Goal: Task Accomplishment & Management: Use online tool/utility

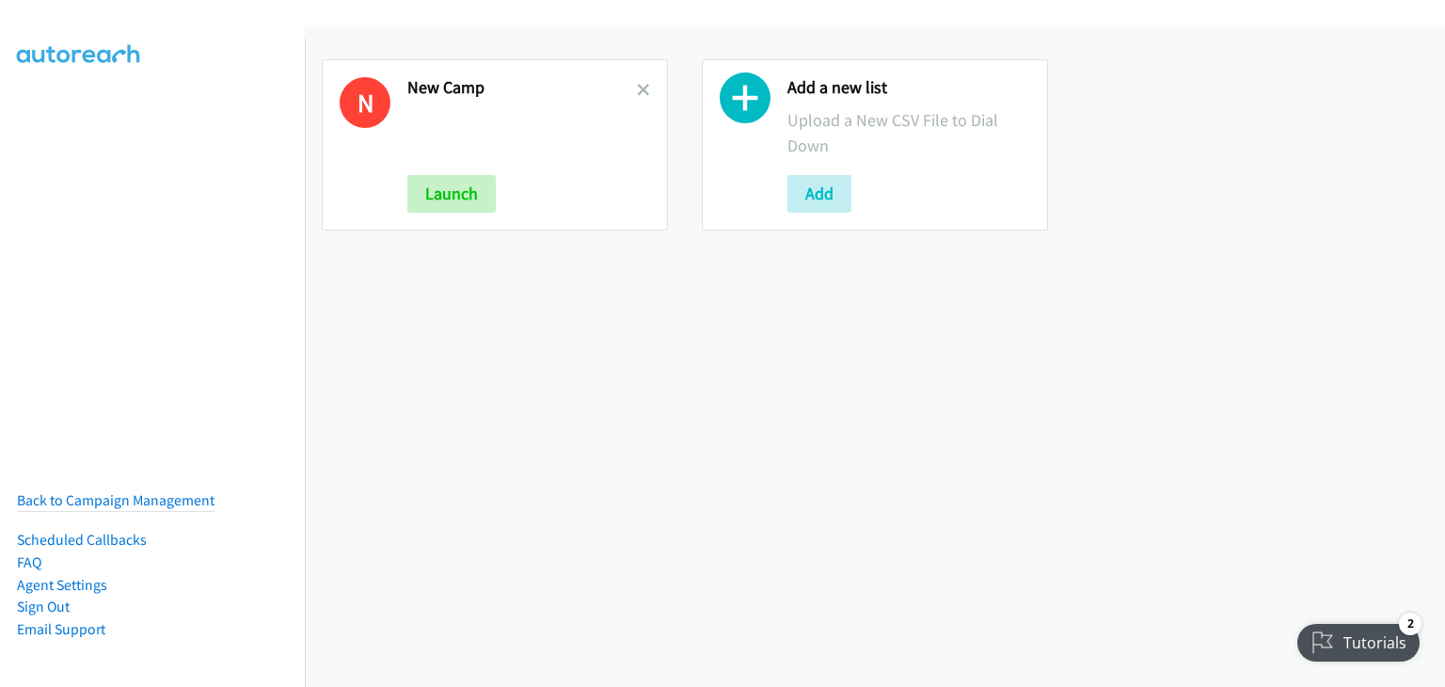
drag, startPoint x: 643, startPoint y: 82, endPoint x: 658, endPoint y: 88, distance: 16.4
click at [643, 85] on icon at bounding box center [643, 91] width 13 height 13
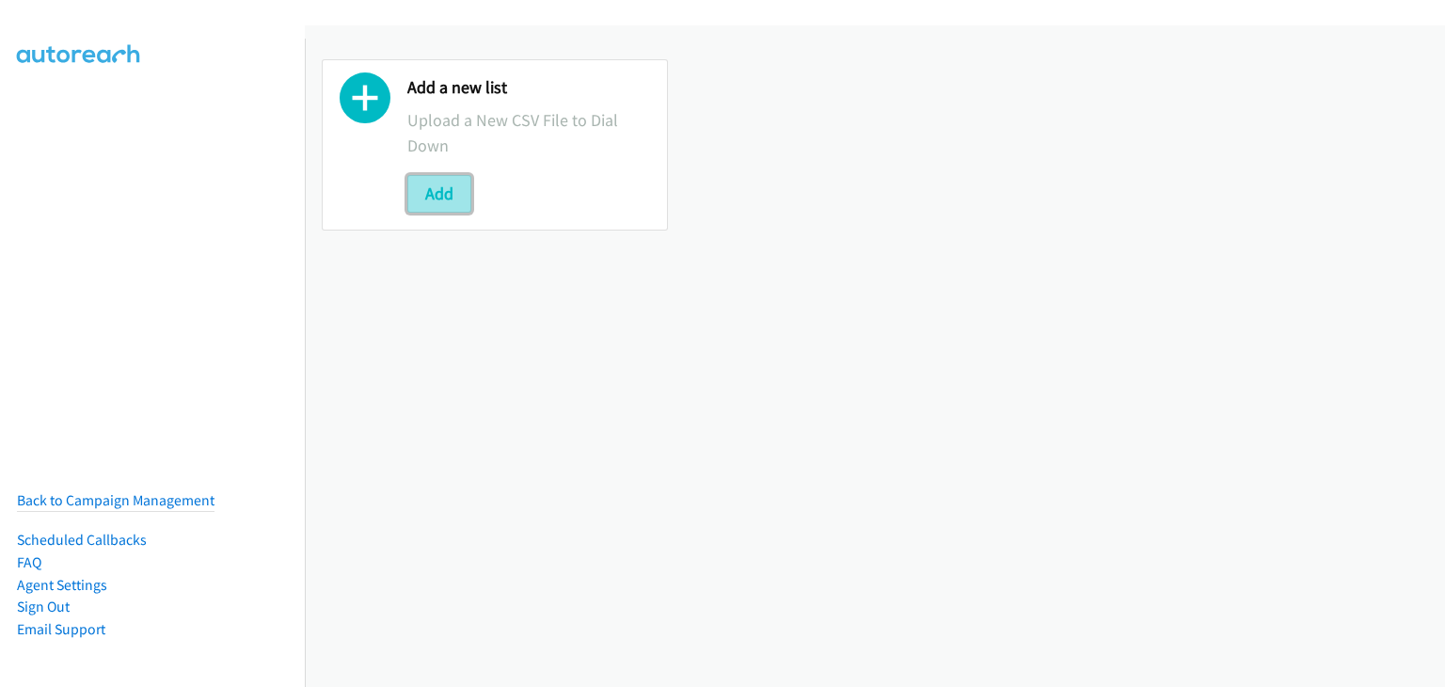
click at [427, 198] on button "Add" at bounding box center [439, 194] width 64 height 38
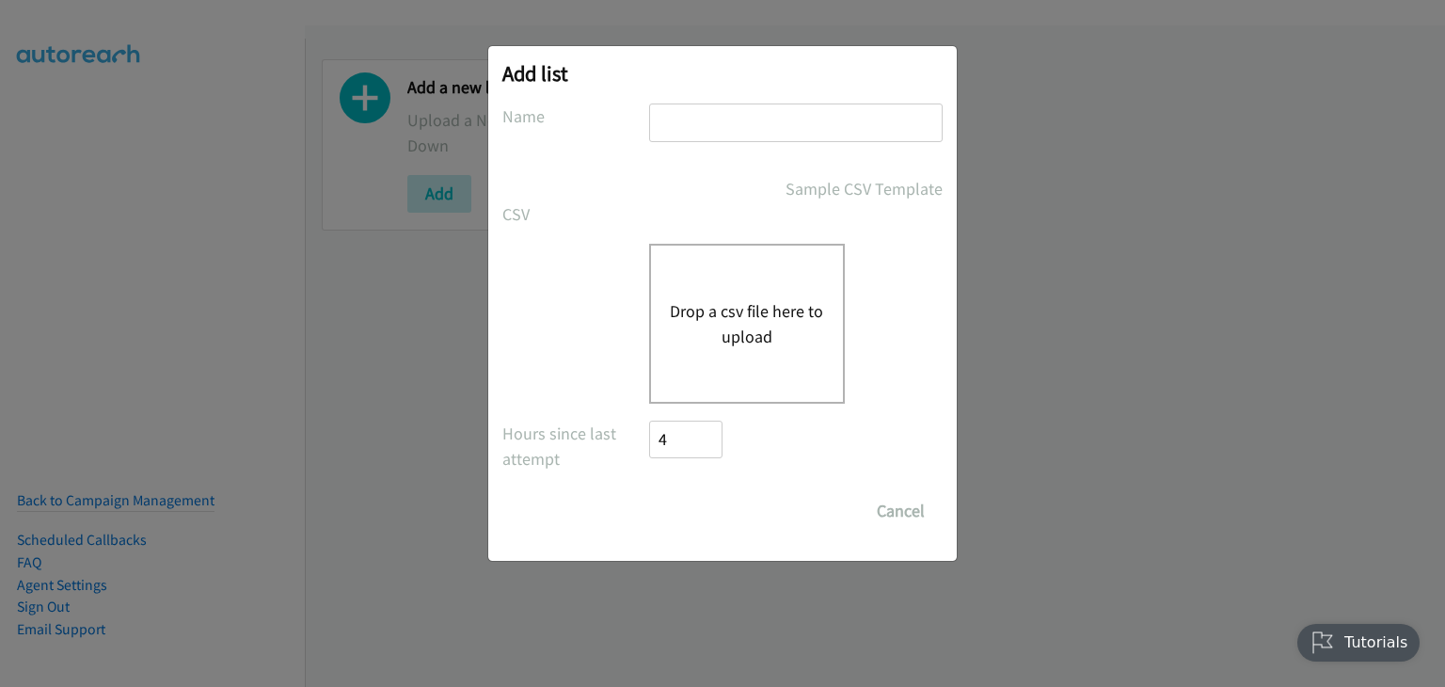
click at [692, 118] on input "text" at bounding box center [795, 122] width 293 height 39
type input "c"
type input "morning camp"
click at [710, 291] on div "Drop a csv file here to upload" at bounding box center [747, 324] width 196 height 160
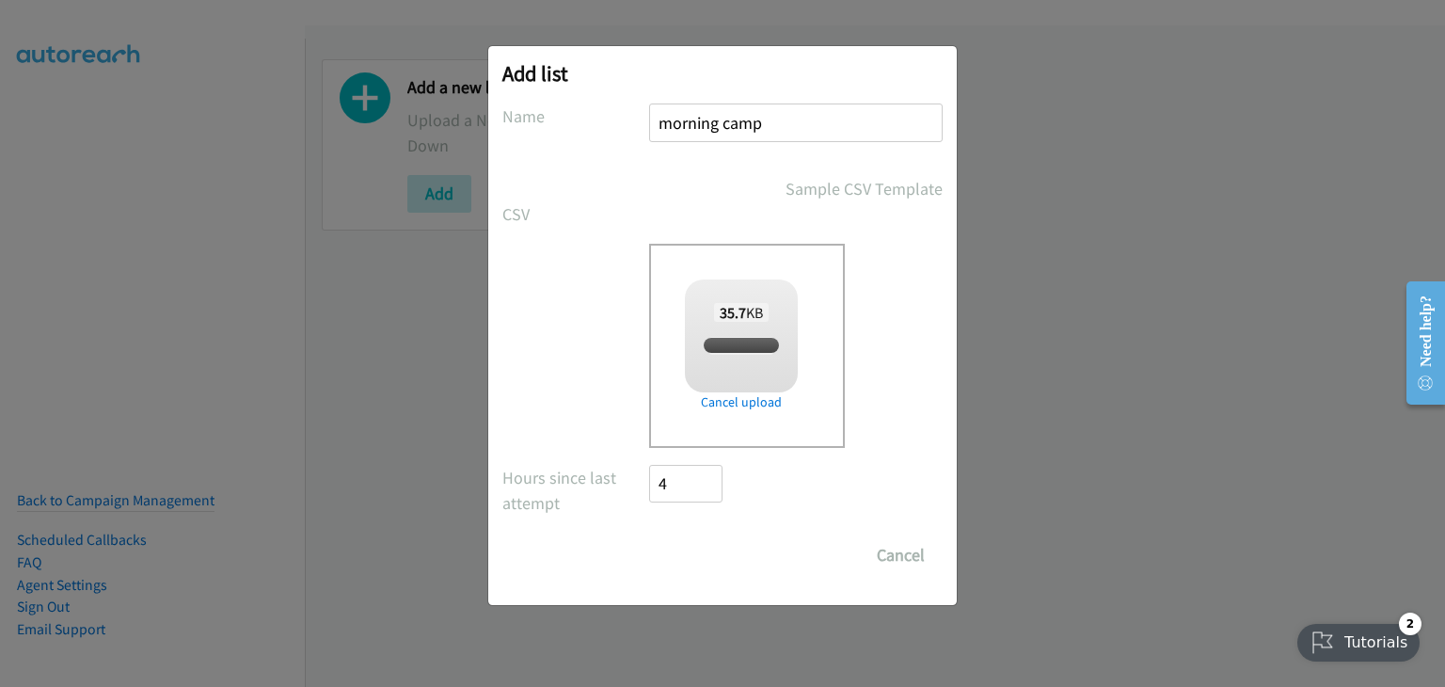
checkbox input "true"
click at [696, 547] on input "Save List" at bounding box center [698, 555] width 99 height 38
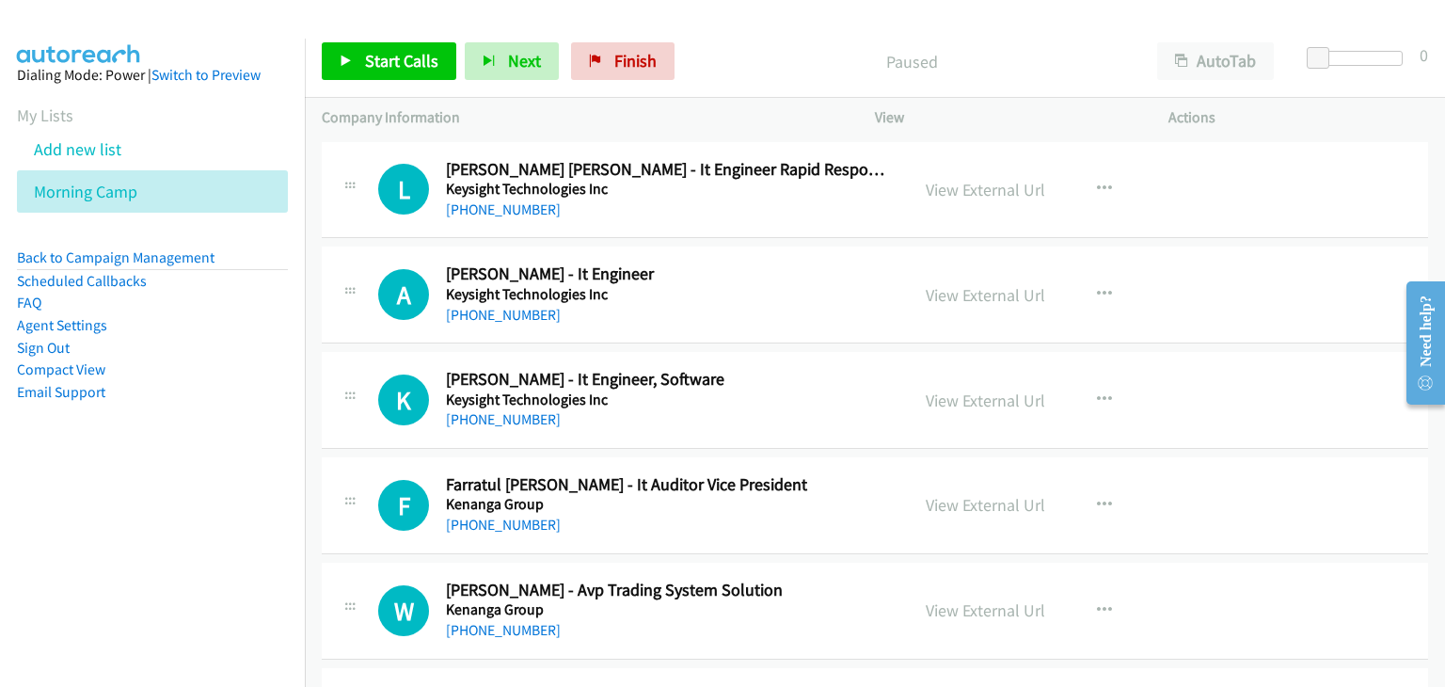
scroll to position [94, 0]
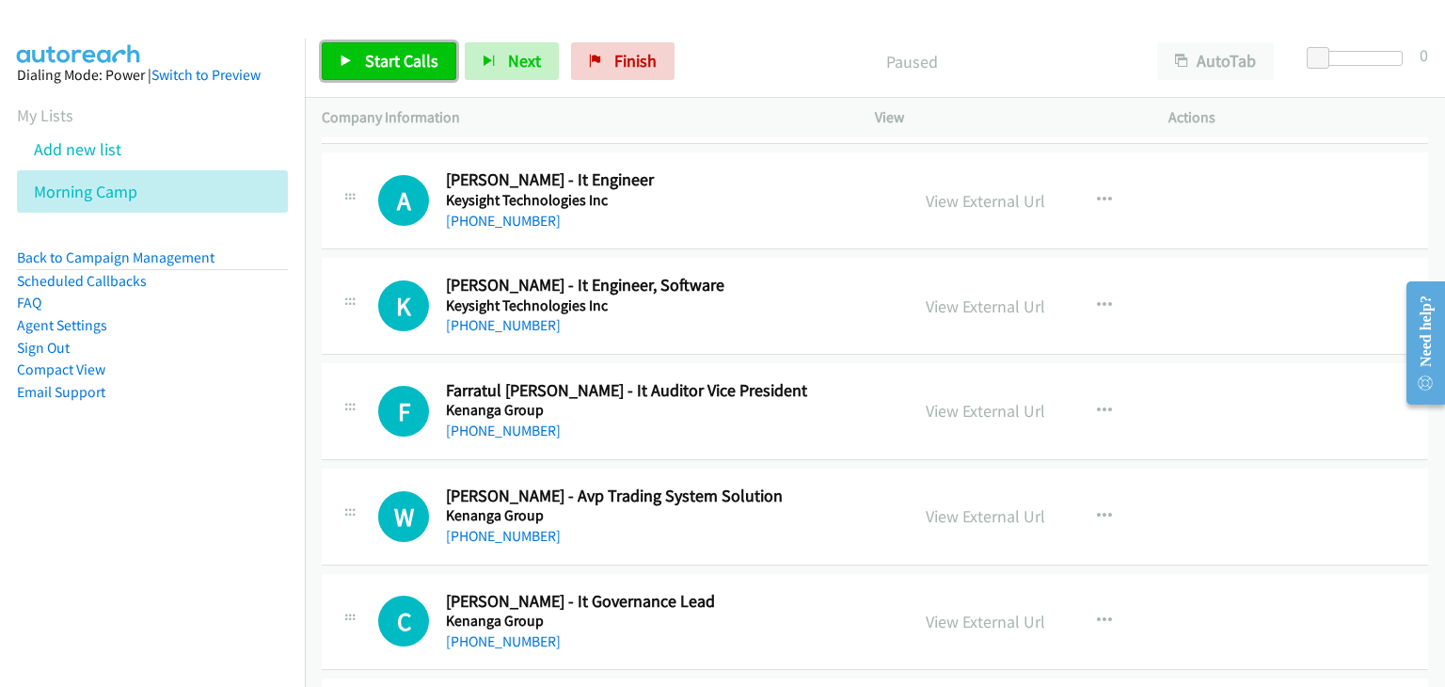
click at [394, 60] on span "Start Calls" at bounding box center [401, 61] width 73 height 22
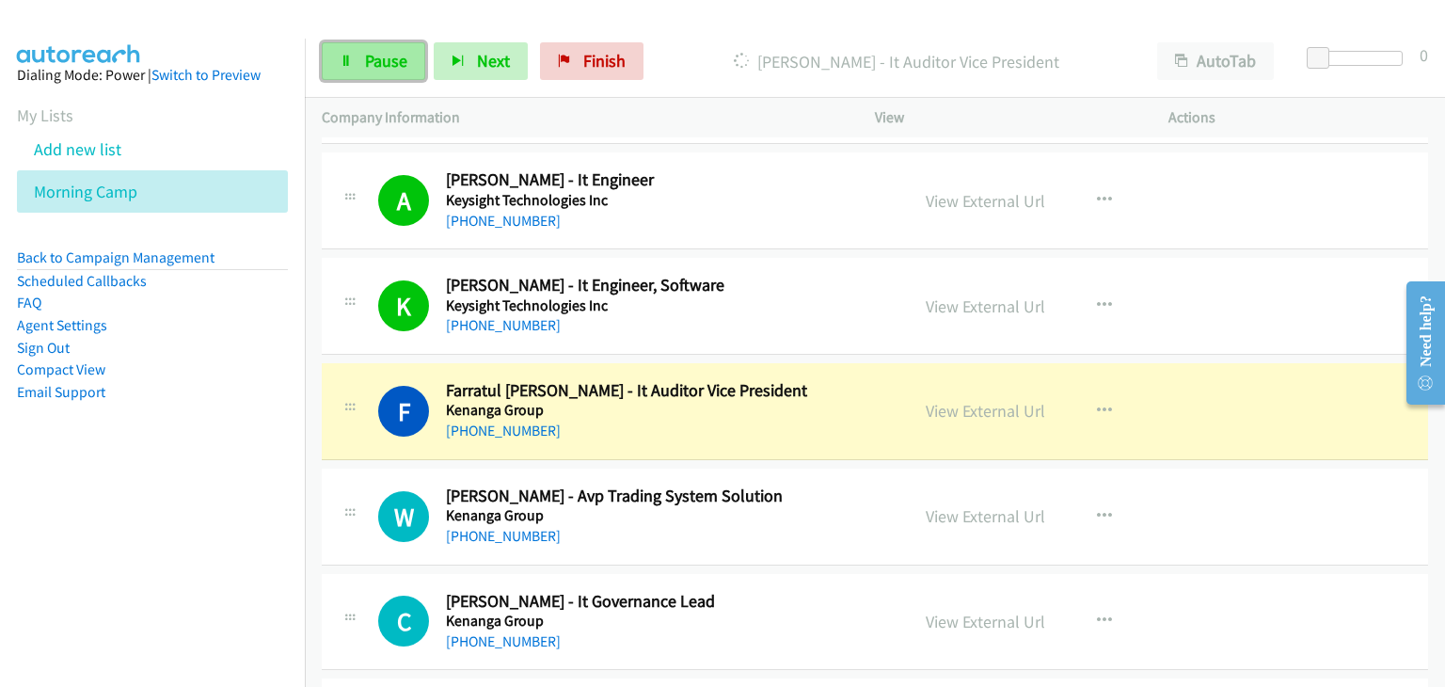
click at [391, 54] on span "Pause" at bounding box center [386, 61] width 42 height 22
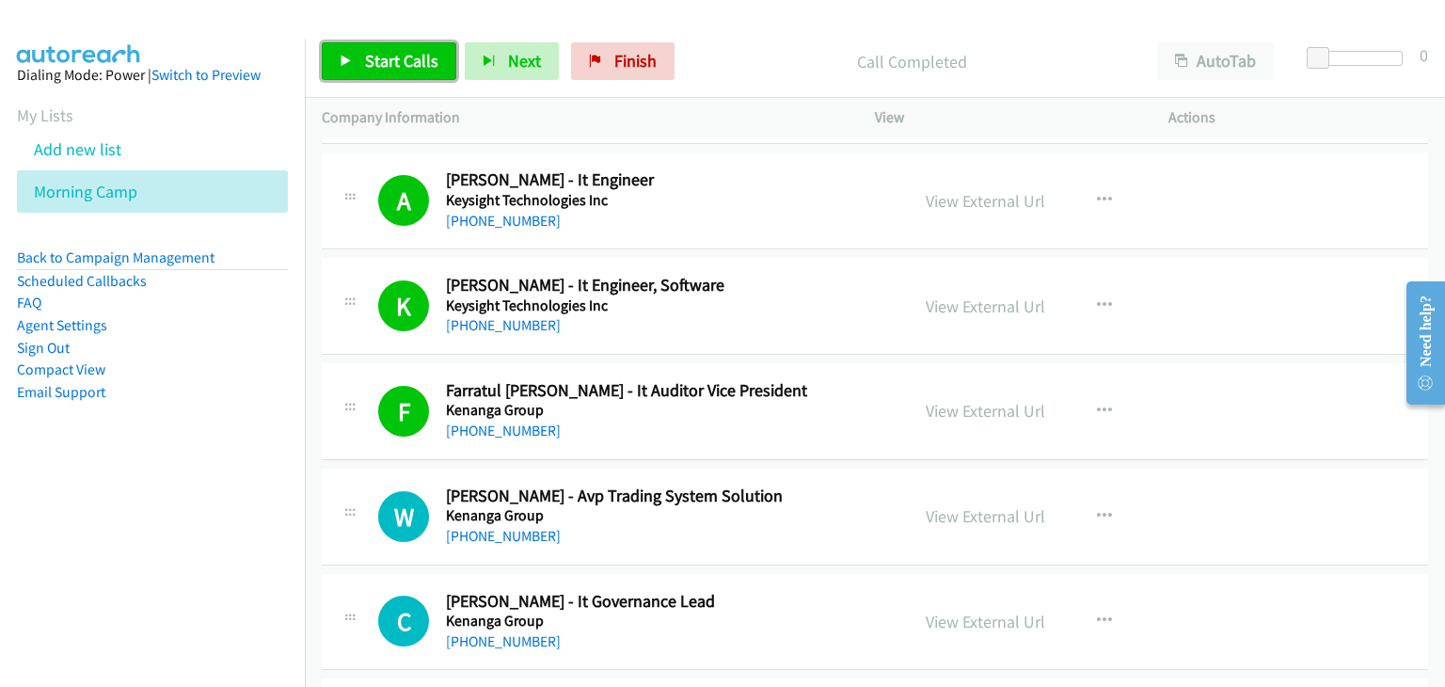
click at [395, 46] on link "Start Calls" at bounding box center [389, 61] width 134 height 38
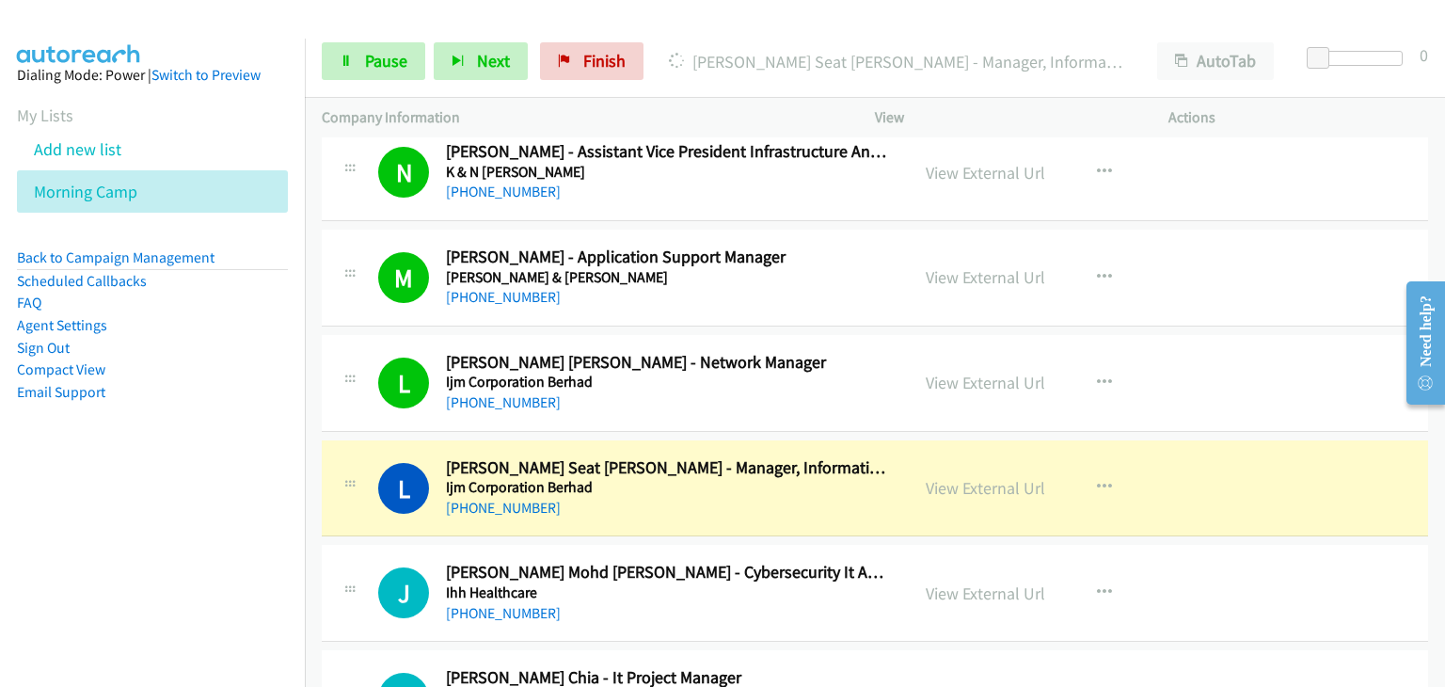
scroll to position [846, 0]
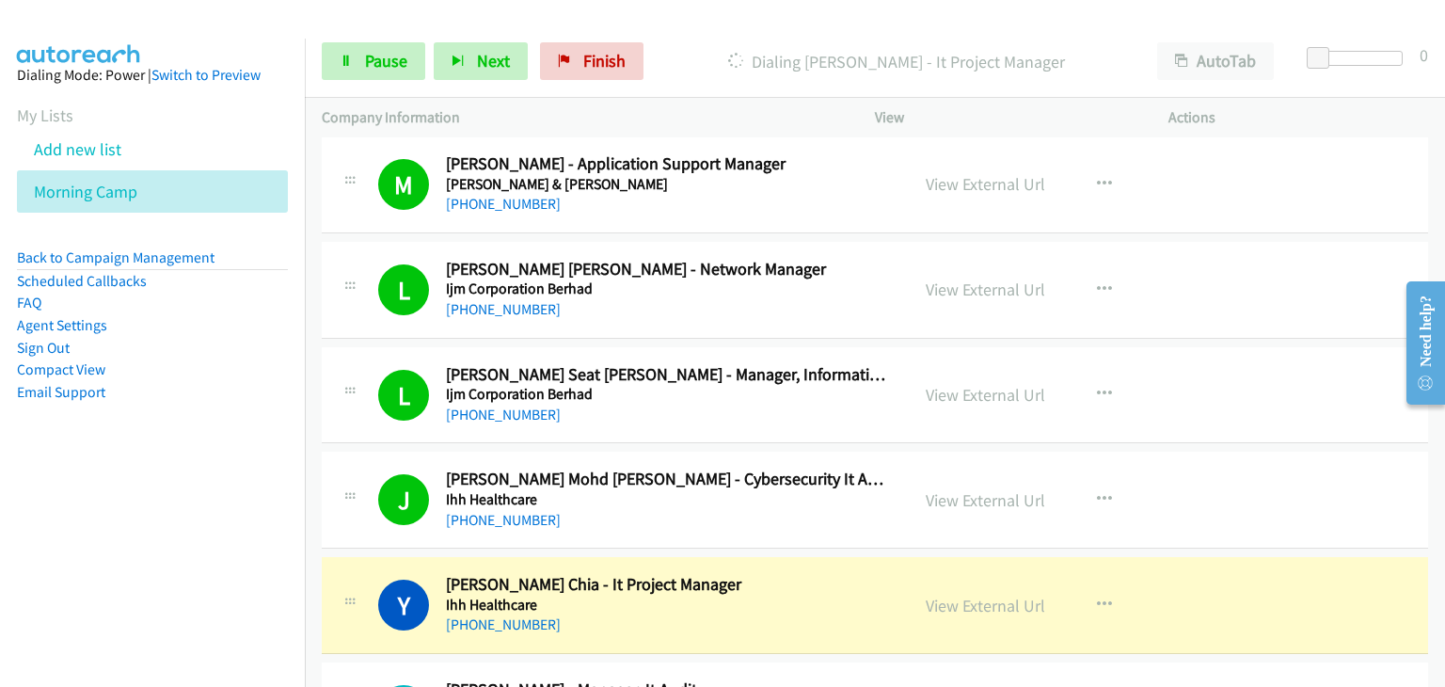
click at [1276, 461] on div "J Callback Scheduled [PERSON_NAME] Mohd [PERSON_NAME] - Cybersecurity It Audit …" at bounding box center [875, 499] width 1106 height 97
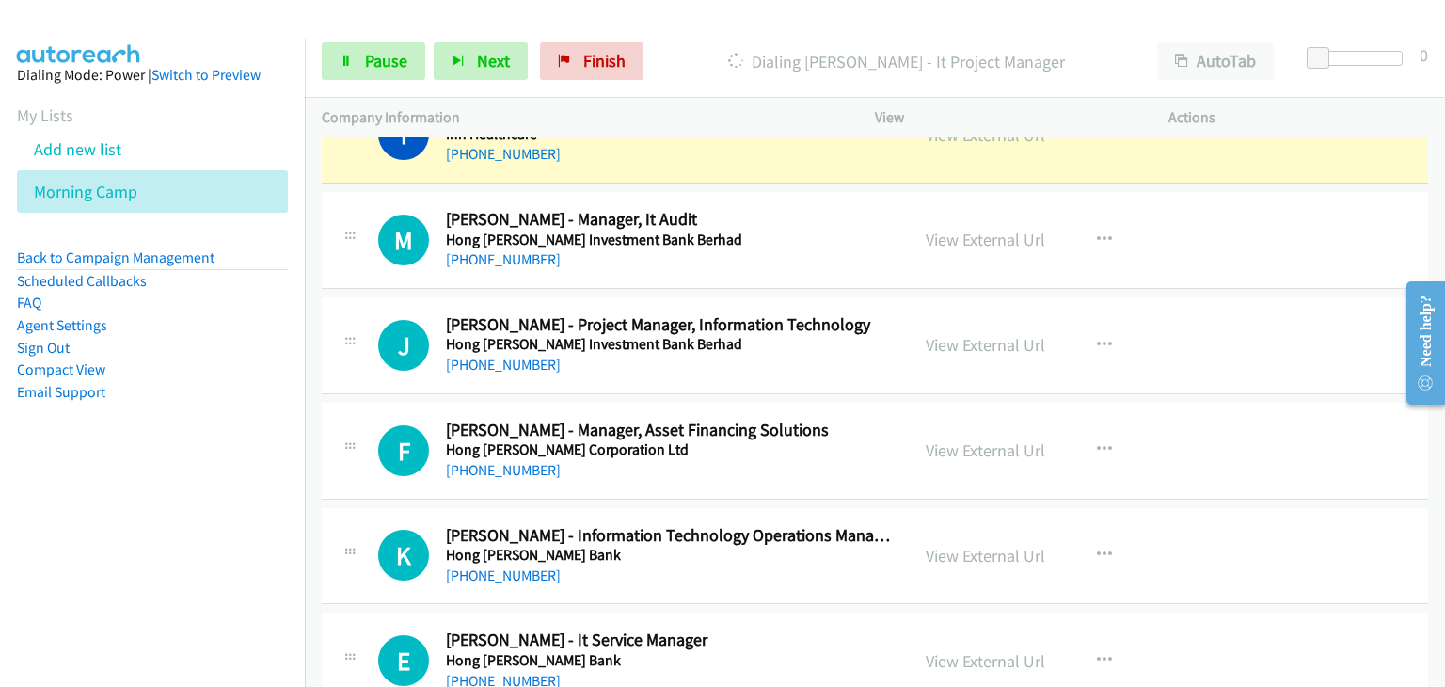
scroll to position [1223, 0]
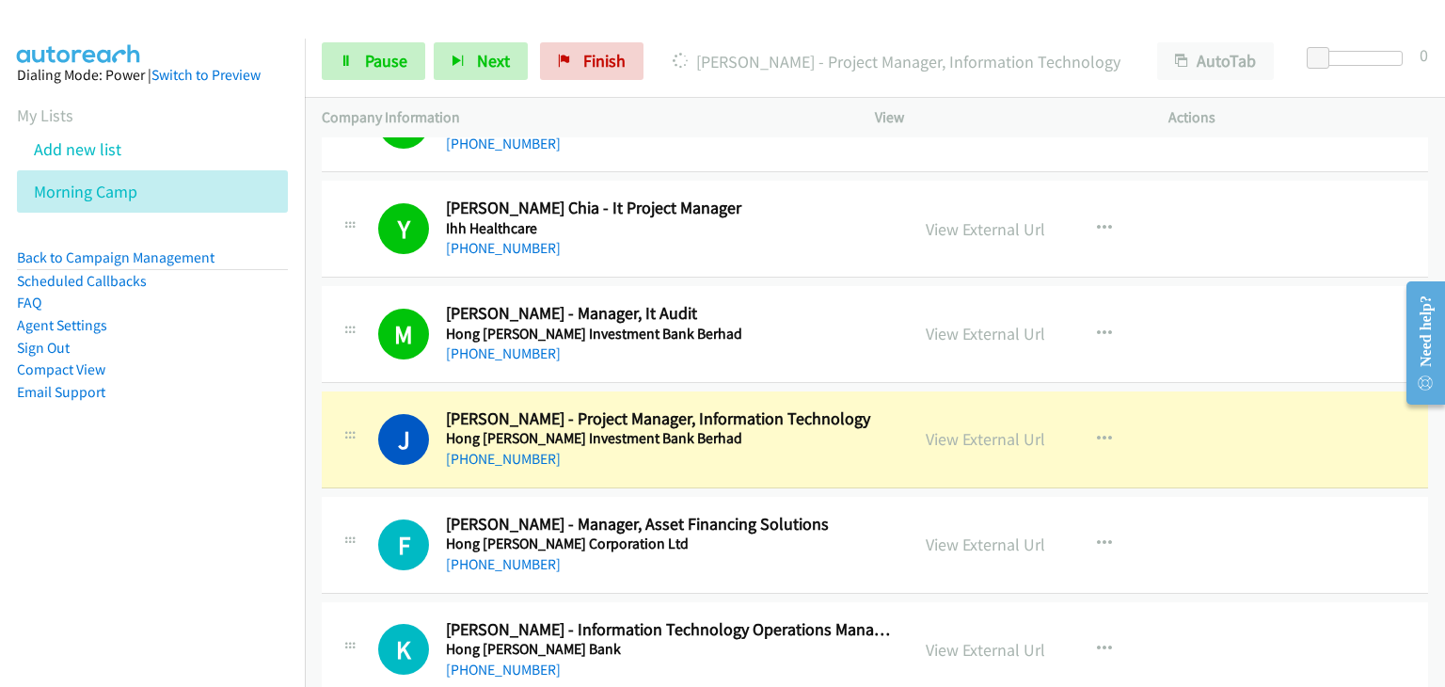
click at [1272, 509] on div "F Callback Scheduled [PERSON_NAME], Asset Financing Solutions Hong [PERSON_NAME…" at bounding box center [875, 545] width 1106 height 97
drag, startPoint x: 387, startPoint y: 54, endPoint x: 387, endPoint y: 66, distance: 12.3
click at [387, 55] on span "Pause" at bounding box center [386, 61] width 42 height 22
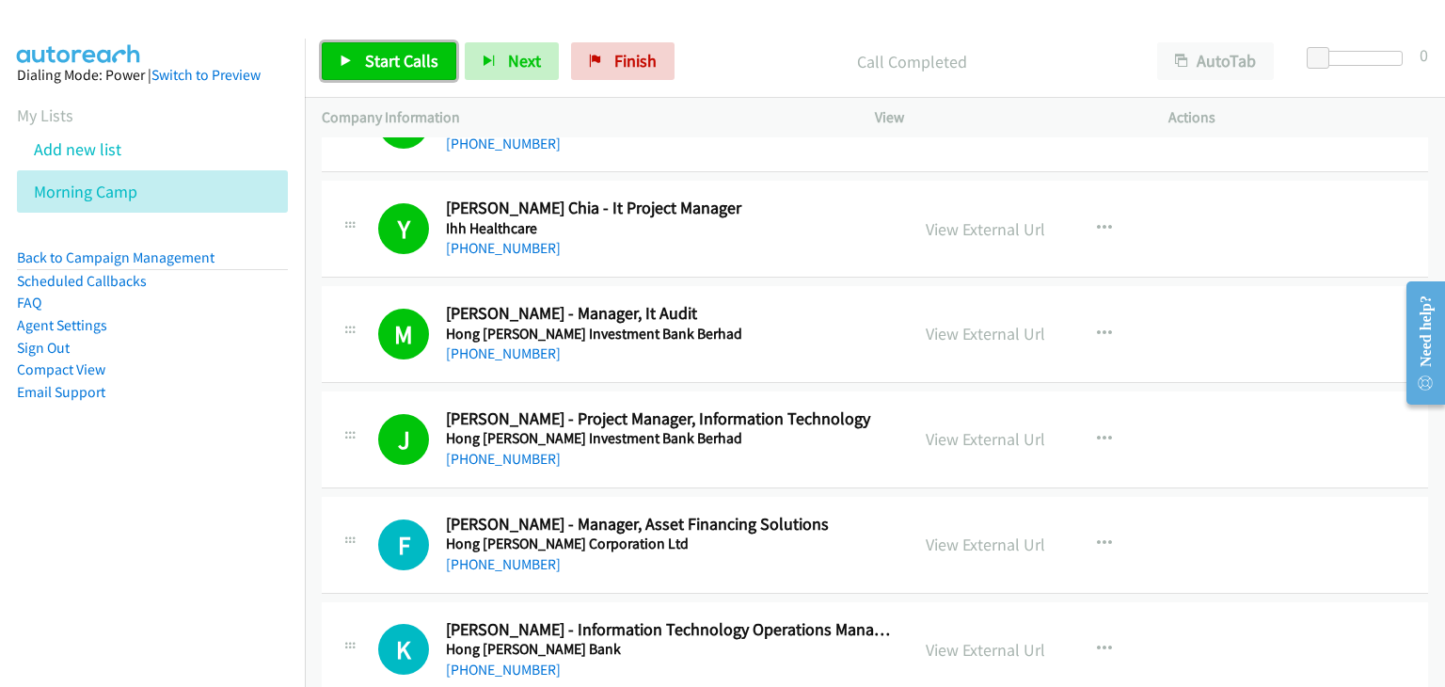
click at [414, 64] on span "Start Calls" at bounding box center [401, 61] width 73 height 22
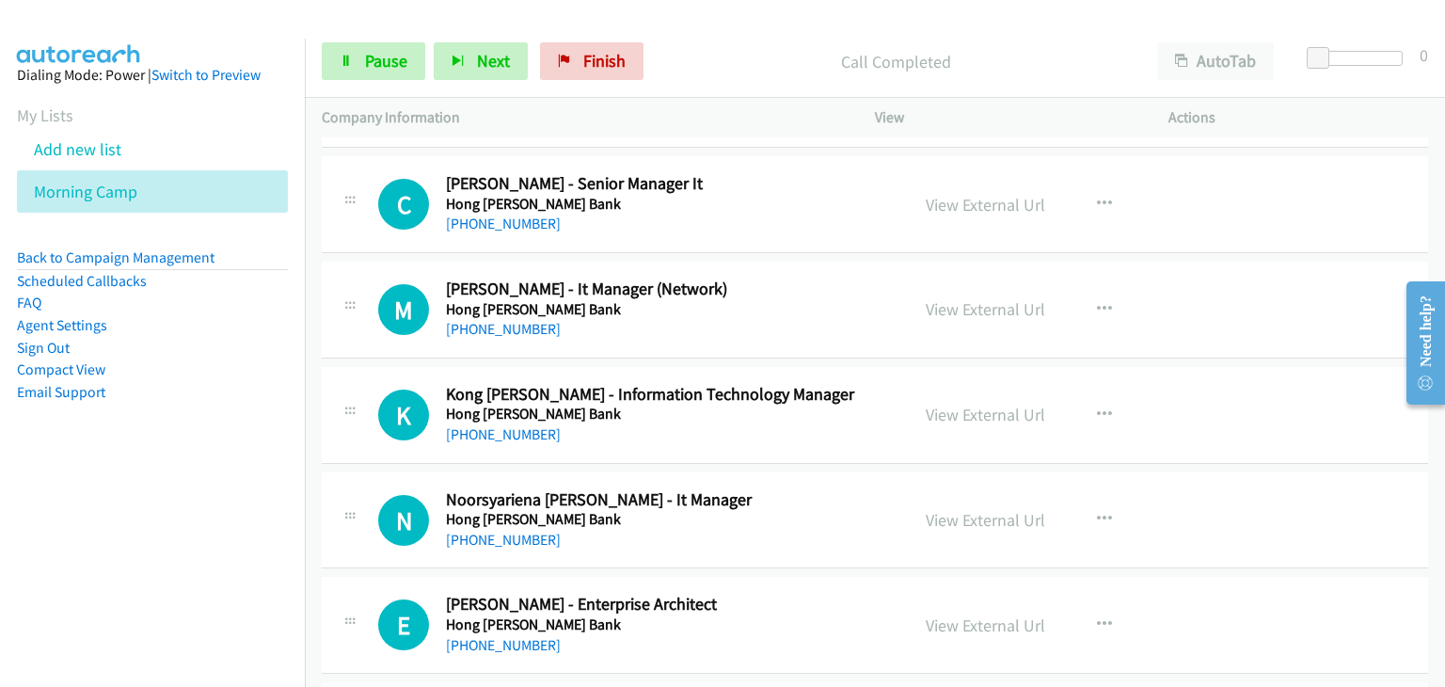
scroll to position [2351, 0]
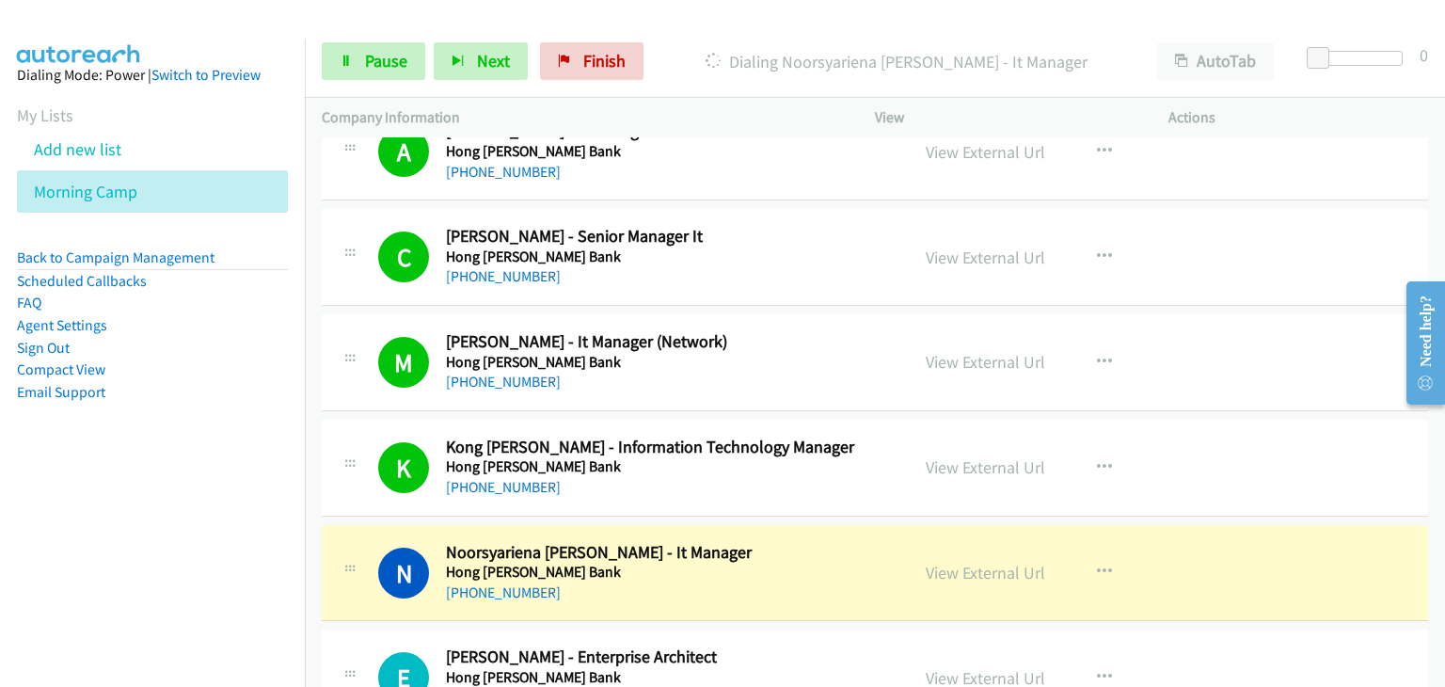
click at [379, 525] on div "N Callback Scheduled [PERSON_NAME] - It Manager [PERSON_NAME] Bank Asia/[GEOGRA…" at bounding box center [875, 573] width 1106 height 97
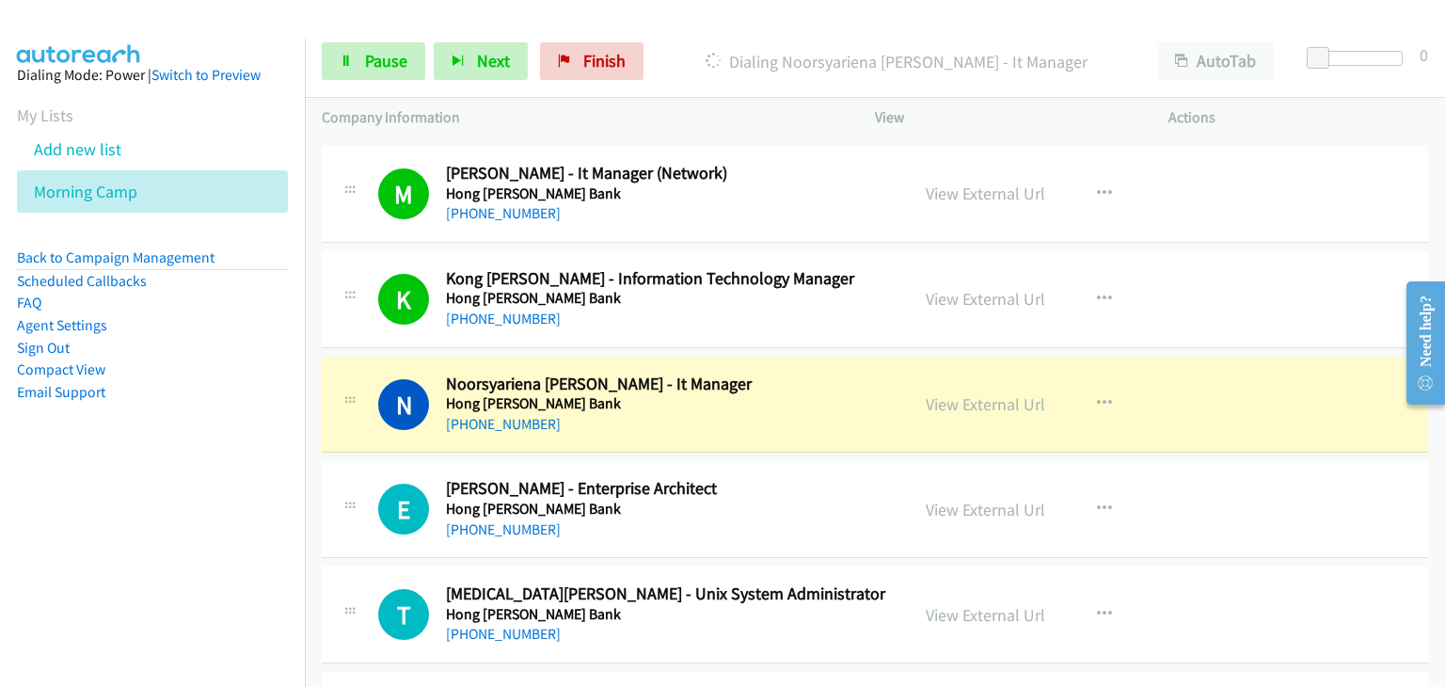
scroll to position [2633, 0]
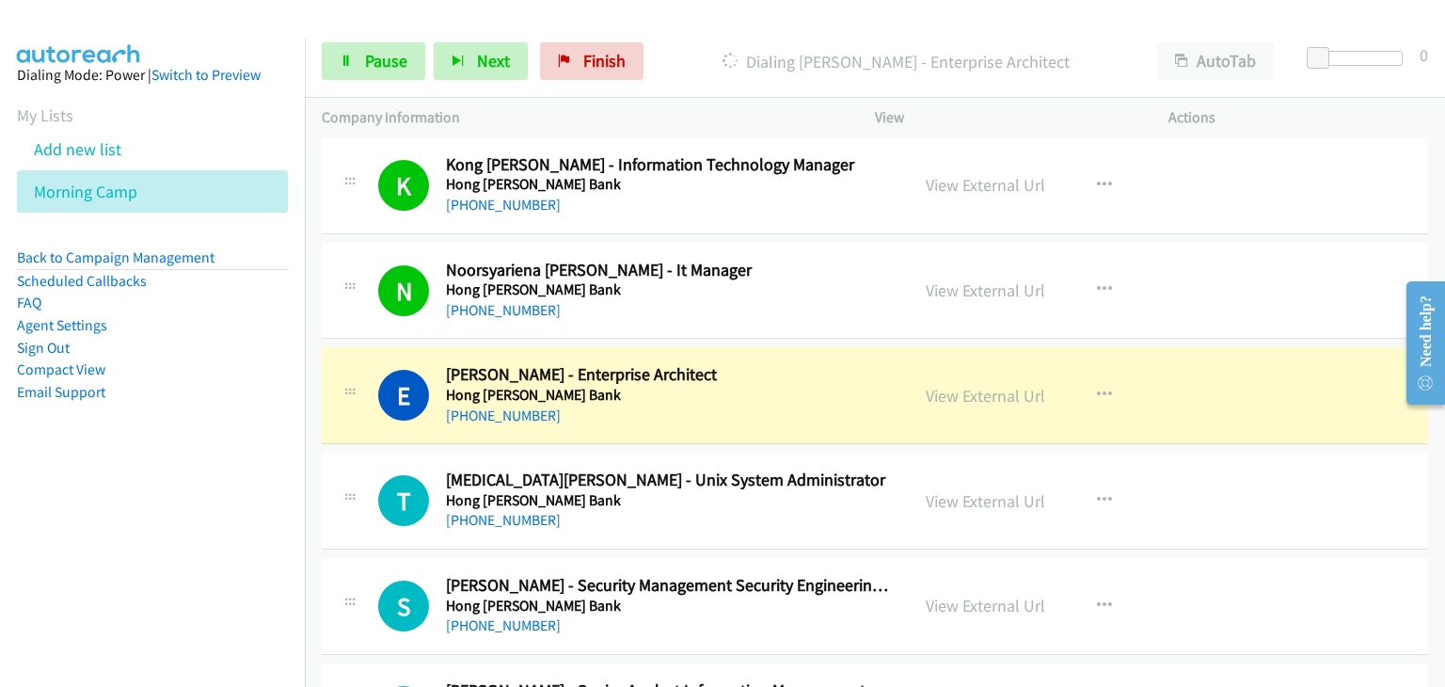
click at [376, 454] on div "T Callback Scheduled [MEDICAL_DATA][PERSON_NAME] - Unix System Administrator Ho…" at bounding box center [875, 500] width 1106 height 97
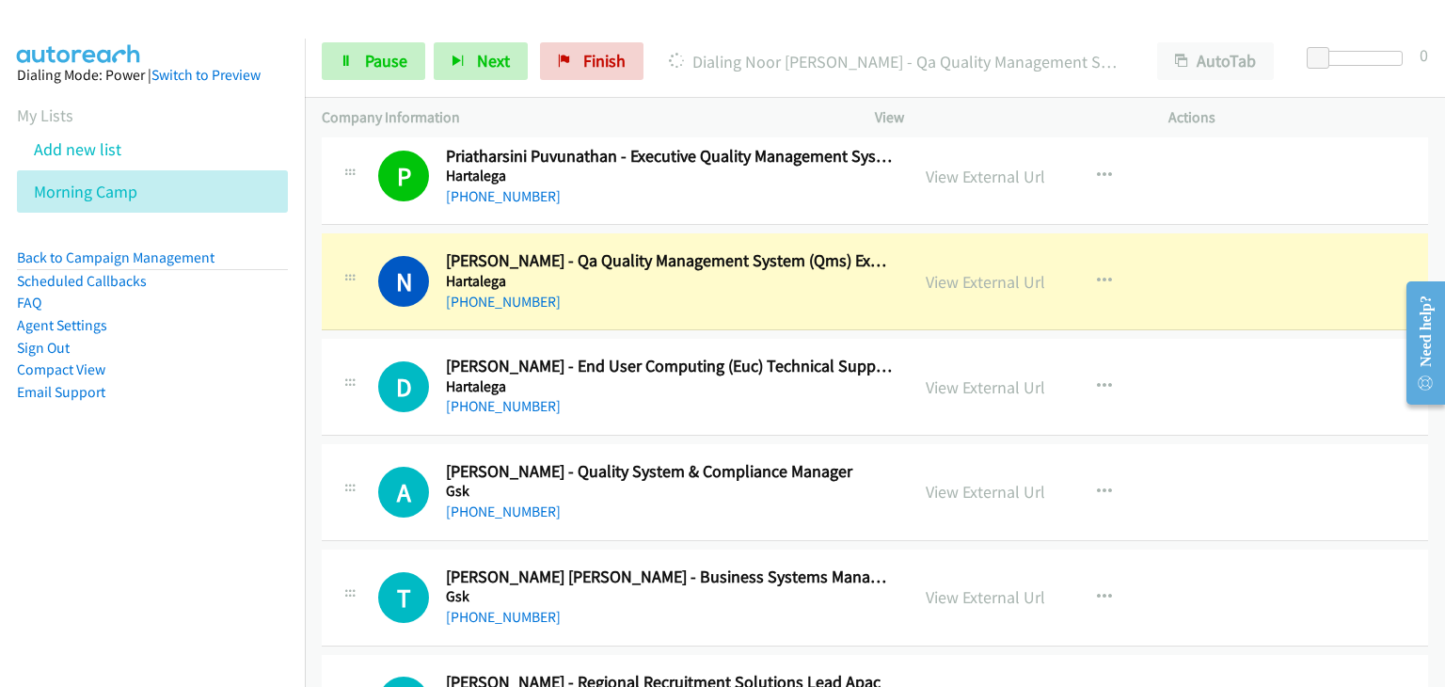
scroll to position [3386, 0]
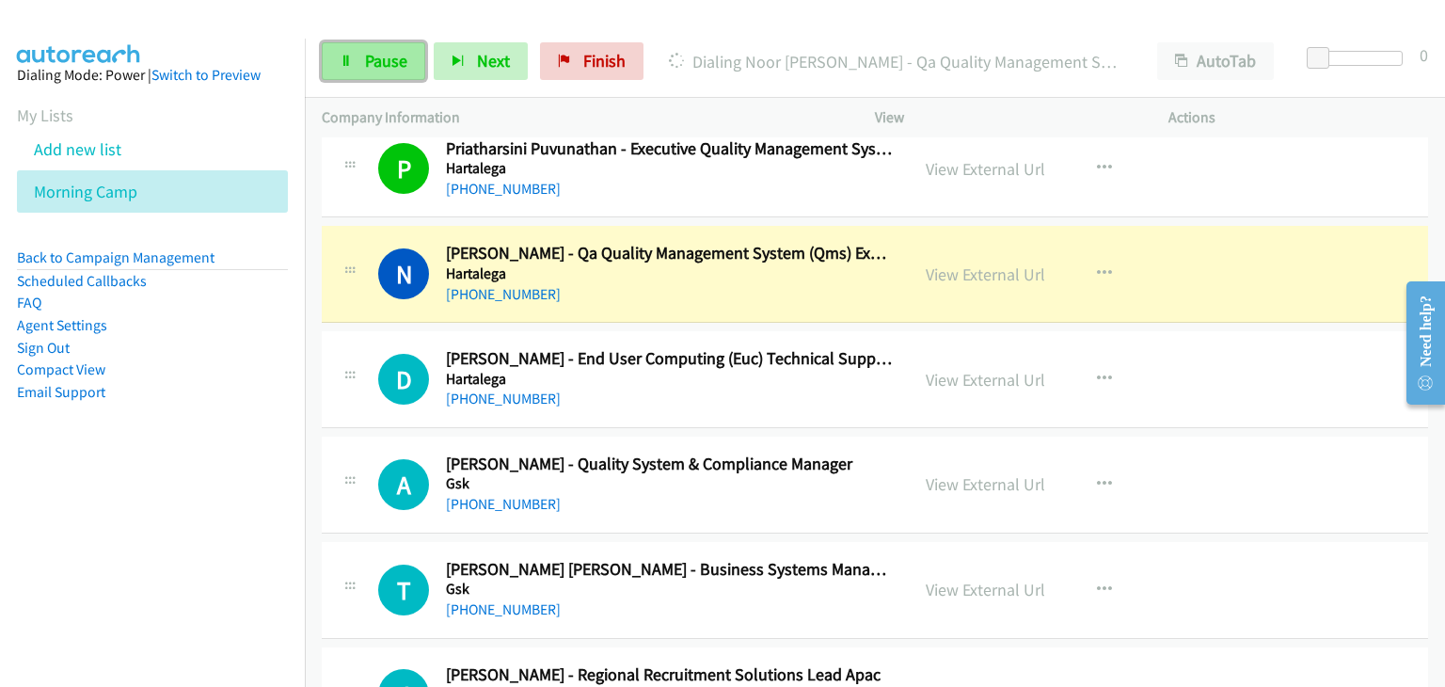
click at [356, 63] on link "Pause" at bounding box center [373, 61] width 103 height 38
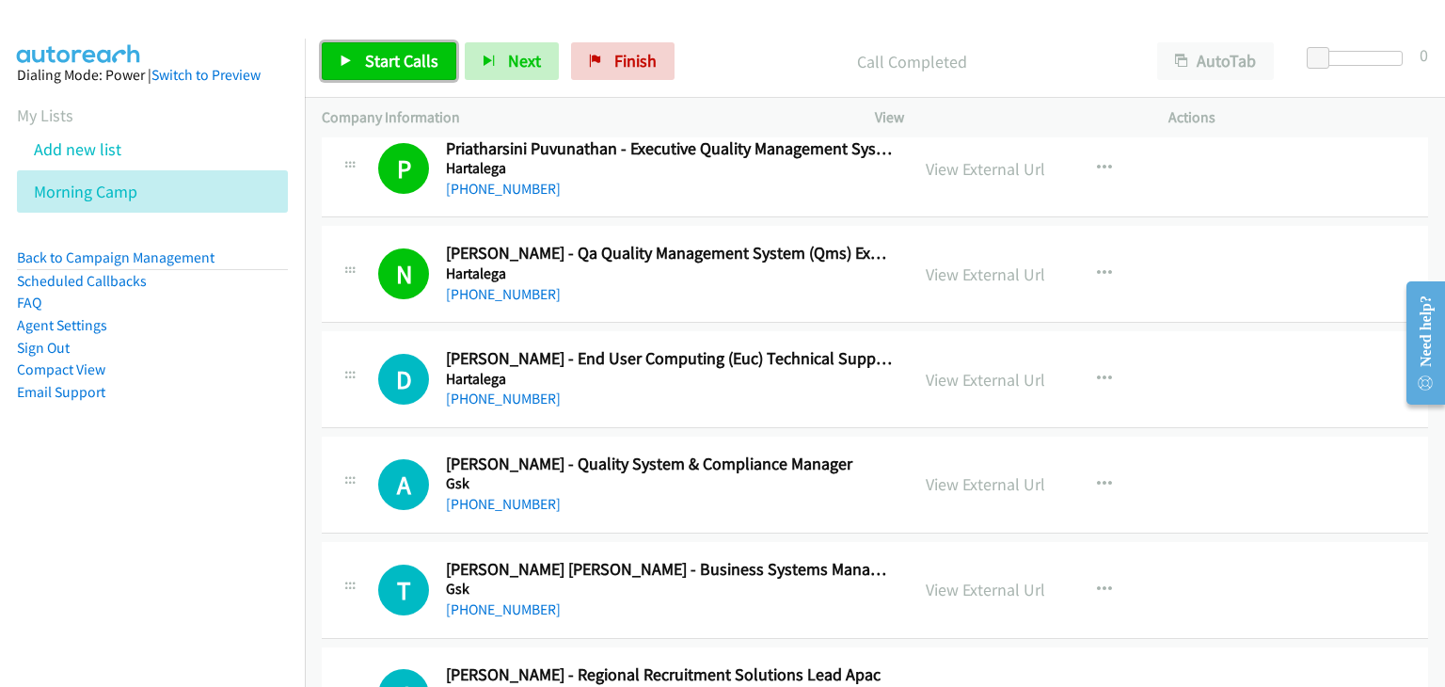
click at [376, 71] on link "Start Calls" at bounding box center [389, 61] width 134 height 38
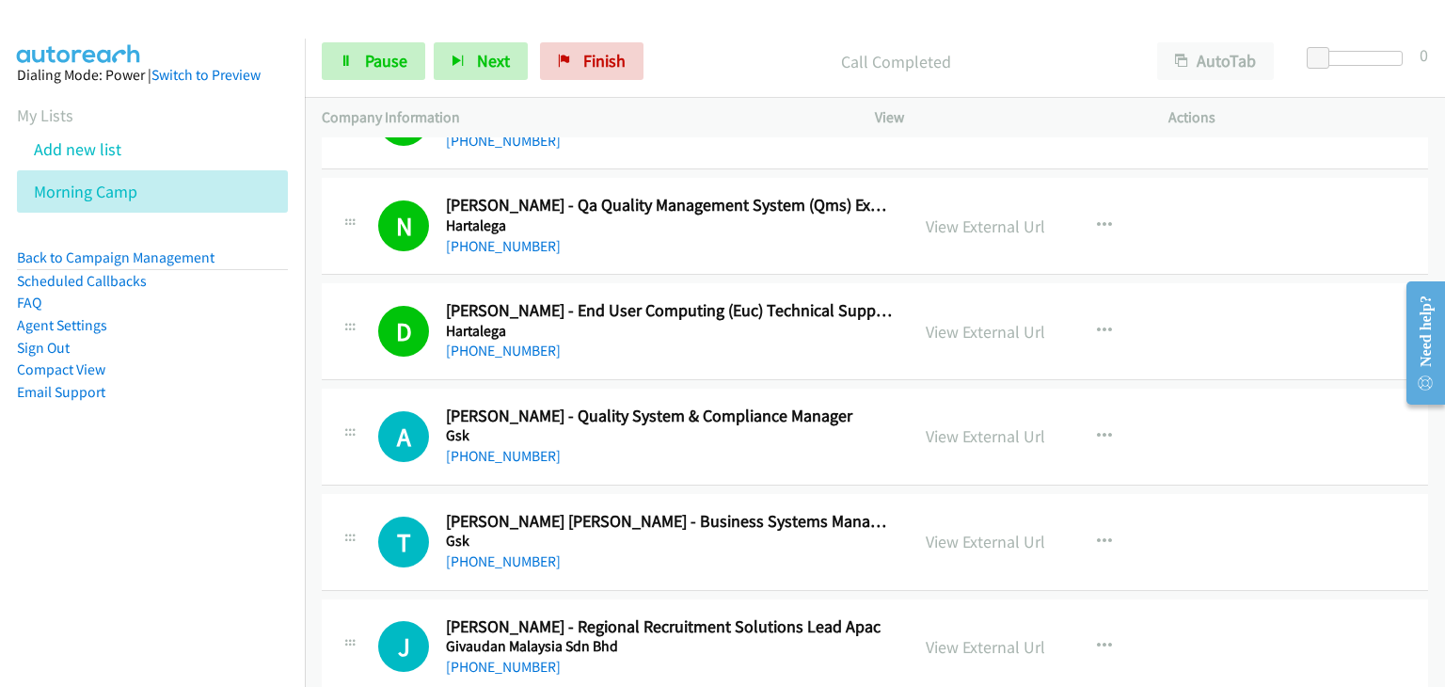
scroll to position [3480, 0]
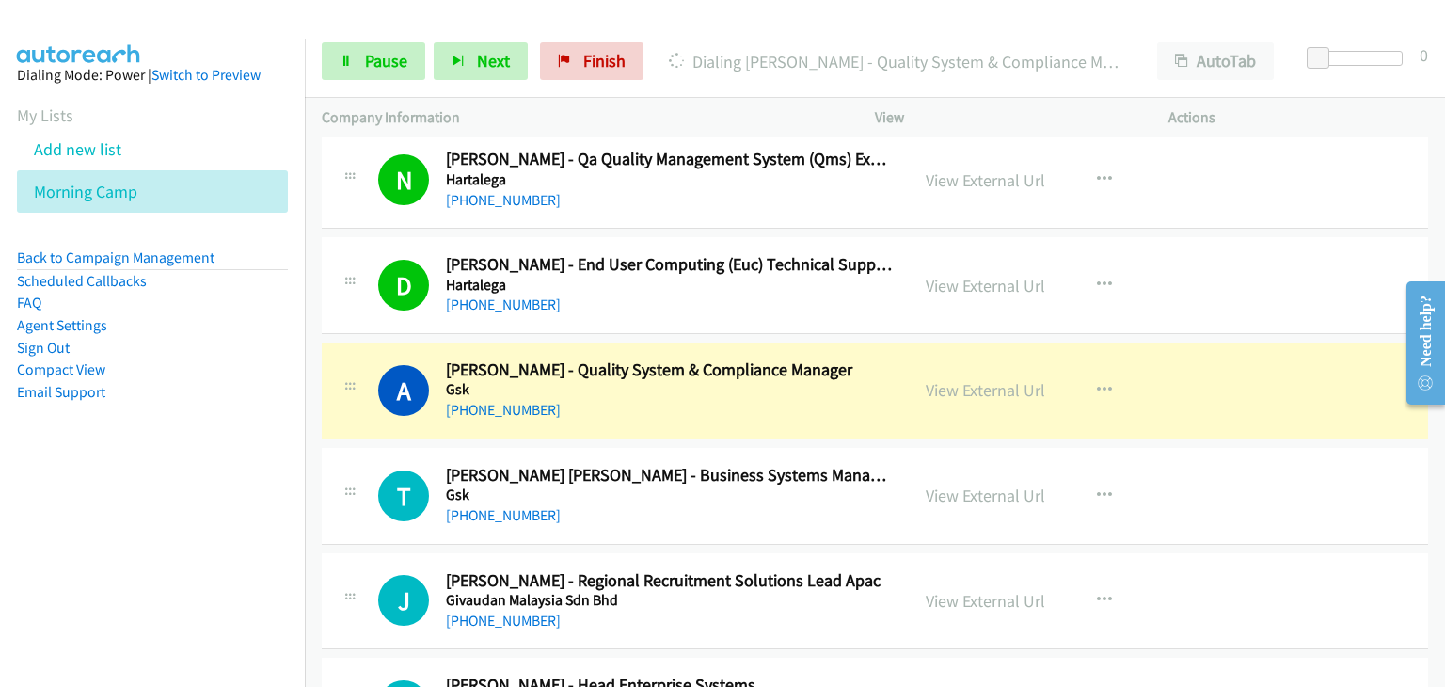
click at [410, 41] on div "Start Calls Pause Next Finish Dialing [PERSON_NAME] - Quality System & Complian…" at bounding box center [875, 61] width 1140 height 72
click at [392, 67] on span "Pause" at bounding box center [386, 61] width 42 height 22
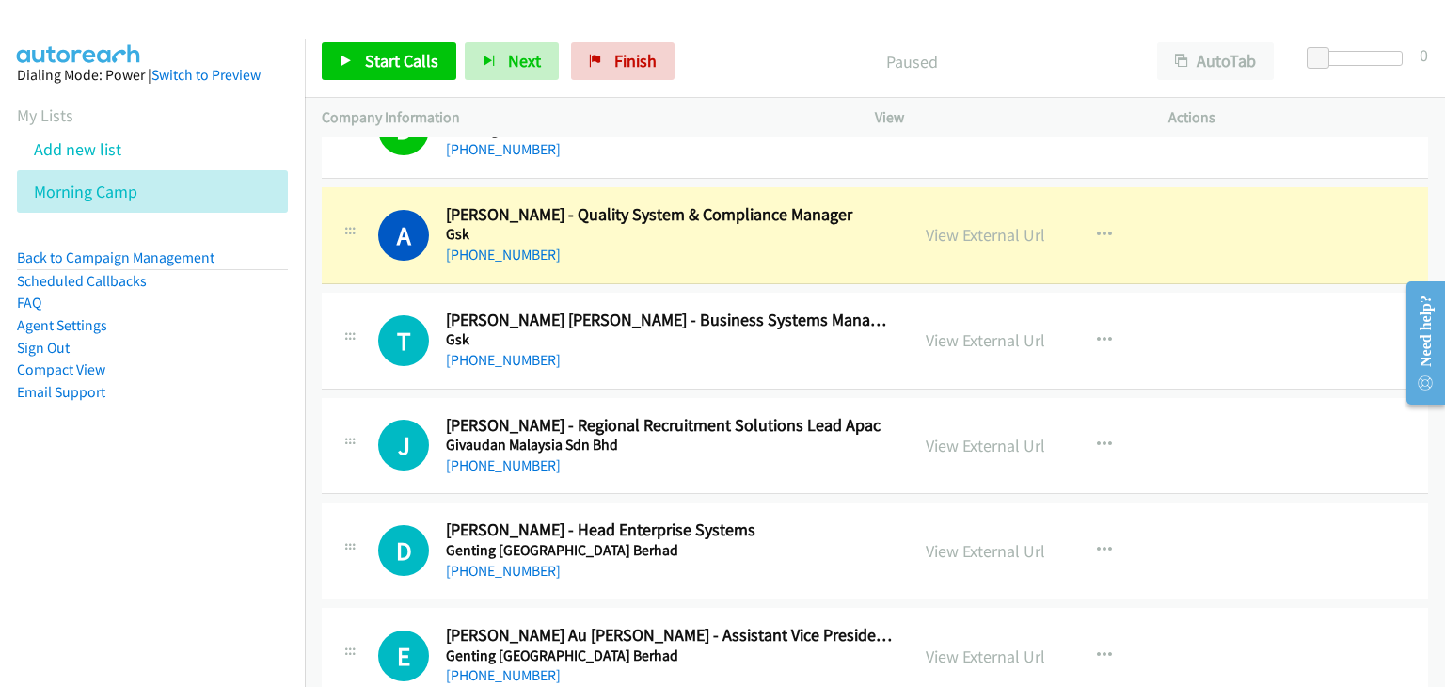
scroll to position [3668, 0]
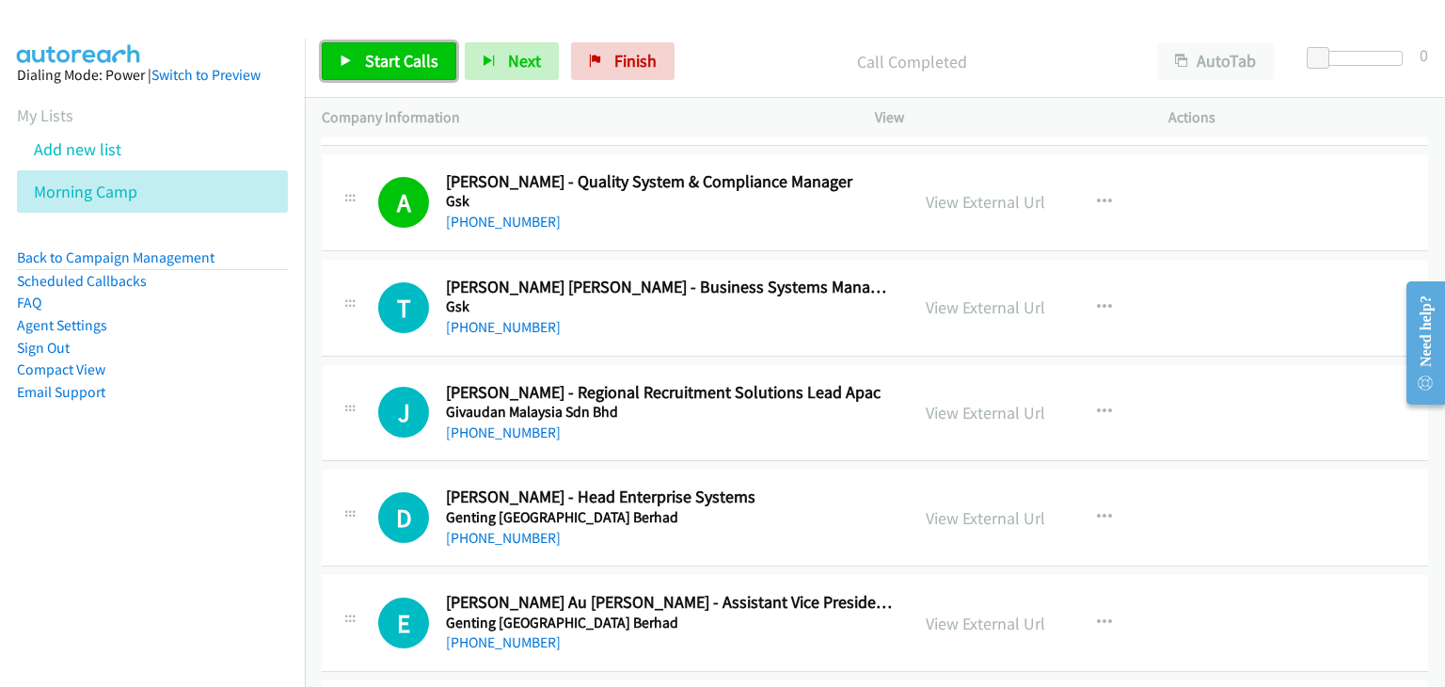
click at [413, 54] on span "Start Calls" at bounding box center [401, 61] width 73 height 22
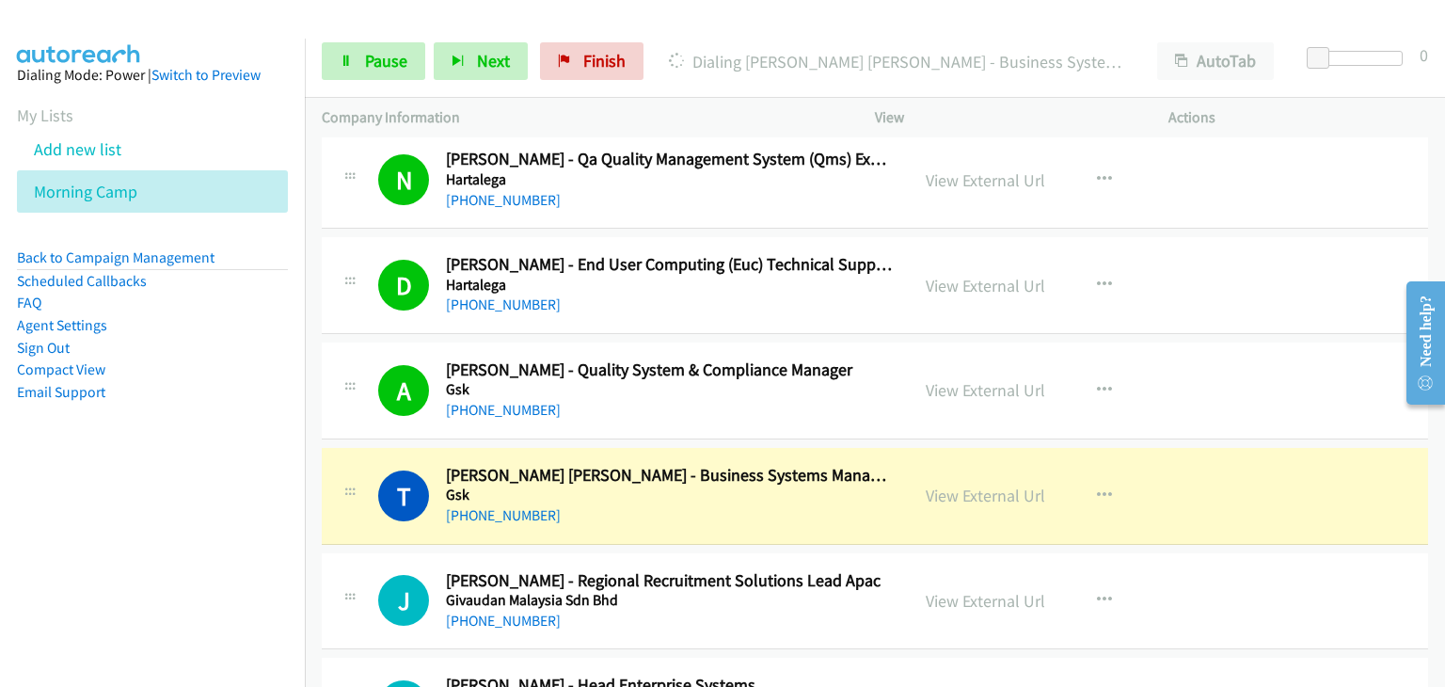
scroll to position [3386, 0]
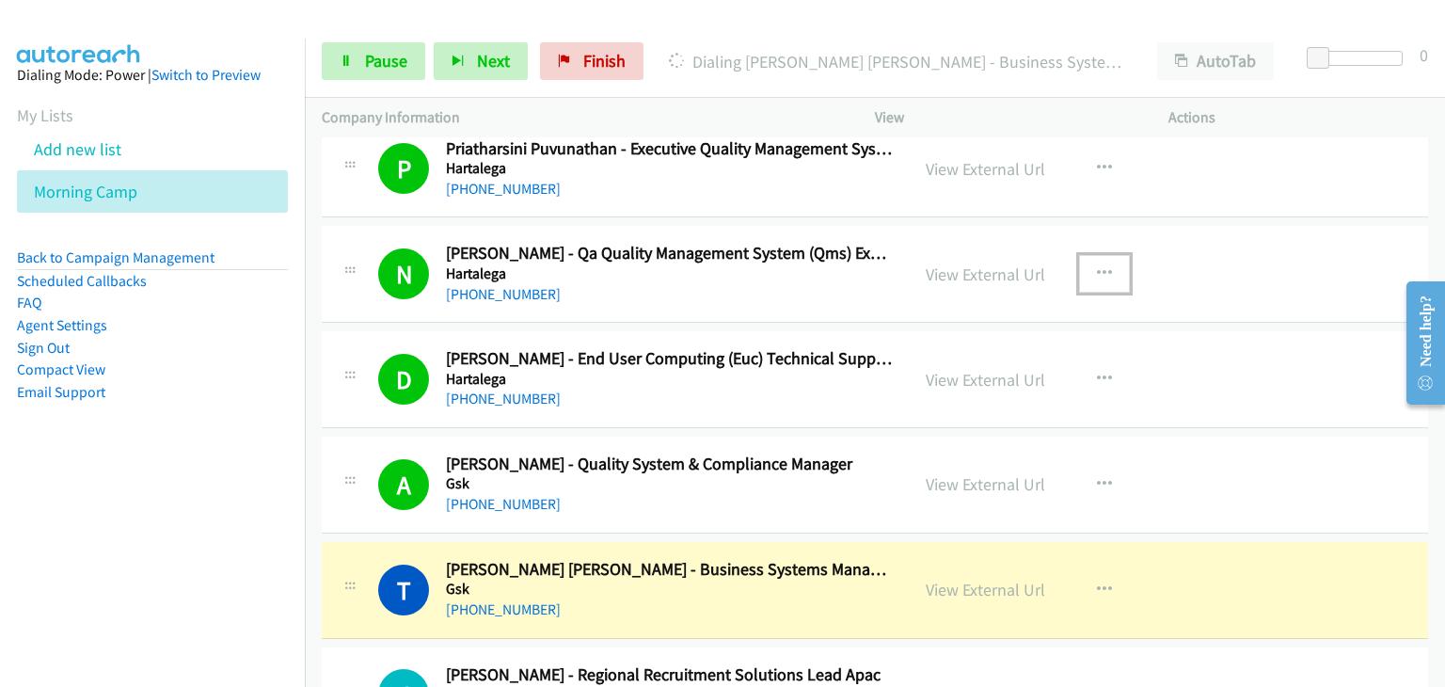
click at [1101, 266] on icon "button" at bounding box center [1104, 273] width 15 height 15
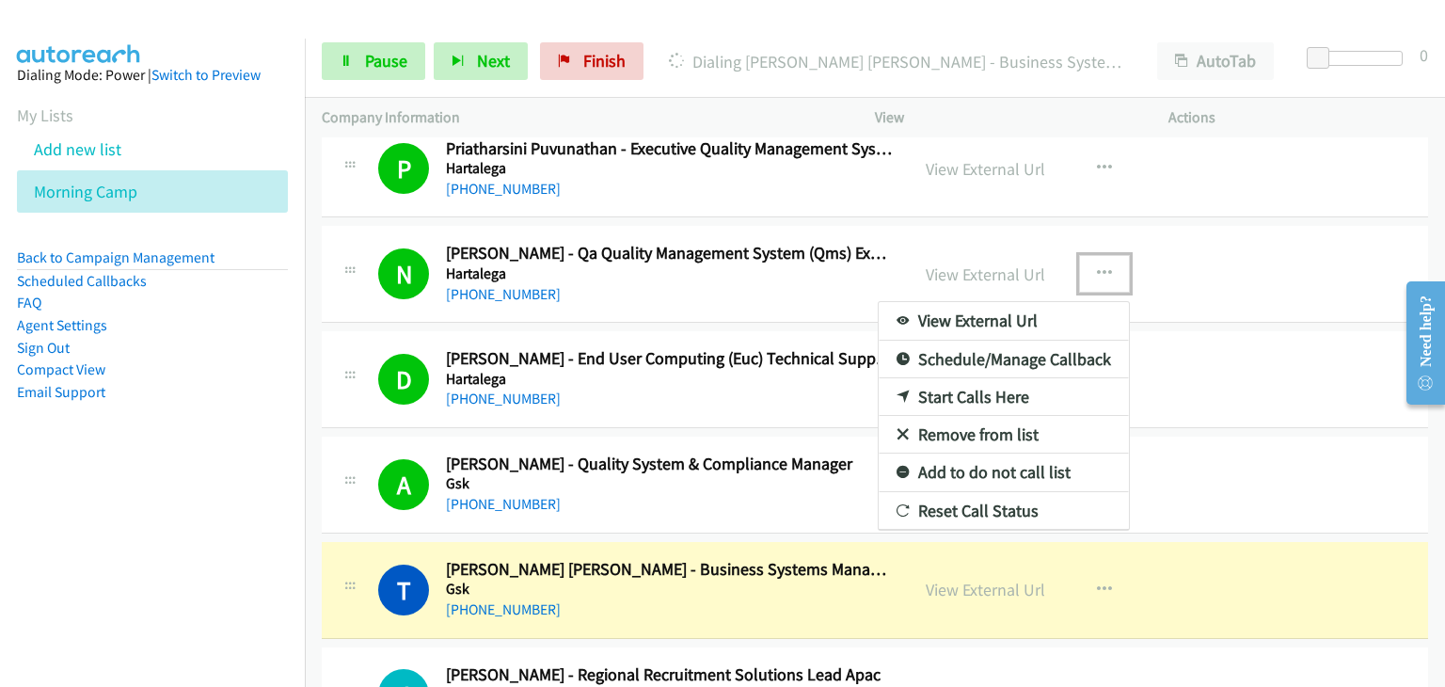
click at [973, 422] on link "Remove from list" at bounding box center [1003, 435] width 250 height 38
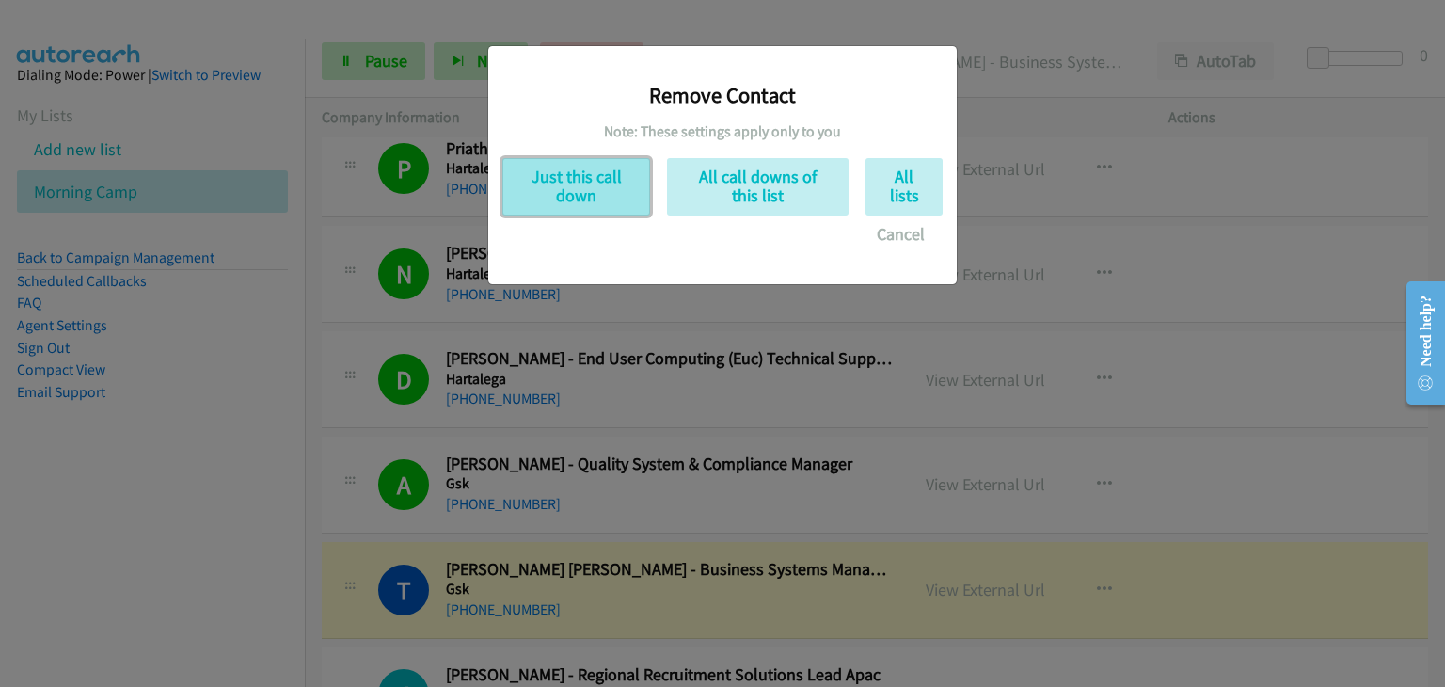
click at [613, 208] on button "Just this call down" at bounding box center [576, 186] width 148 height 57
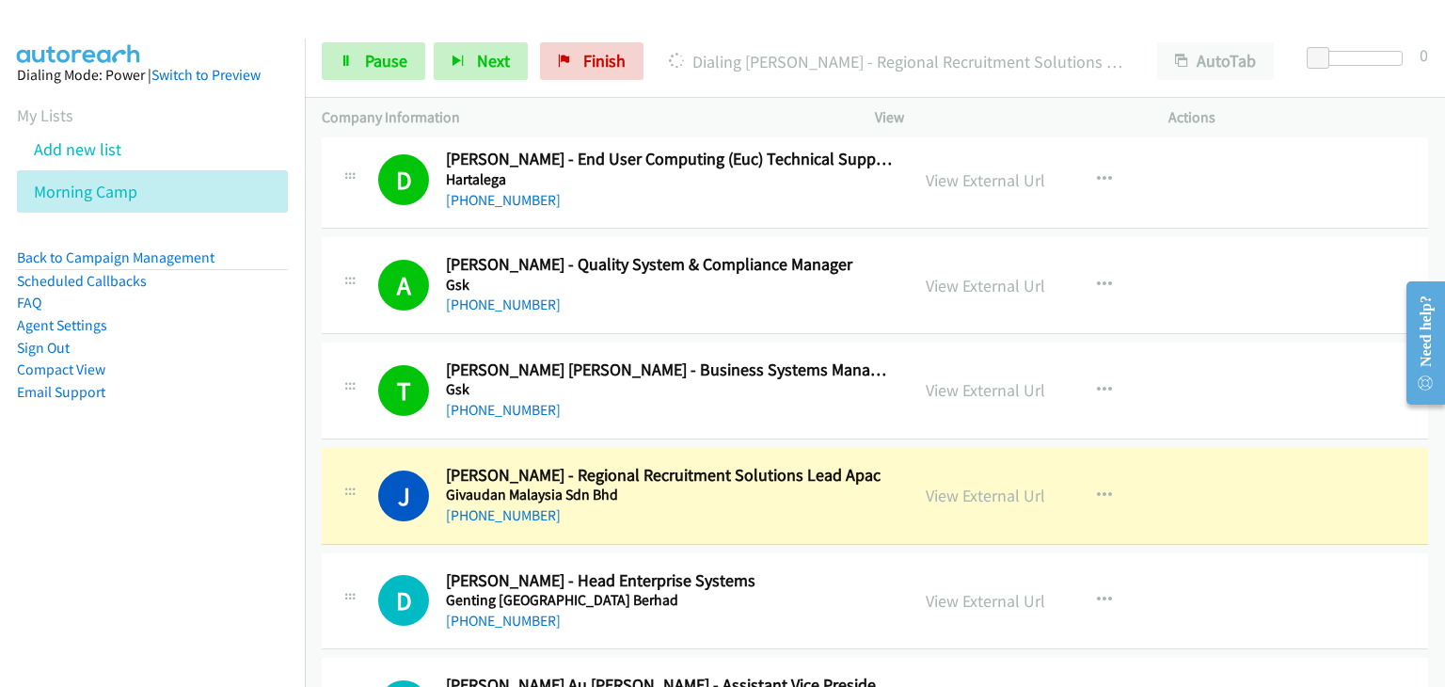
scroll to position [3668, 0]
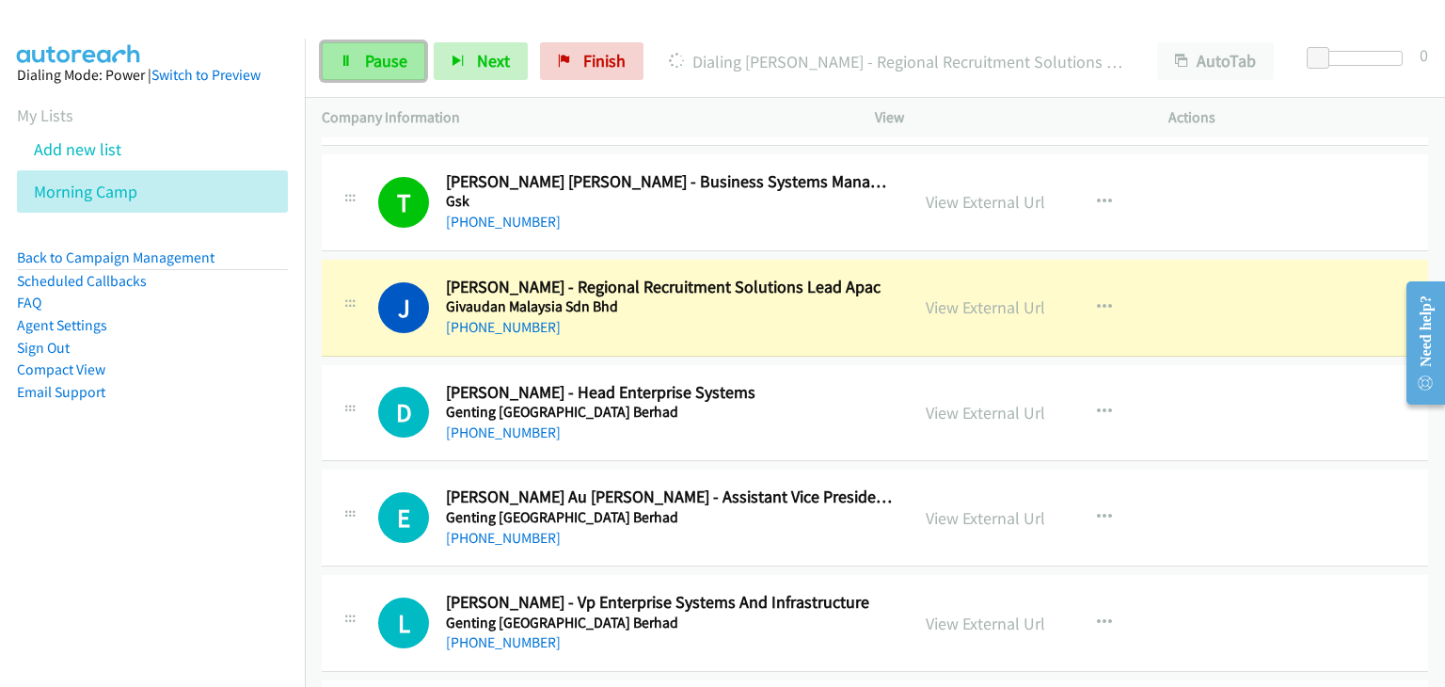
click at [403, 53] on span "Pause" at bounding box center [386, 61] width 42 height 22
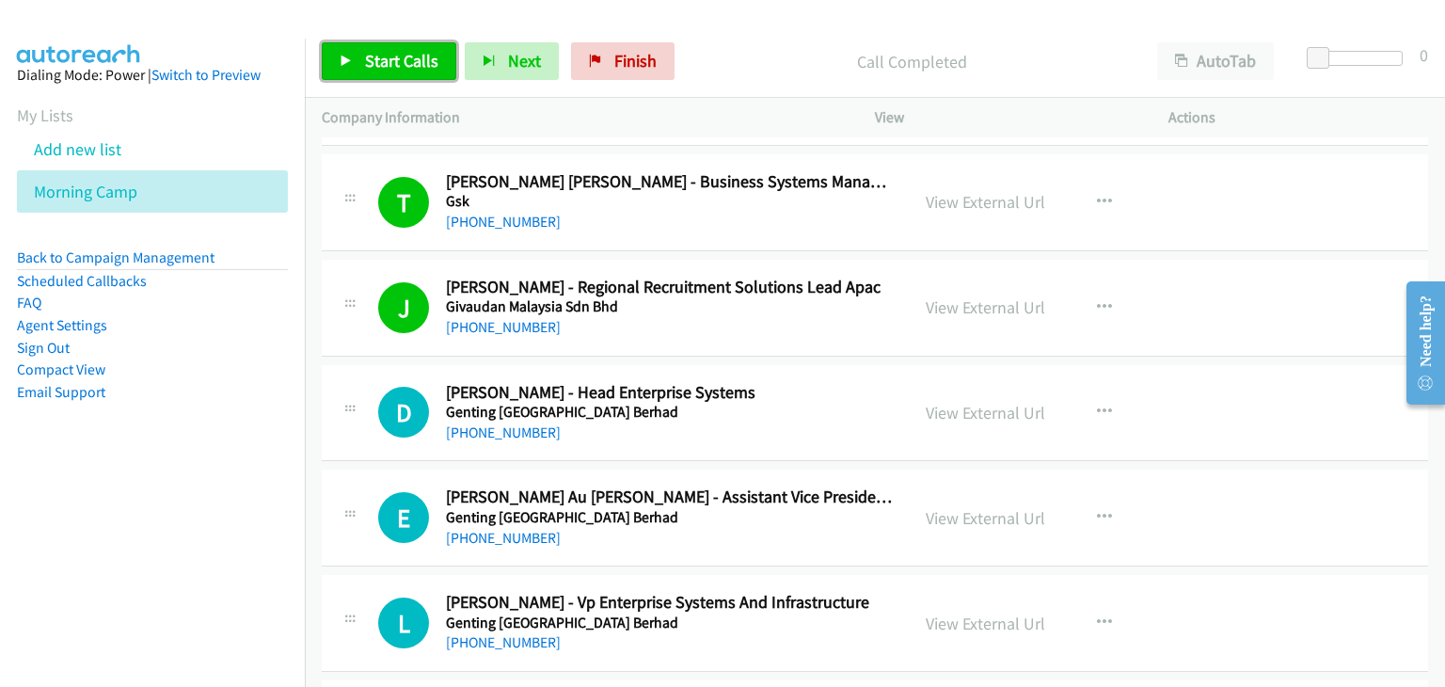
click at [377, 76] on link "Start Calls" at bounding box center [389, 61] width 134 height 38
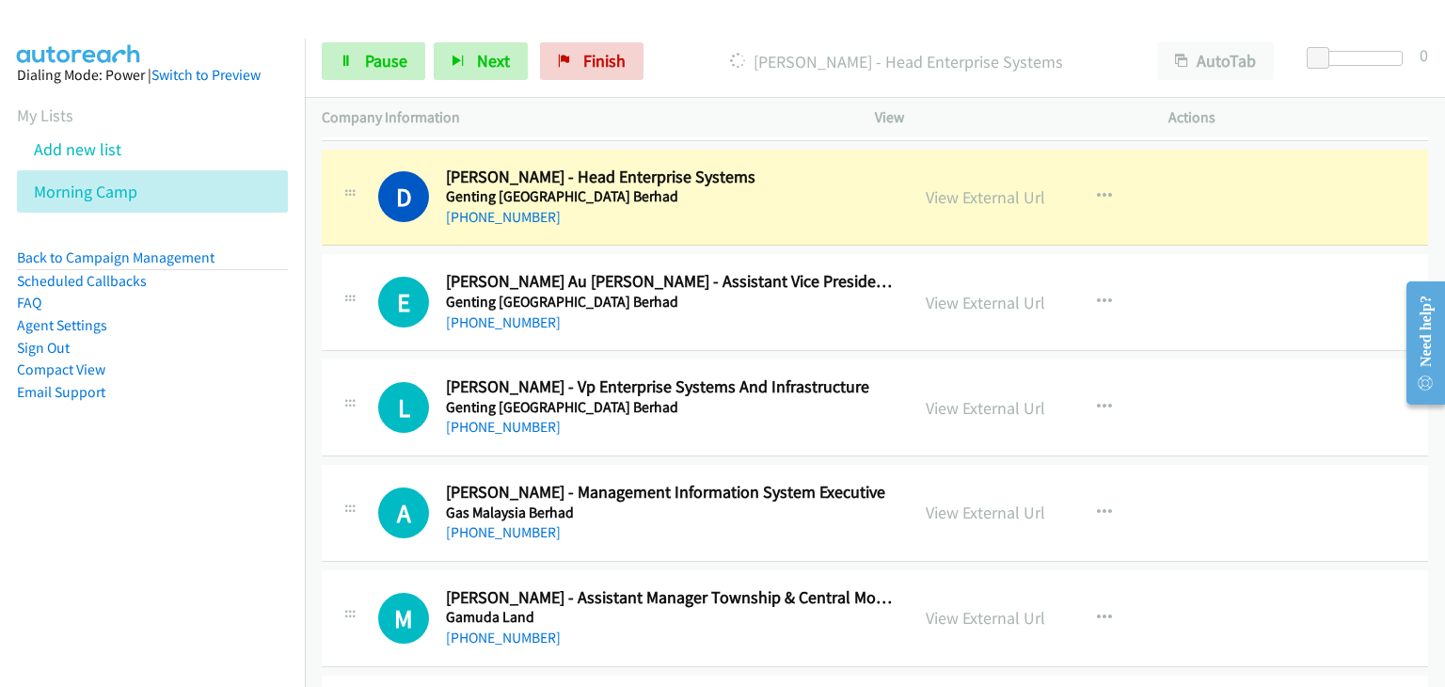
scroll to position [3856, 0]
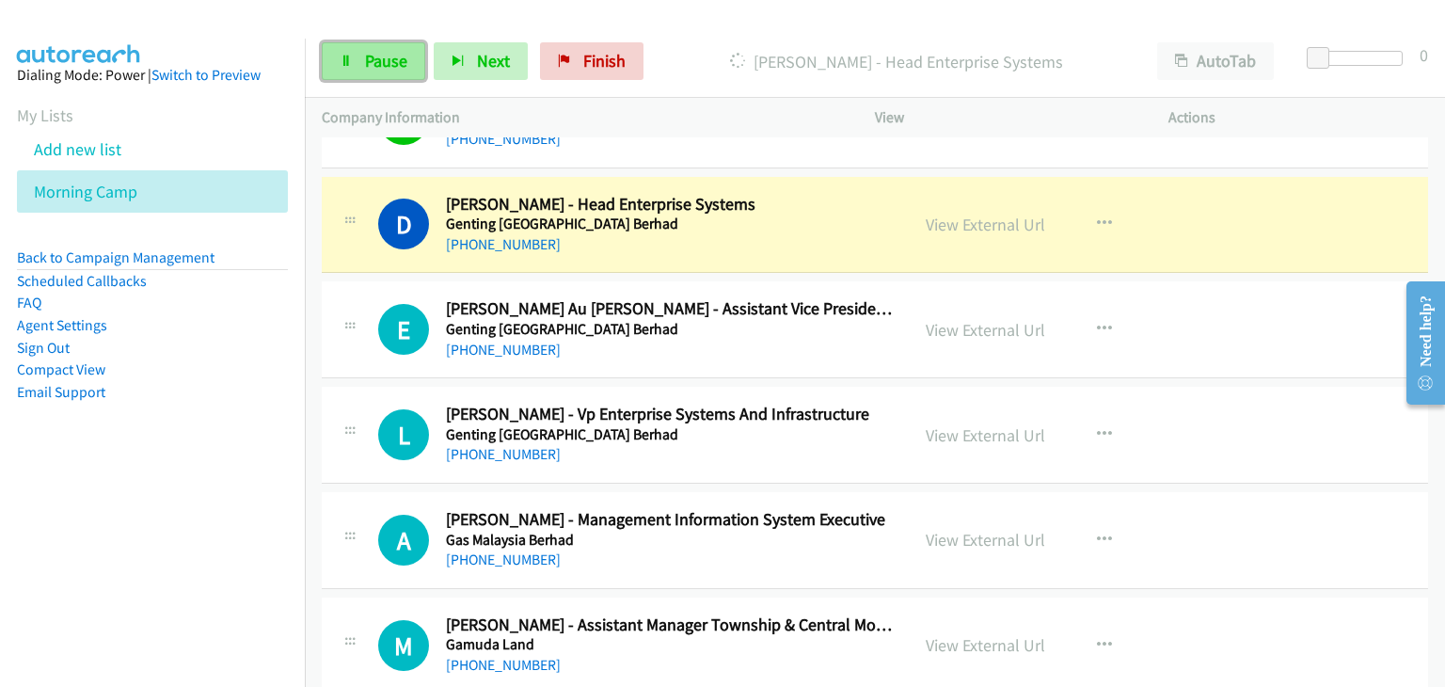
click at [375, 57] on span "Pause" at bounding box center [386, 61] width 42 height 22
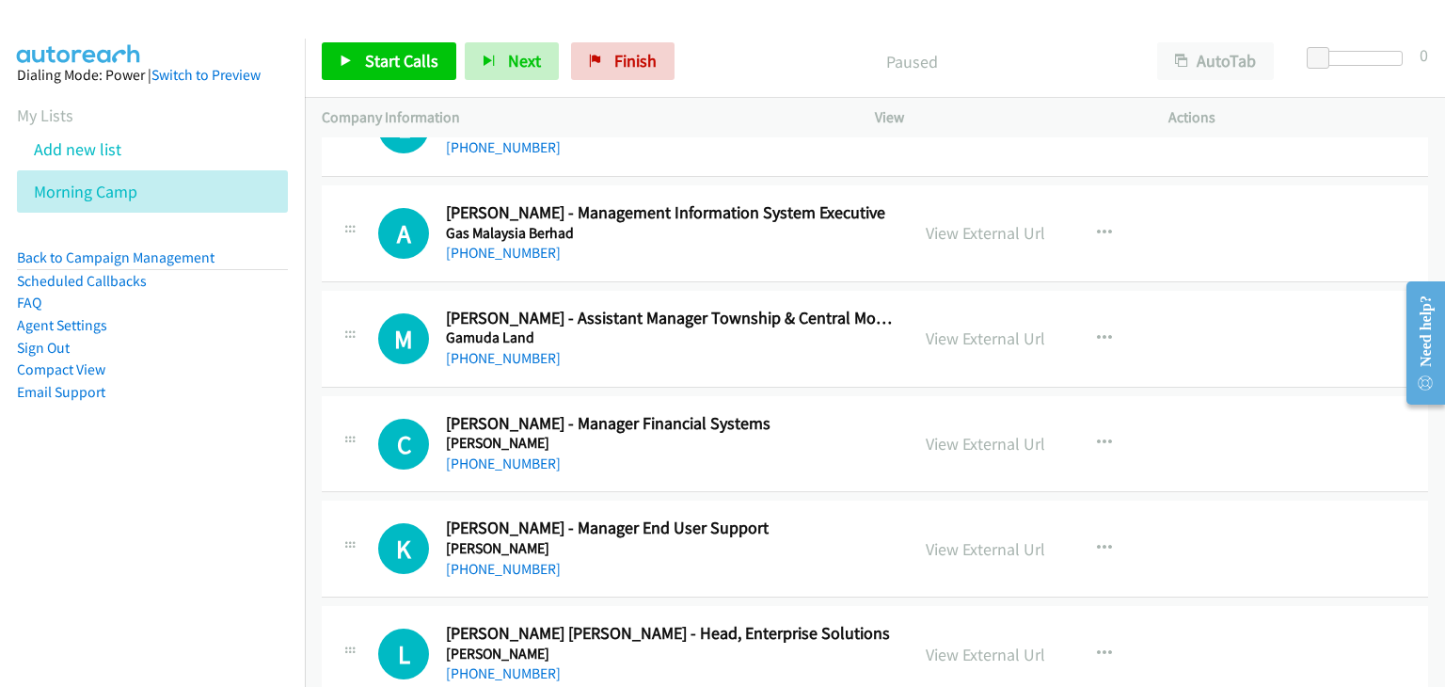
scroll to position [4044, 0]
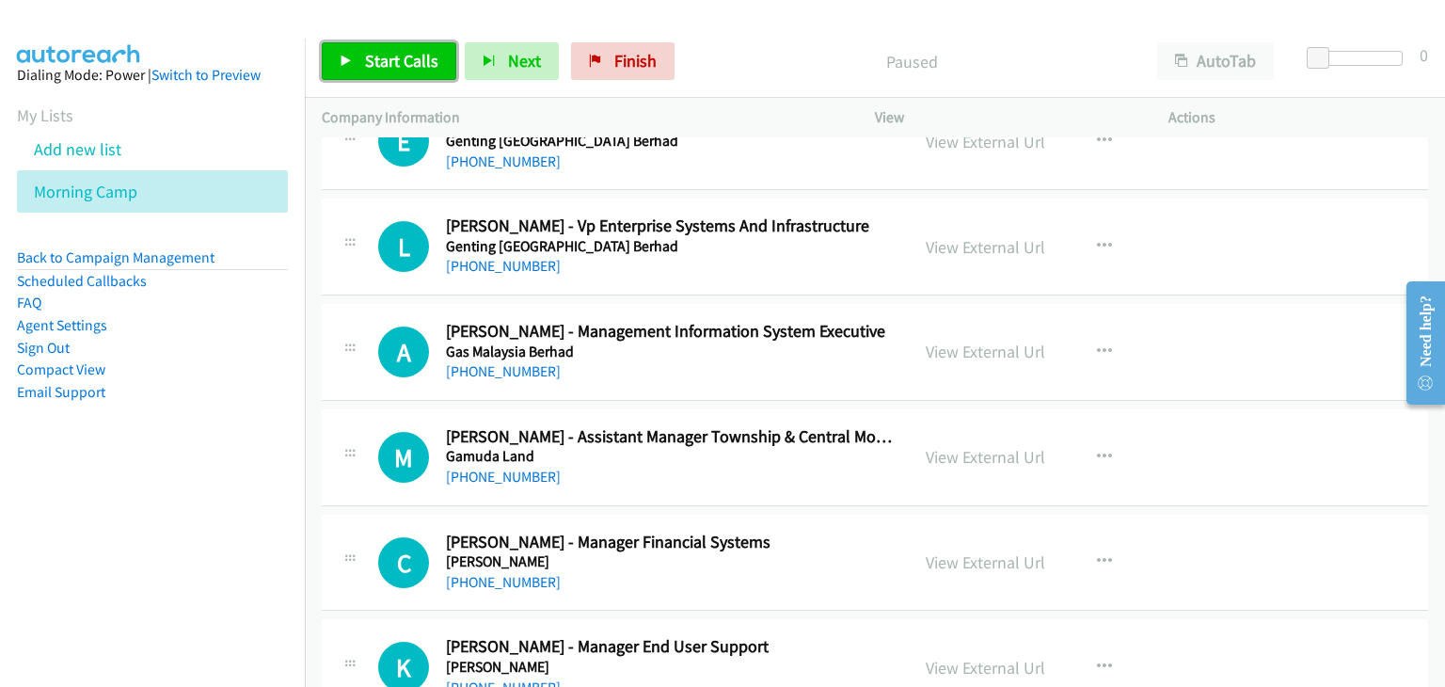
click at [421, 76] on link "Start Calls" at bounding box center [389, 61] width 134 height 38
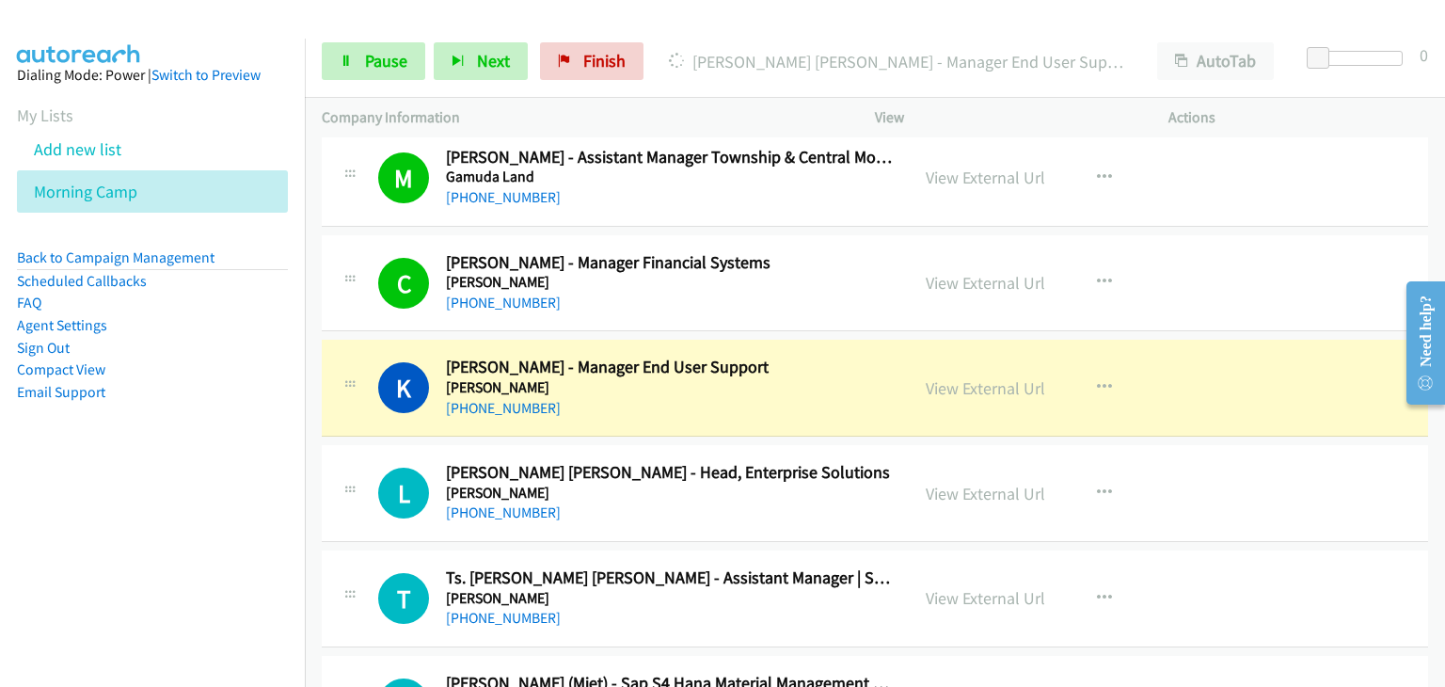
scroll to position [4420, 0]
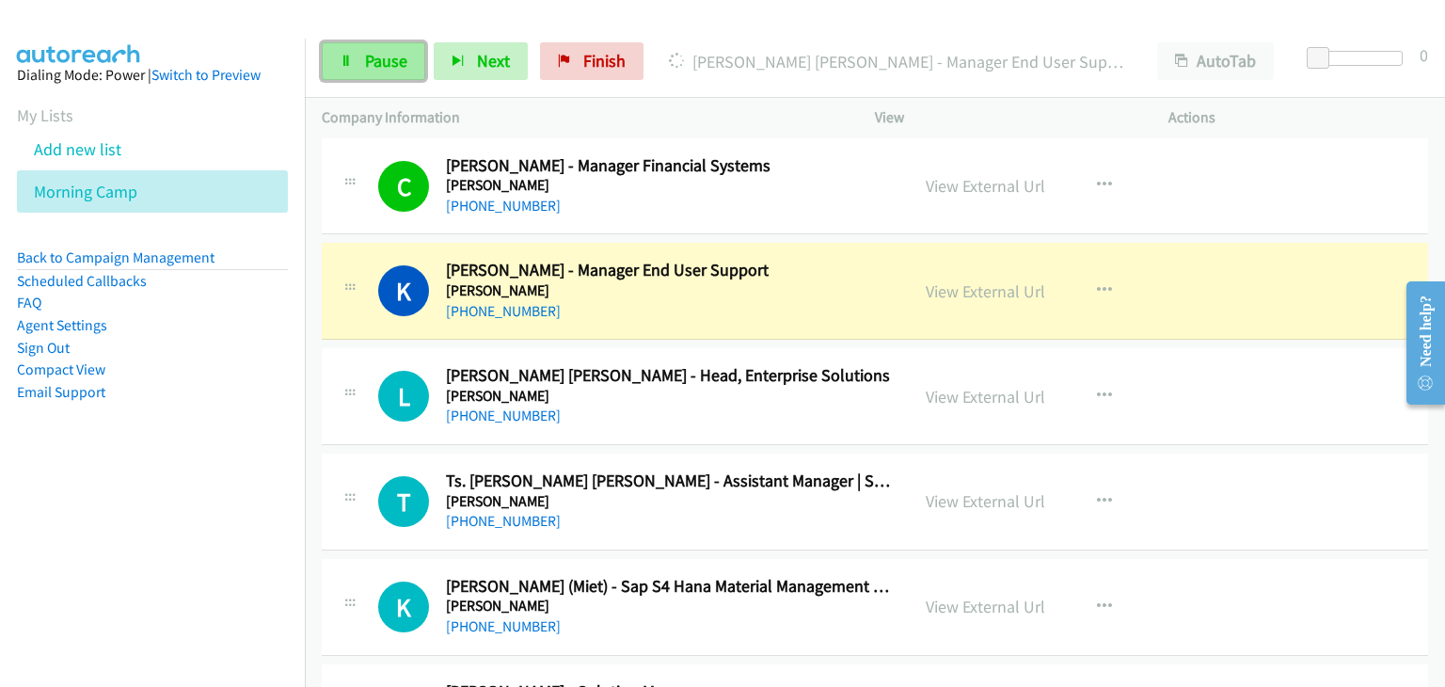
click at [353, 64] on link "Pause" at bounding box center [373, 61] width 103 height 38
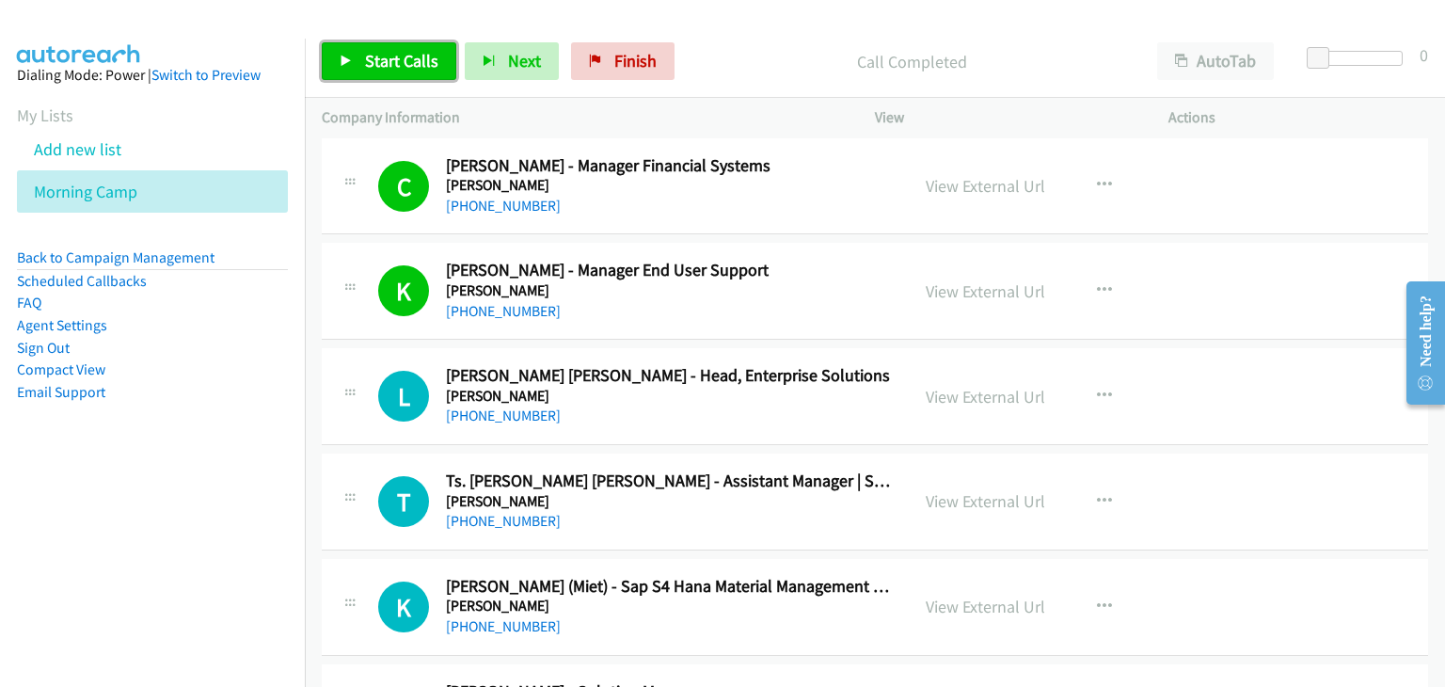
click at [373, 45] on link "Start Calls" at bounding box center [389, 61] width 134 height 38
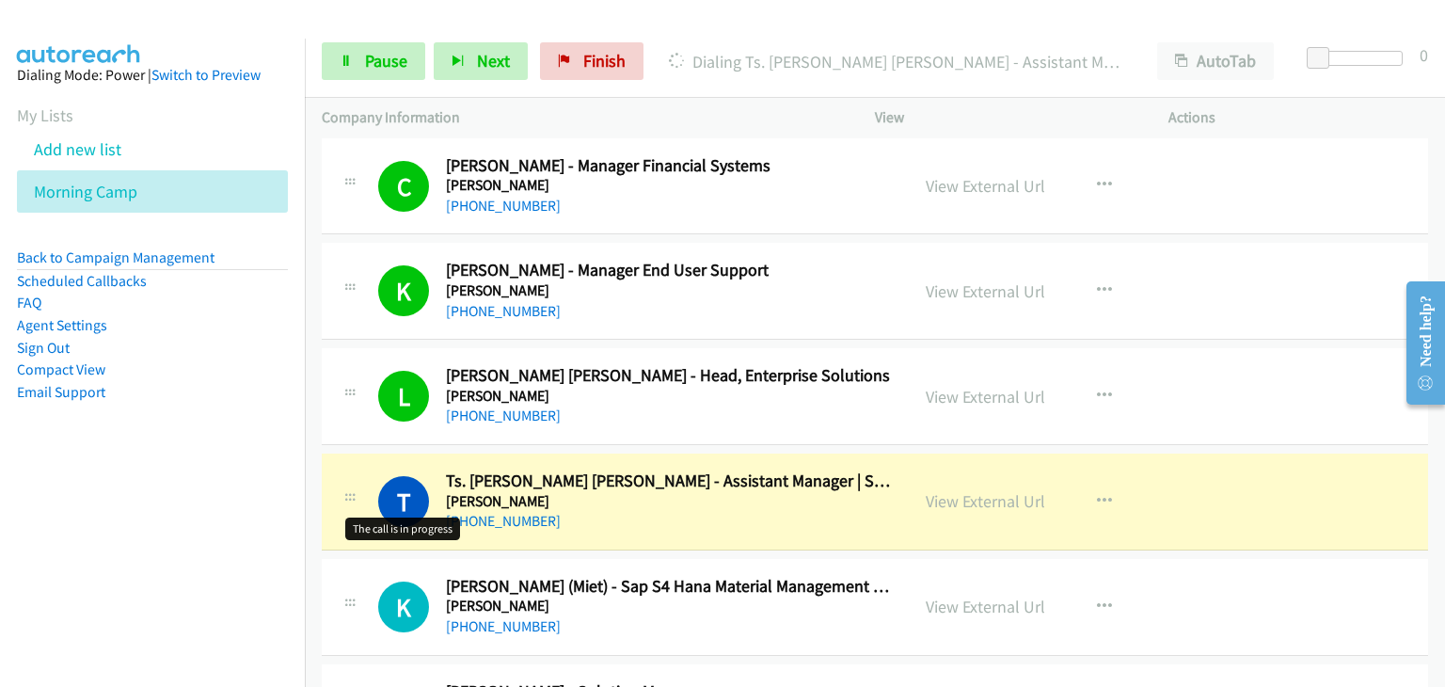
click at [391, 476] on h1 "T" at bounding box center [403, 501] width 51 height 51
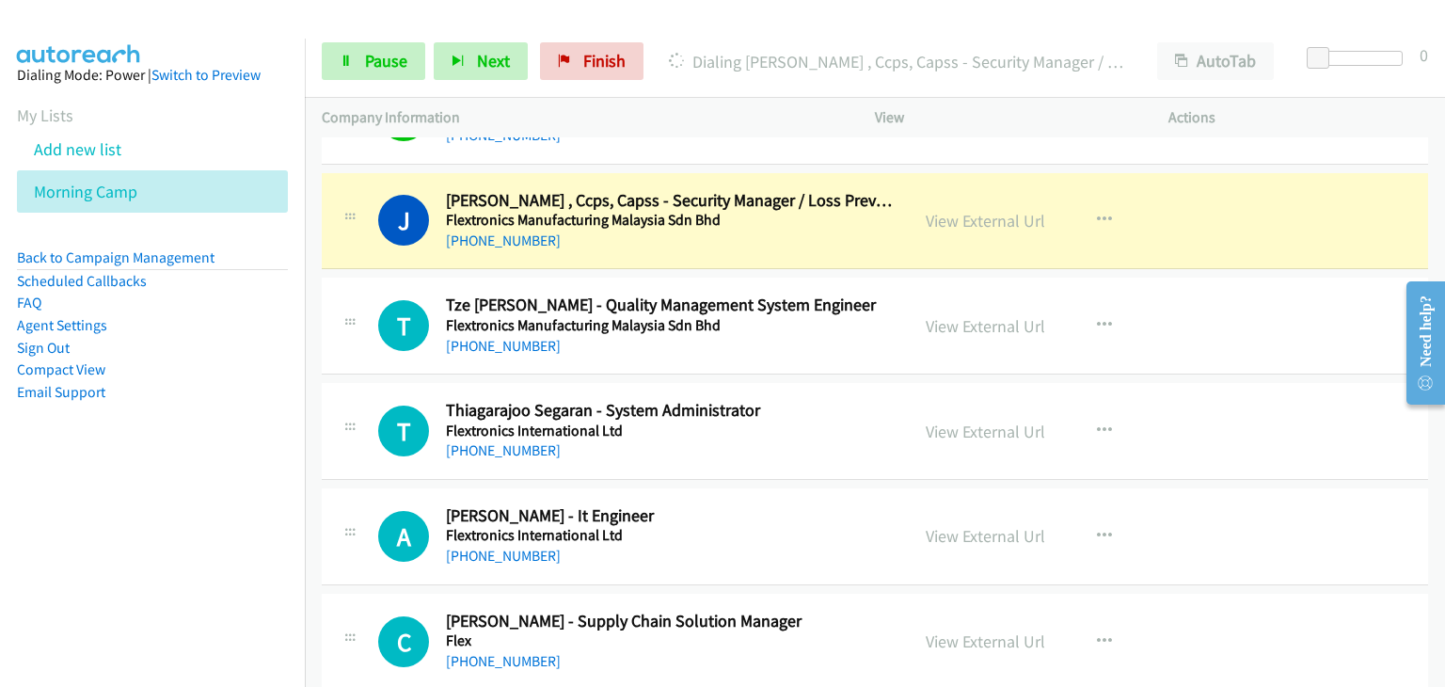
scroll to position [4985, 0]
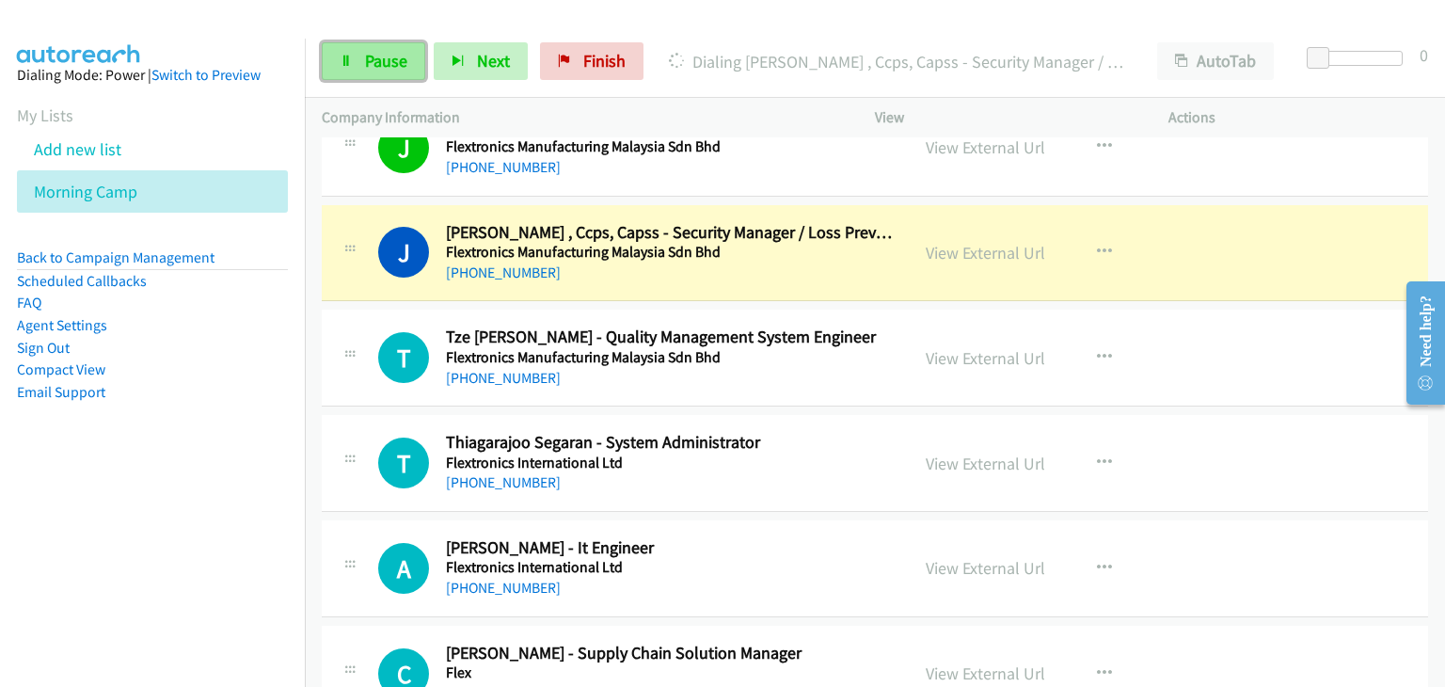
click at [378, 55] on span "Pause" at bounding box center [386, 61] width 42 height 22
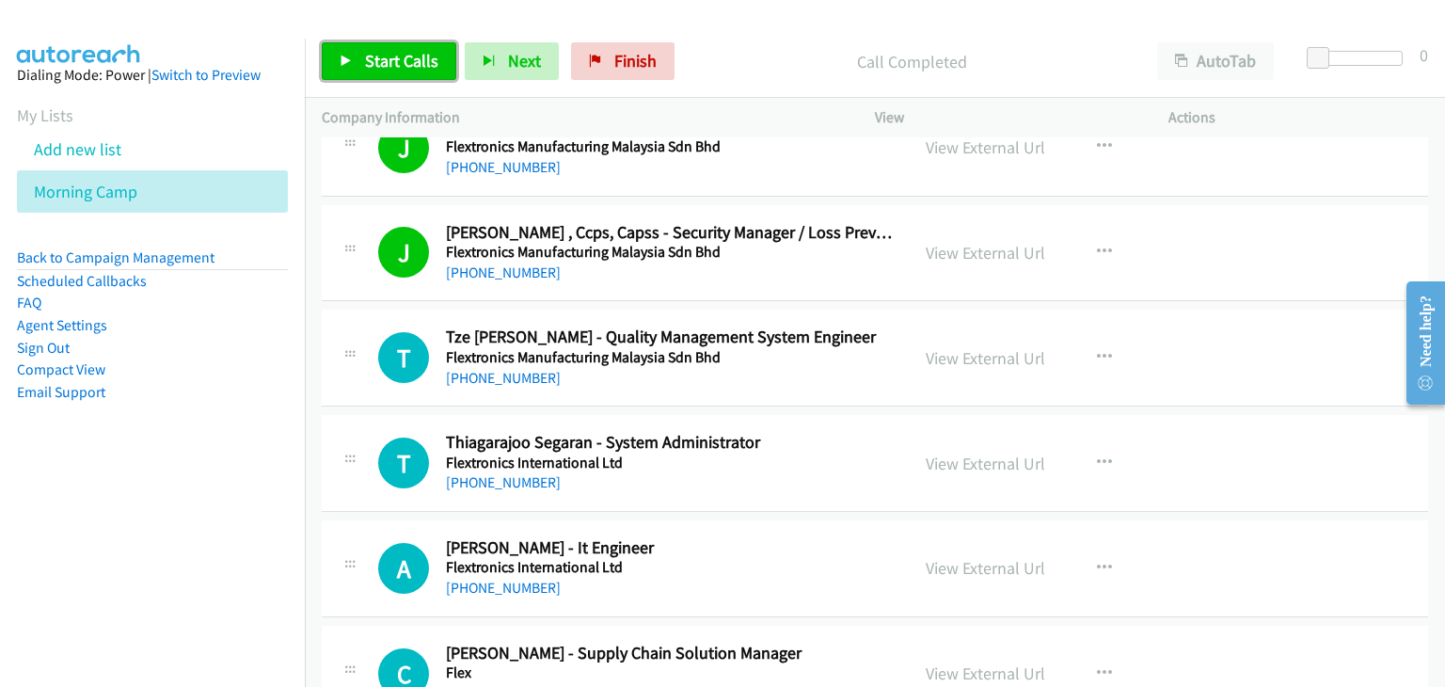
click at [398, 61] on span "Start Calls" at bounding box center [401, 61] width 73 height 22
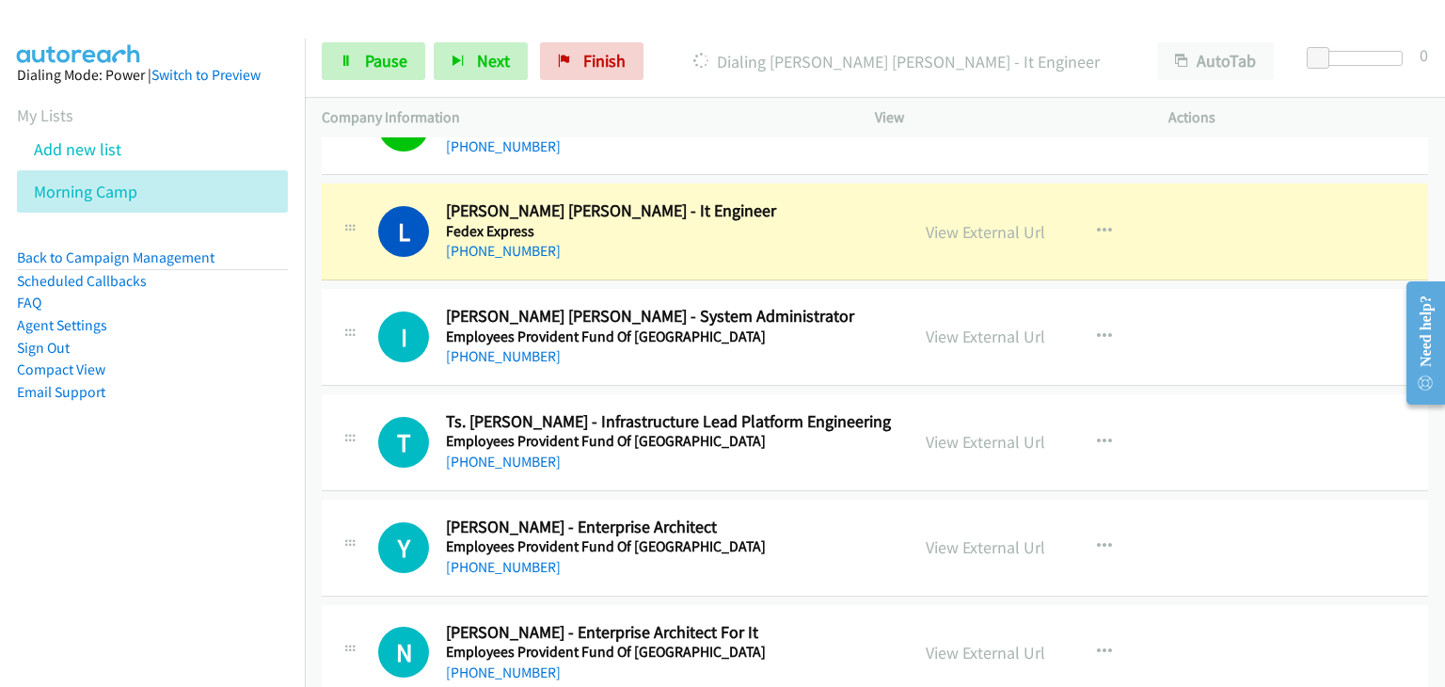
scroll to position [6301, 0]
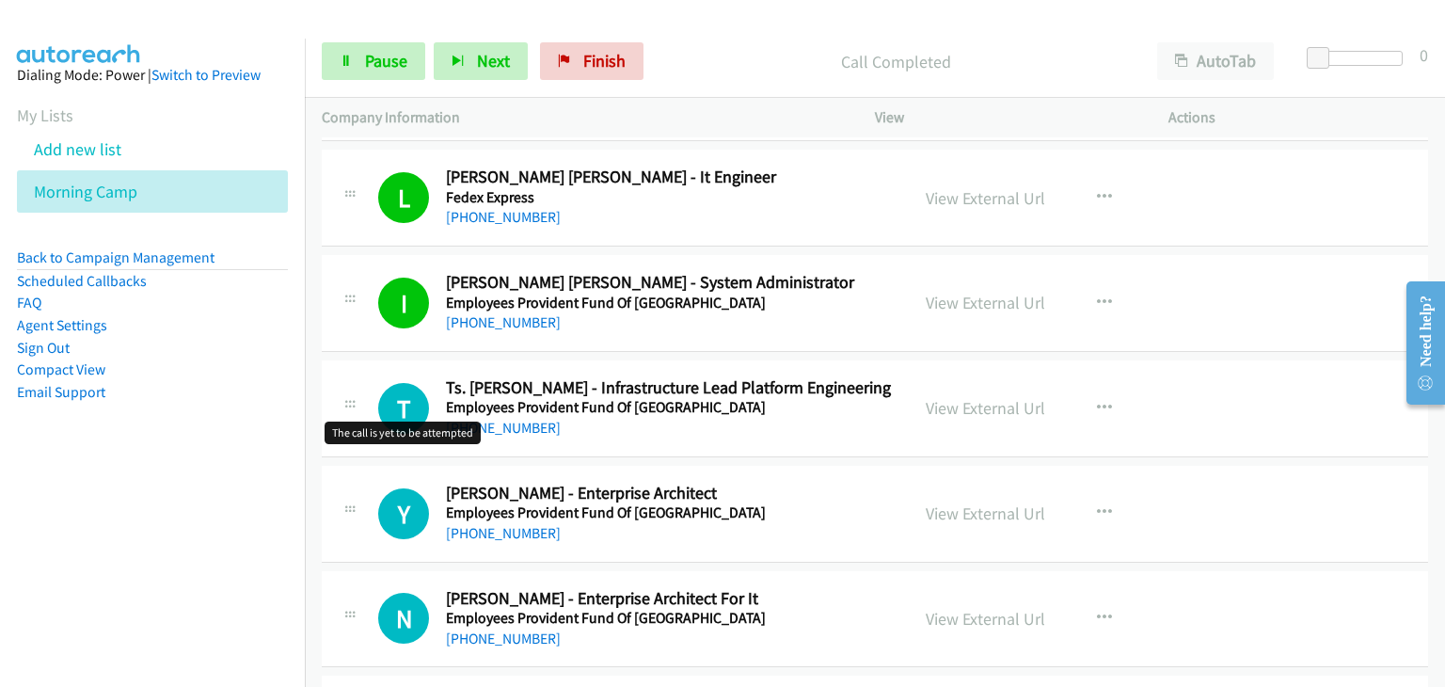
click at [409, 383] on h1 "T" at bounding box center [403, 408] width 51 height 51
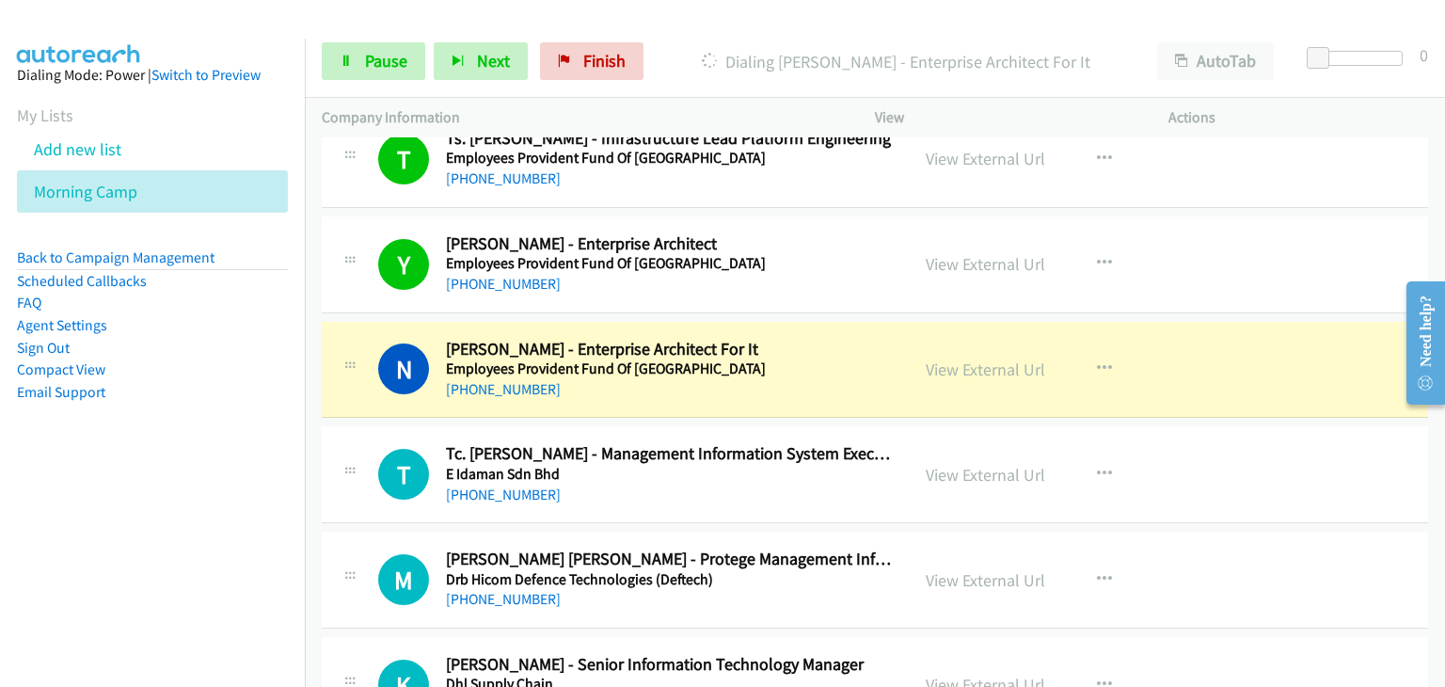
scroll to position [6584, 0]
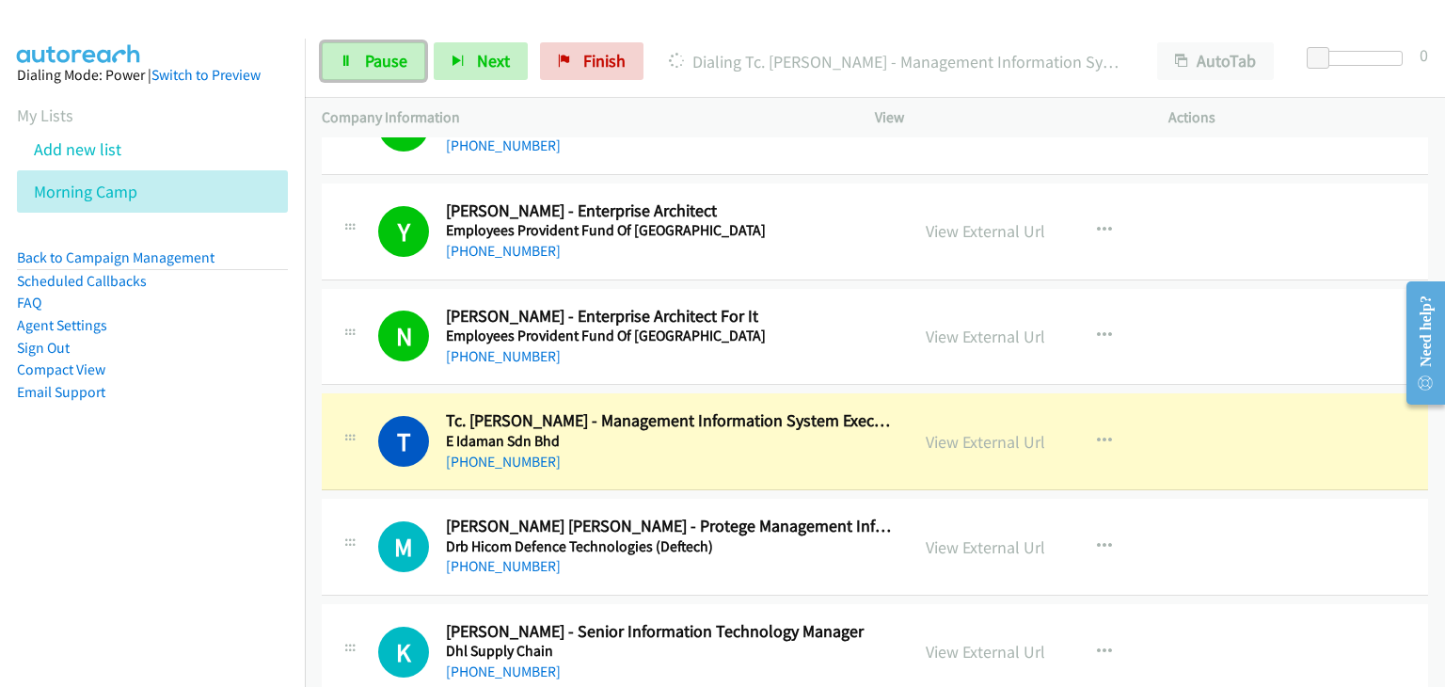
drag, startPoint x: 387, startPoint y: 66, endPoint x: 842, endPoint y: 572, distance: 680.0
click at [389, 66] on span "Pause" at bounding box center [386, 61] width 42 height 22
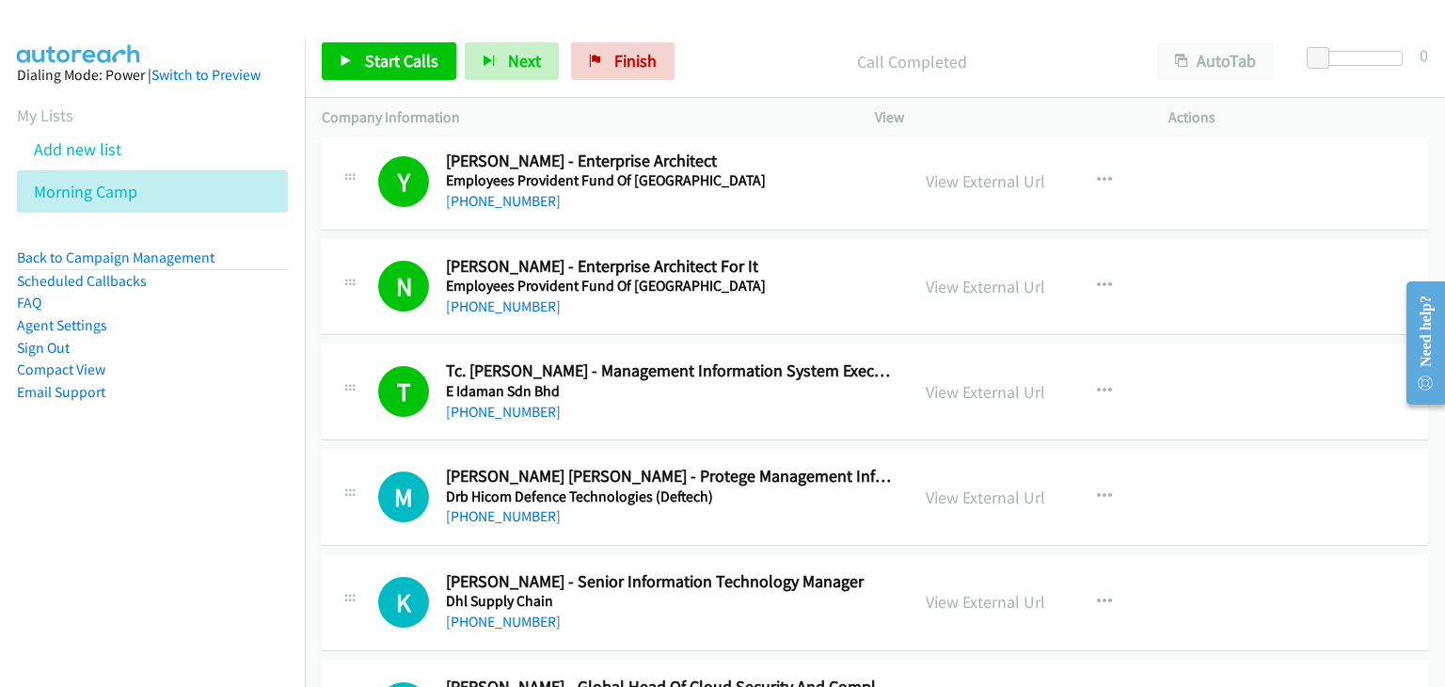
scroll to position [6678, 0]
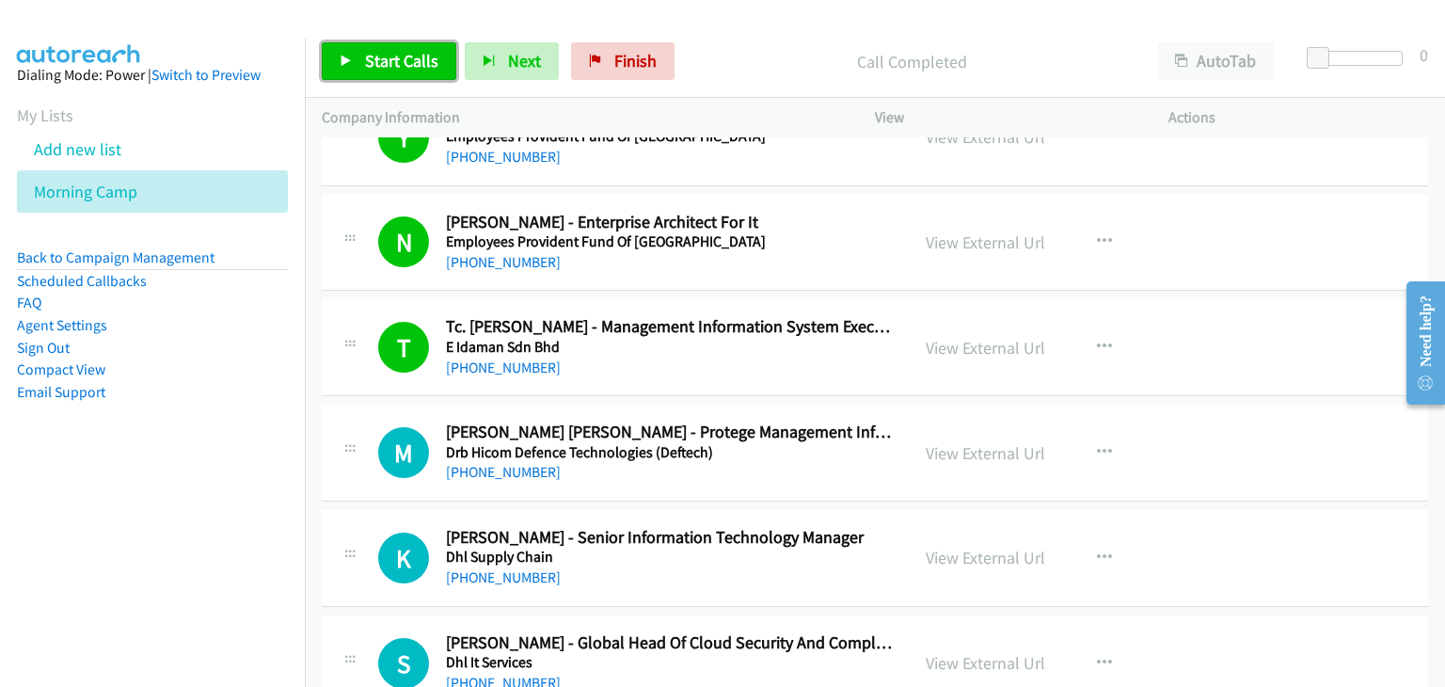
click at [371, 50] on span "Start Calls" at bounding box center [401, 61] width 73 height 22
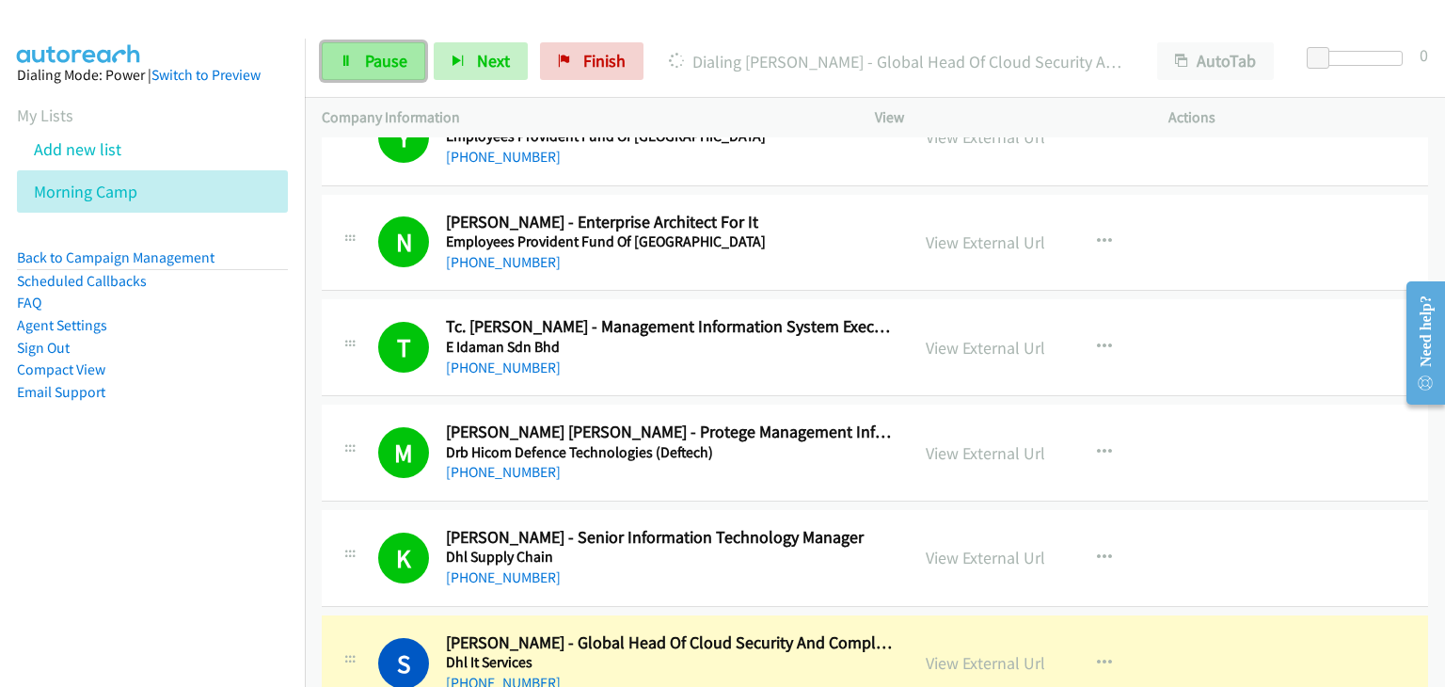
click at [396, 61] on span "Pause" at bounding box center [386, 61] width 42 height 22
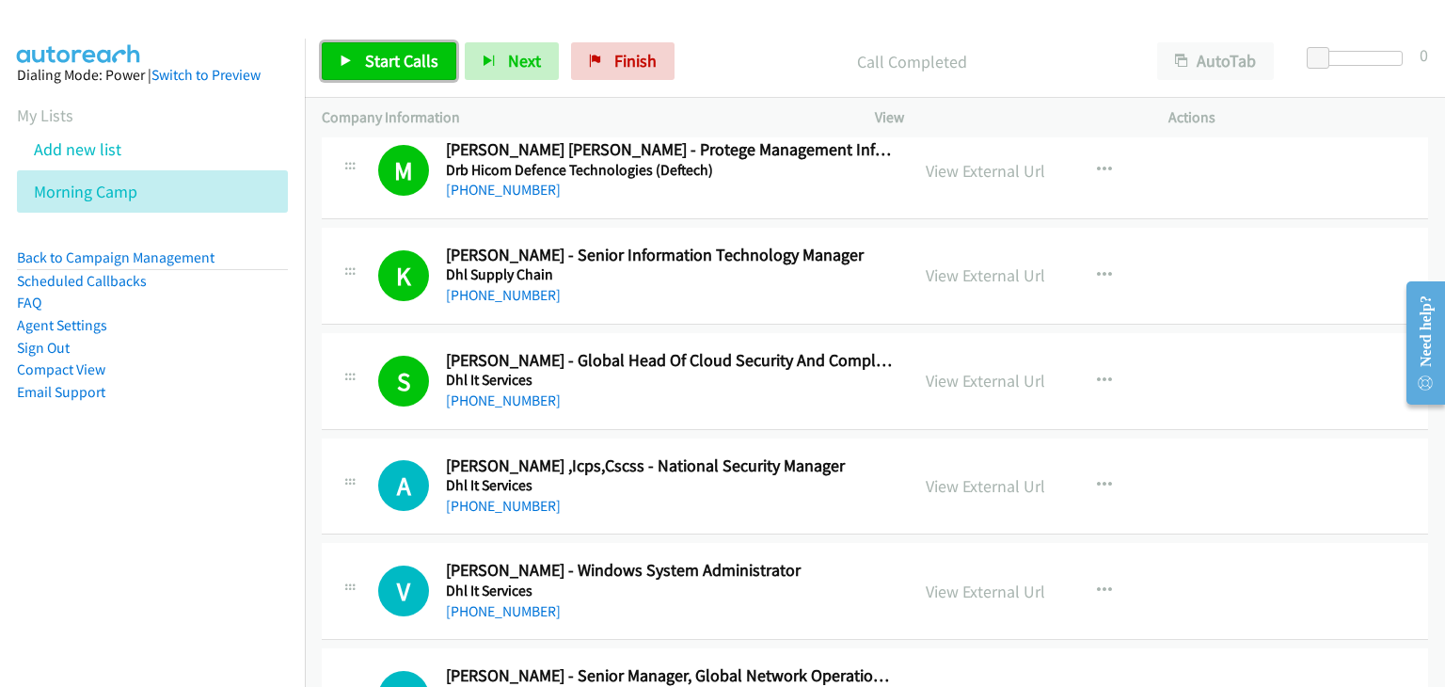
click at [411, 59] on span "Start Calls" at bounding box center [401, 61] width 73 height 22
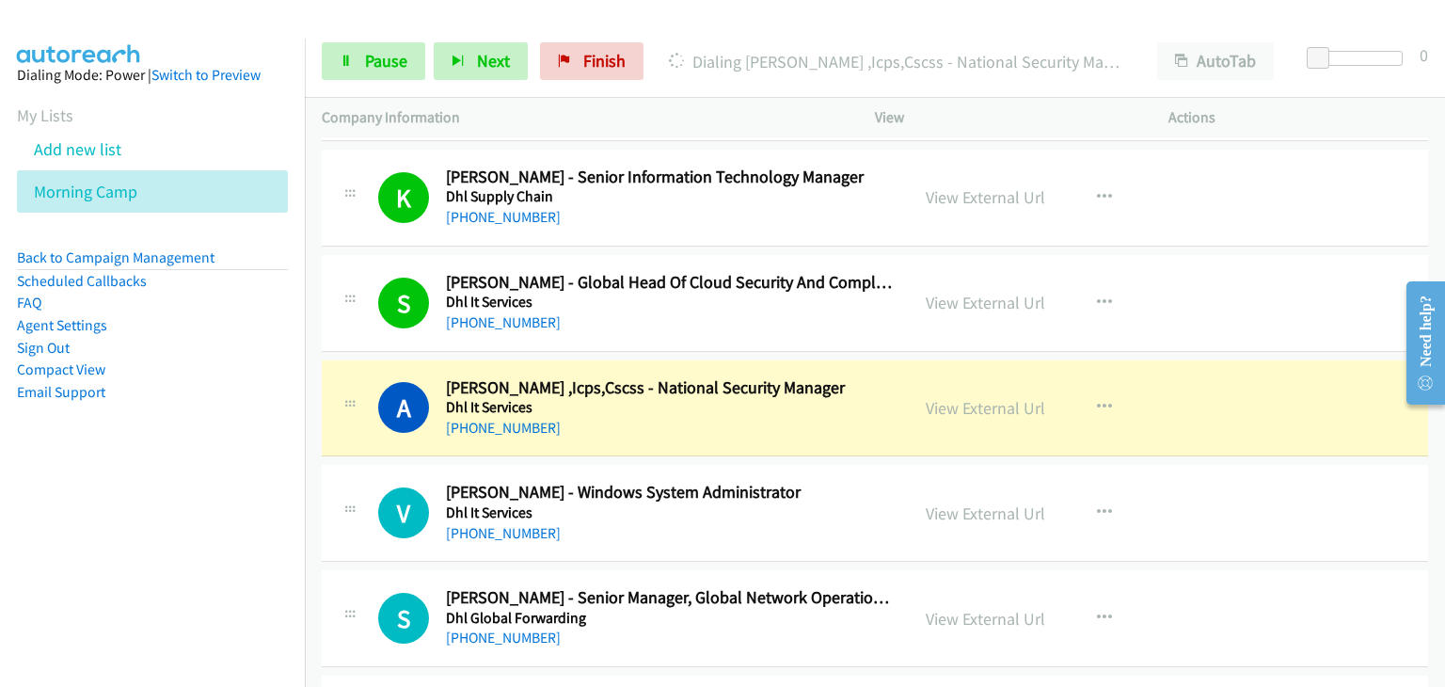
scroll to position [7054, 0]
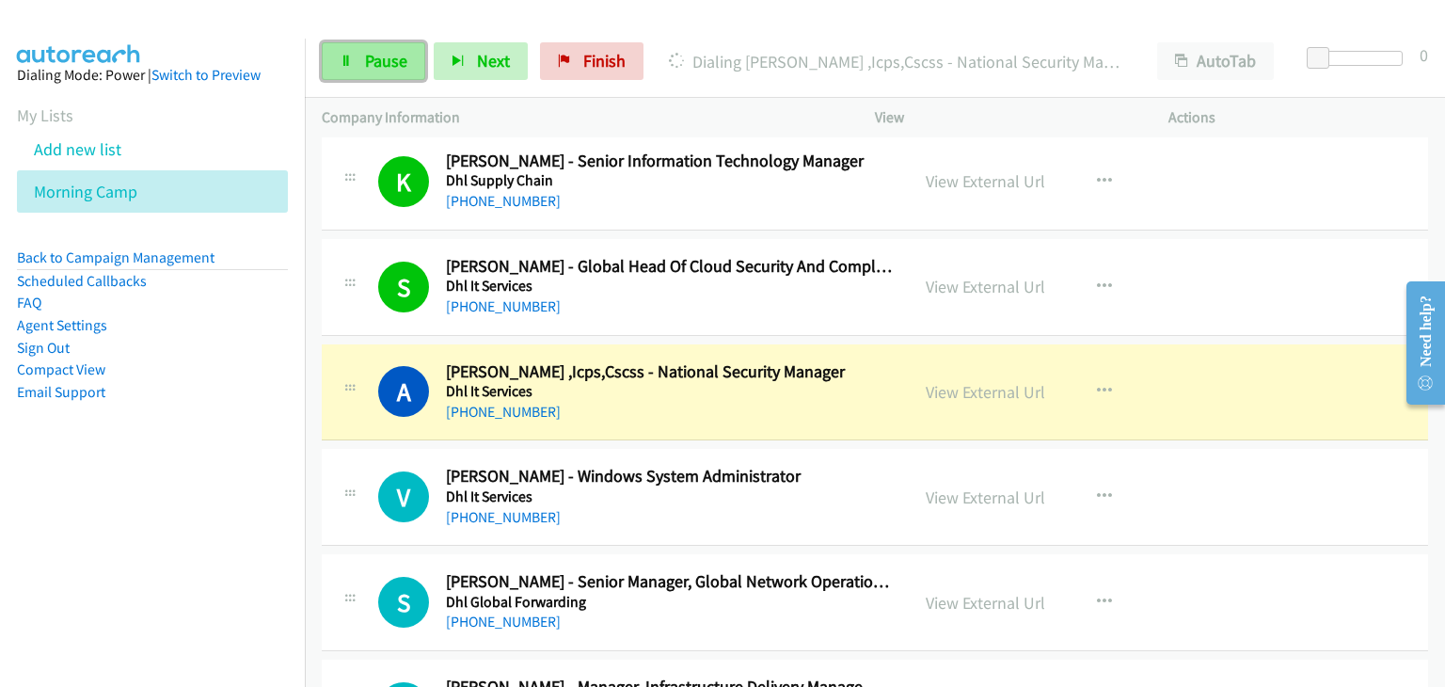
click at [365, 64] on span "Pause" at bounding box center [386, 61] width 42 height 22
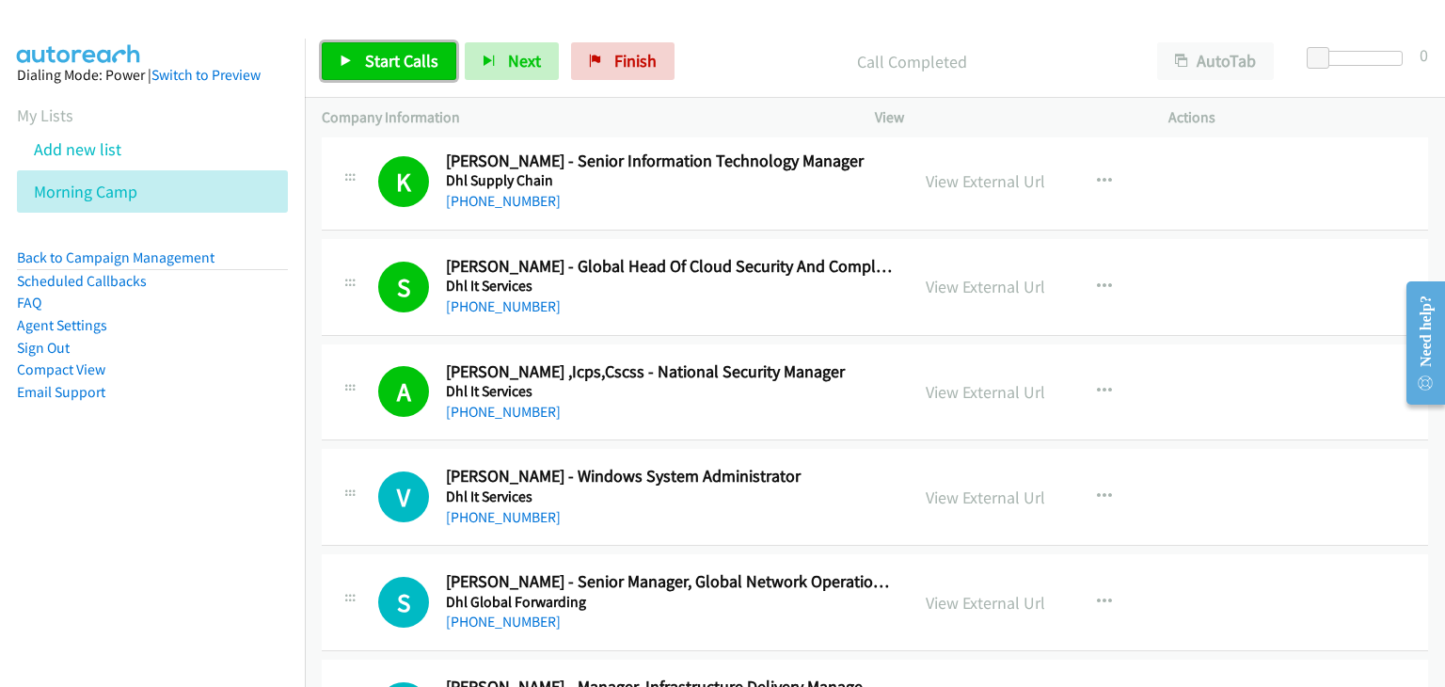
click at [374, 46] on link "Start Calls" at bounding box center [389, 61] width 134 height 38
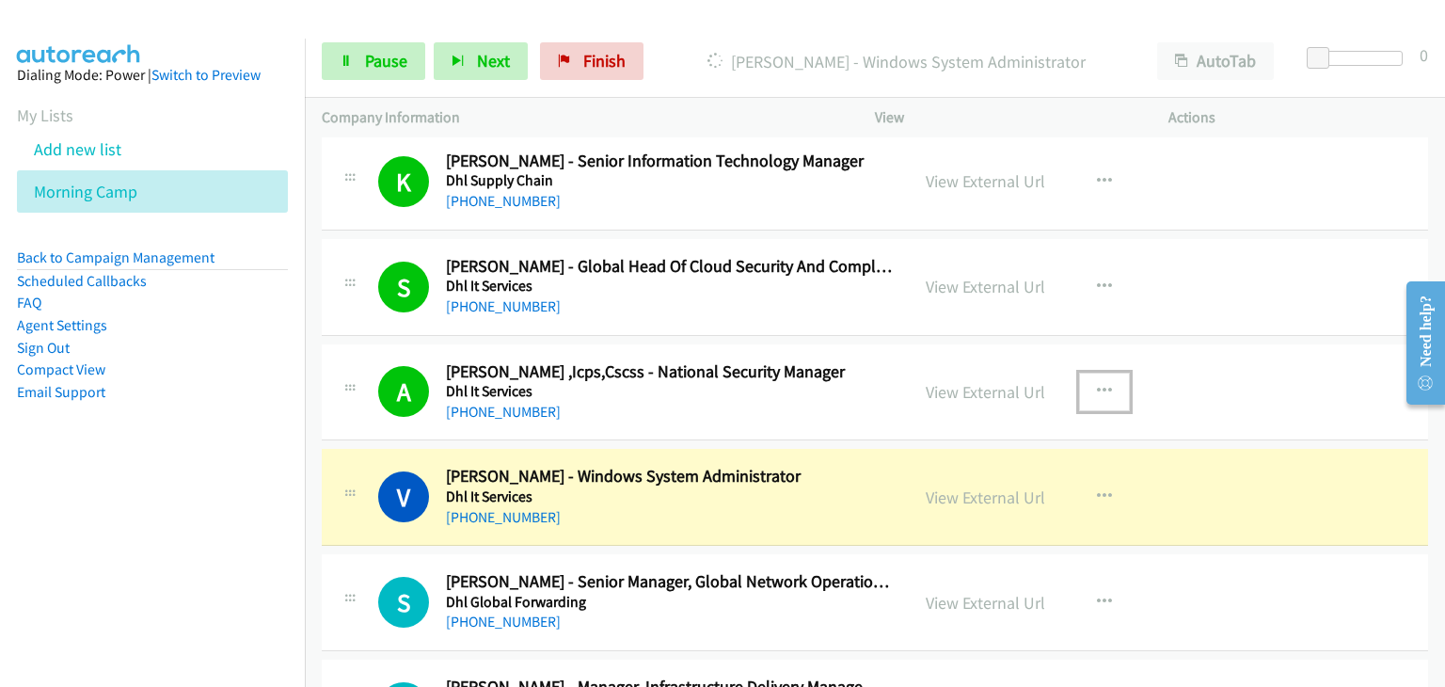
click at [1097, 384] on icon "button" at bounding box center [1104, 391] width 15 height 15
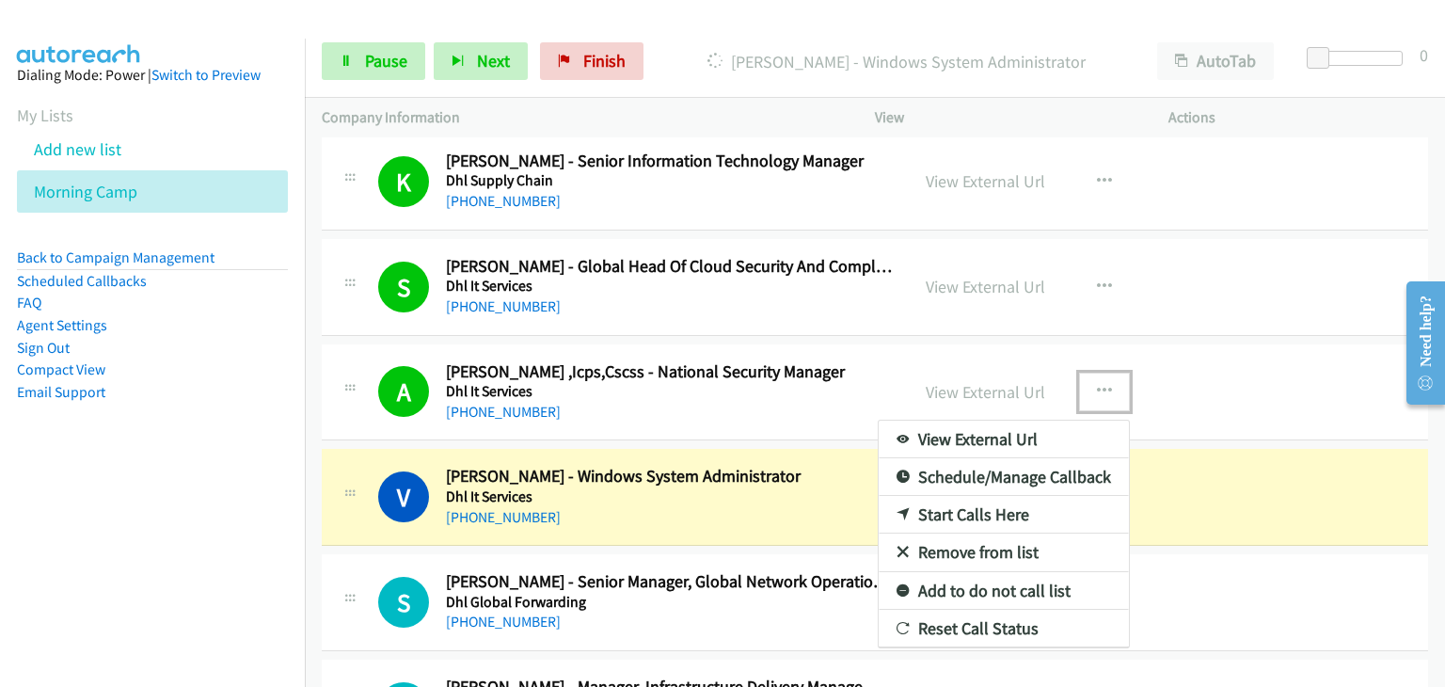
click at [1006, 533] on link "Remove from list" at bounding box center [1003, 552] width 250 height 38
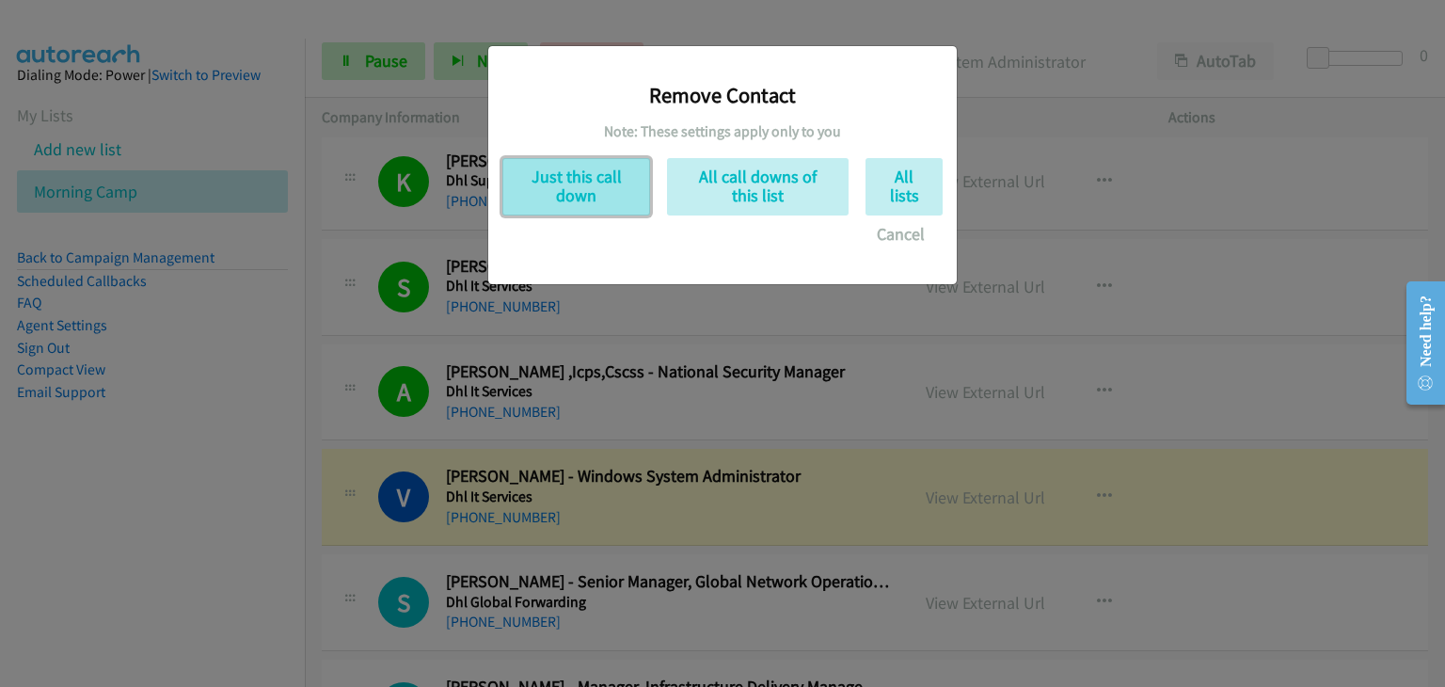
click at [593, 170] on button "Just this call down" at bounding box center [576, 186] width 148 height 57
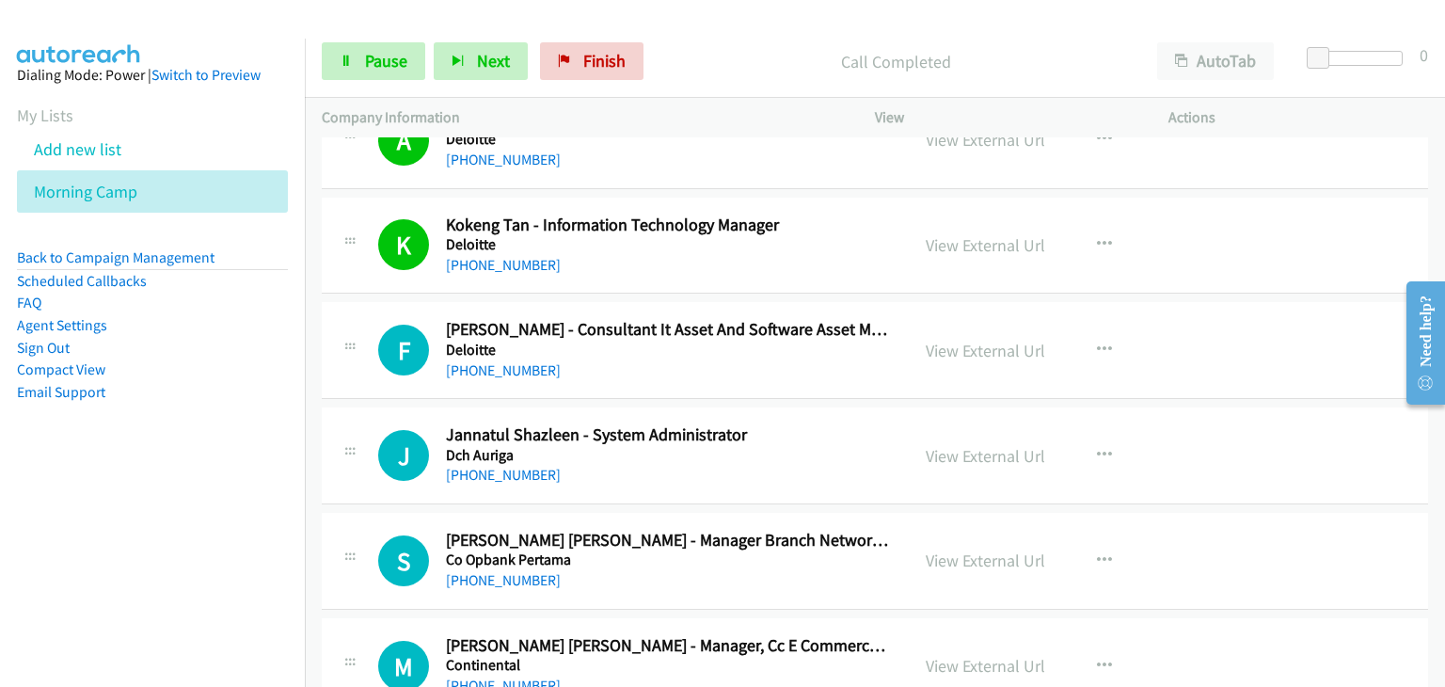
scroll to position [8370, 0]
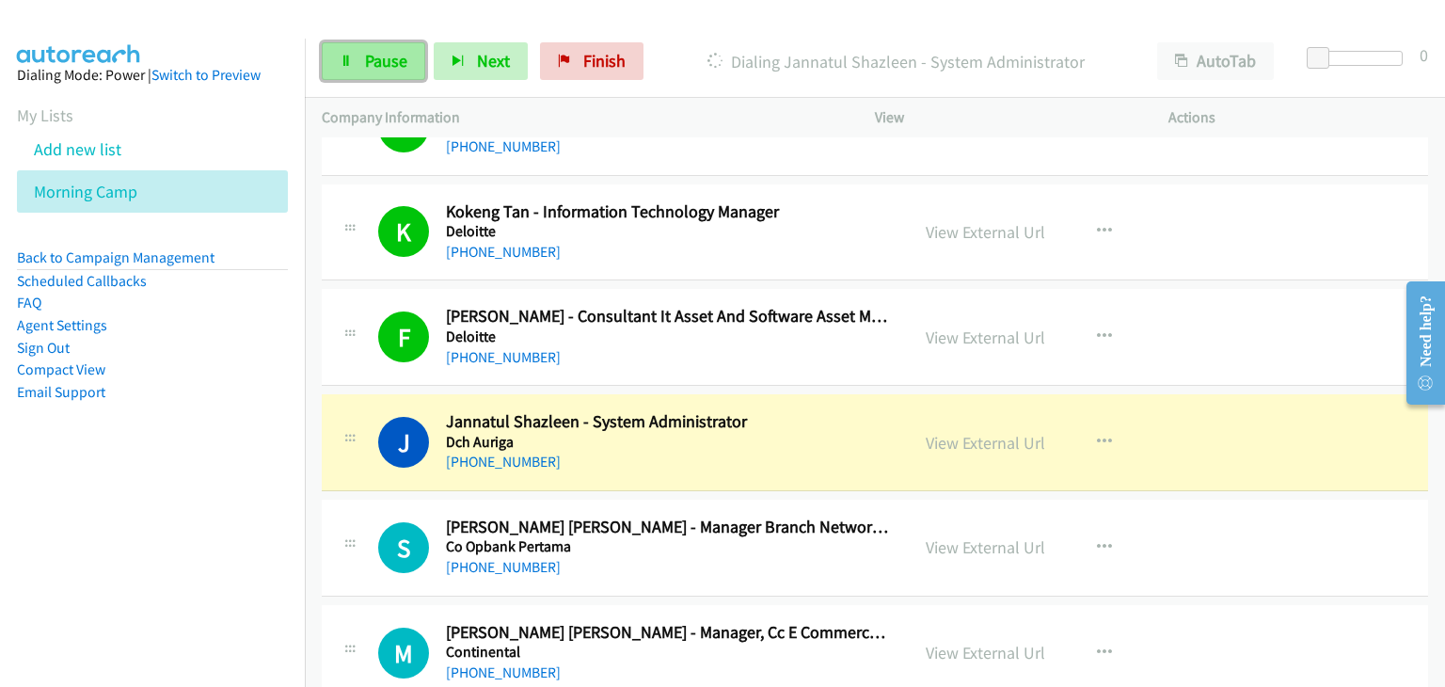
click at [375, 60] on span "Pause" at bounding box center [386, 61] width 42 height 22
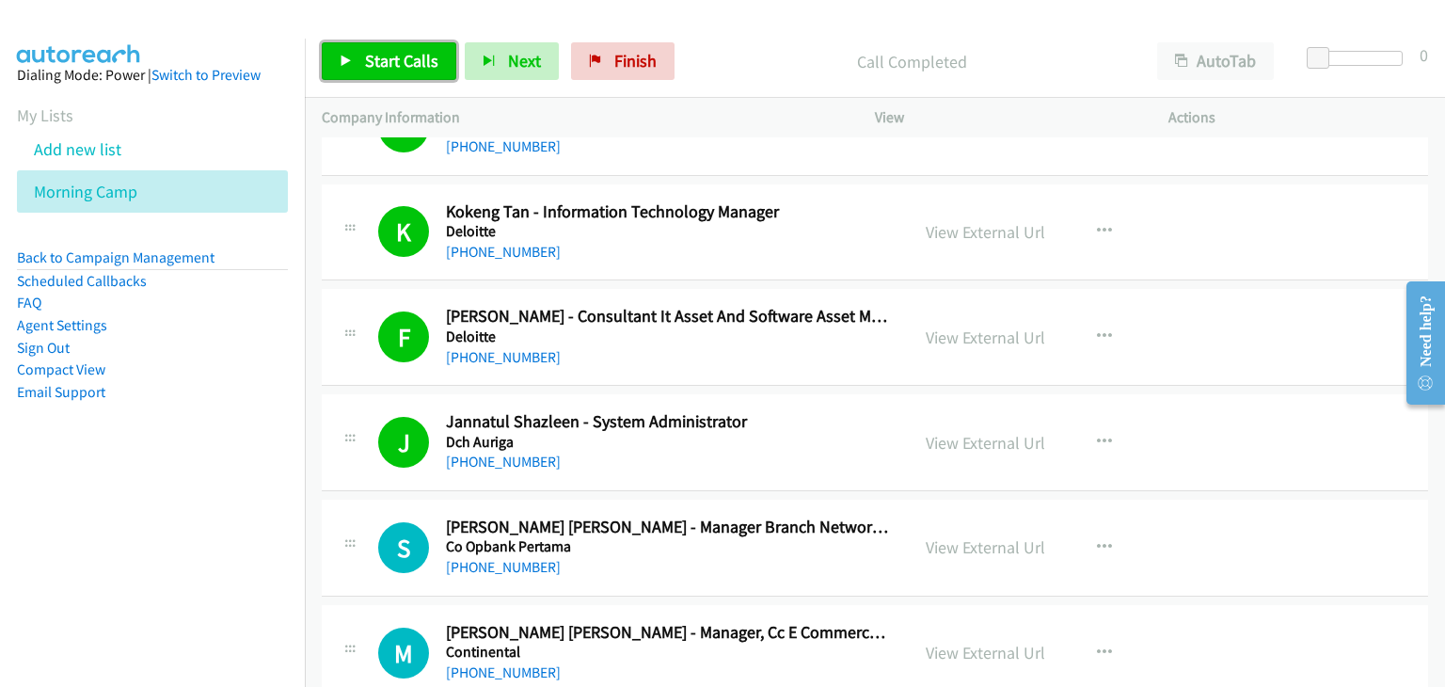
click at [379, 61] on span "Start Calls" at bounding box center [401, 61] width 73 height 22
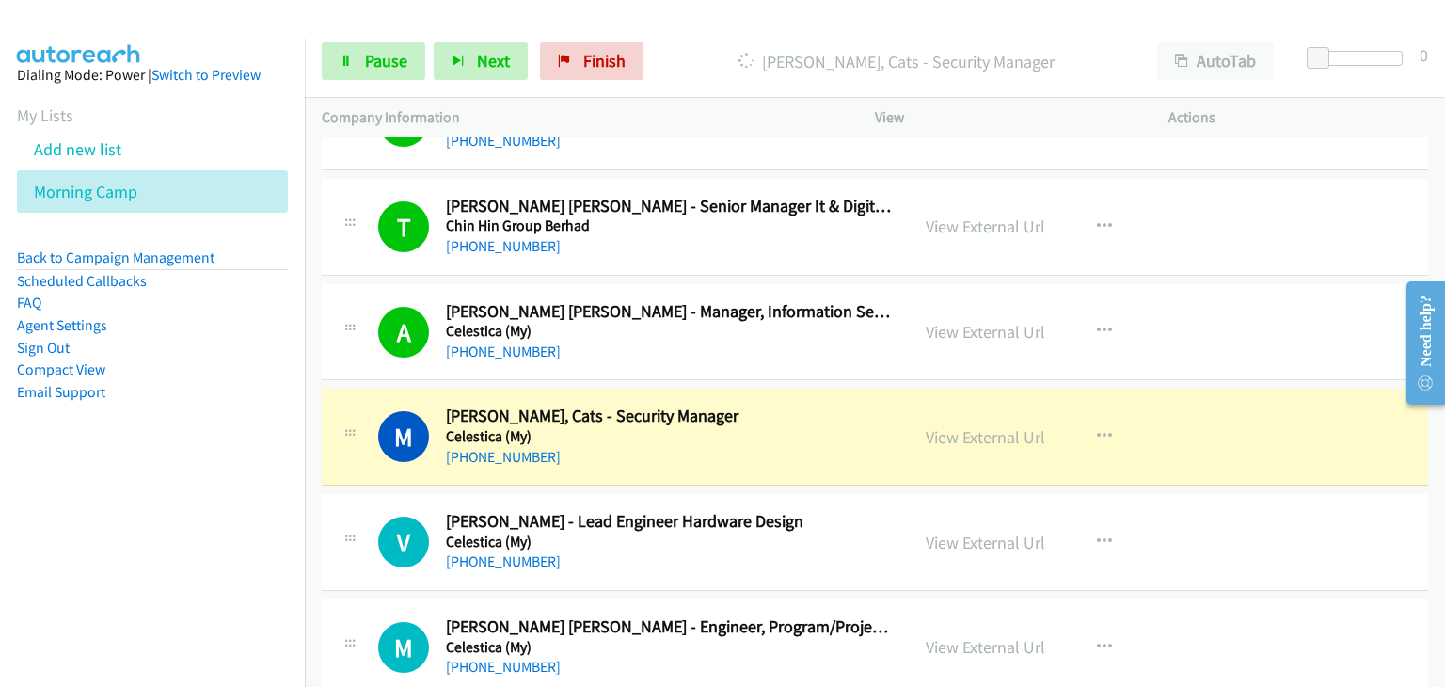
scroll to position [9409, 0]
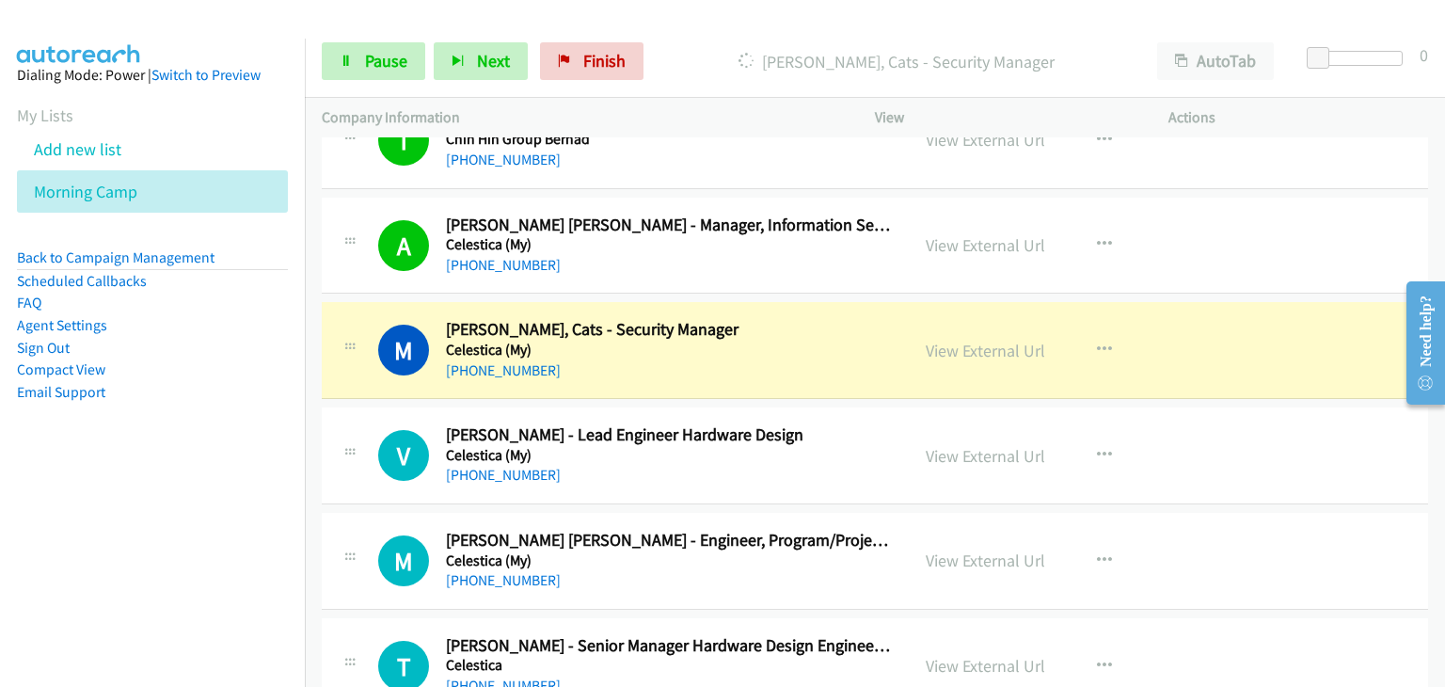
drag, startPoint x: 354, startPoint y: 384, endPoint x: 364, endPoint y: 392, distance: 13.4
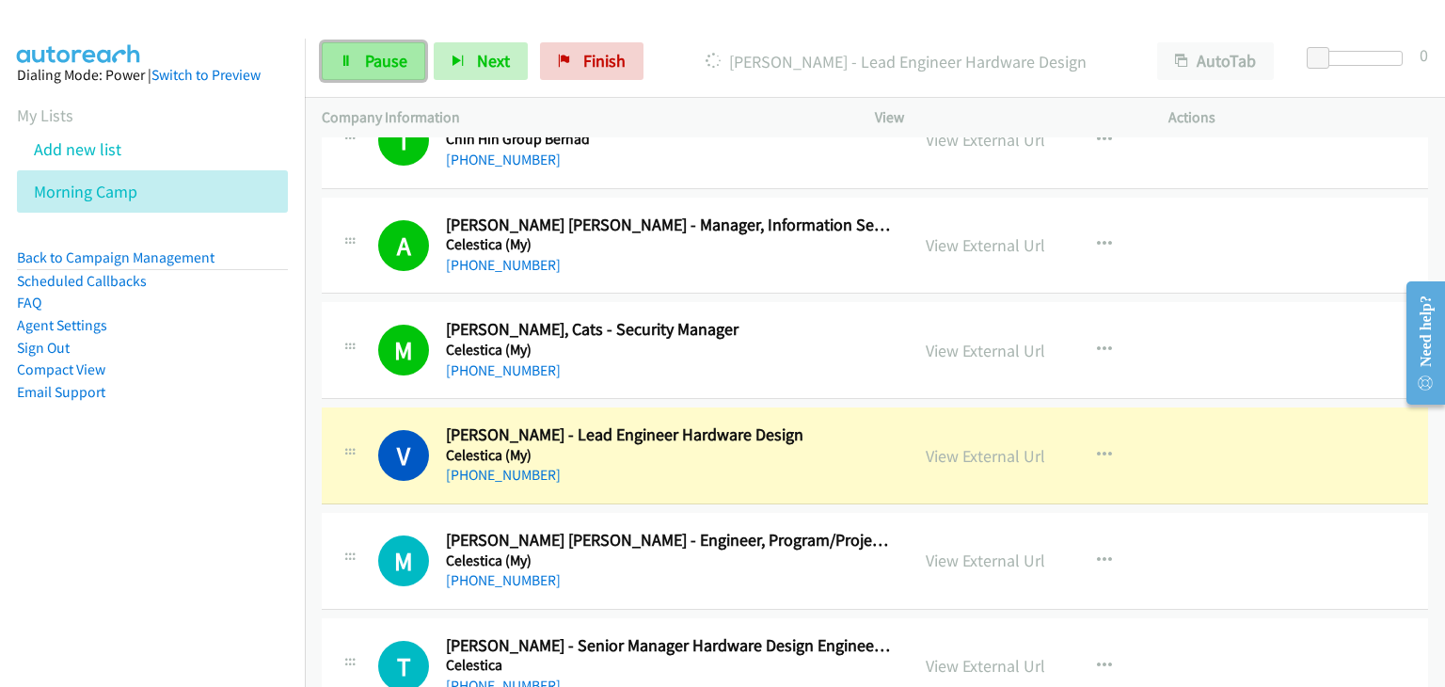
click at [361, 61] on link "Pause" at bounding box center [373, 61] width 103 height 38
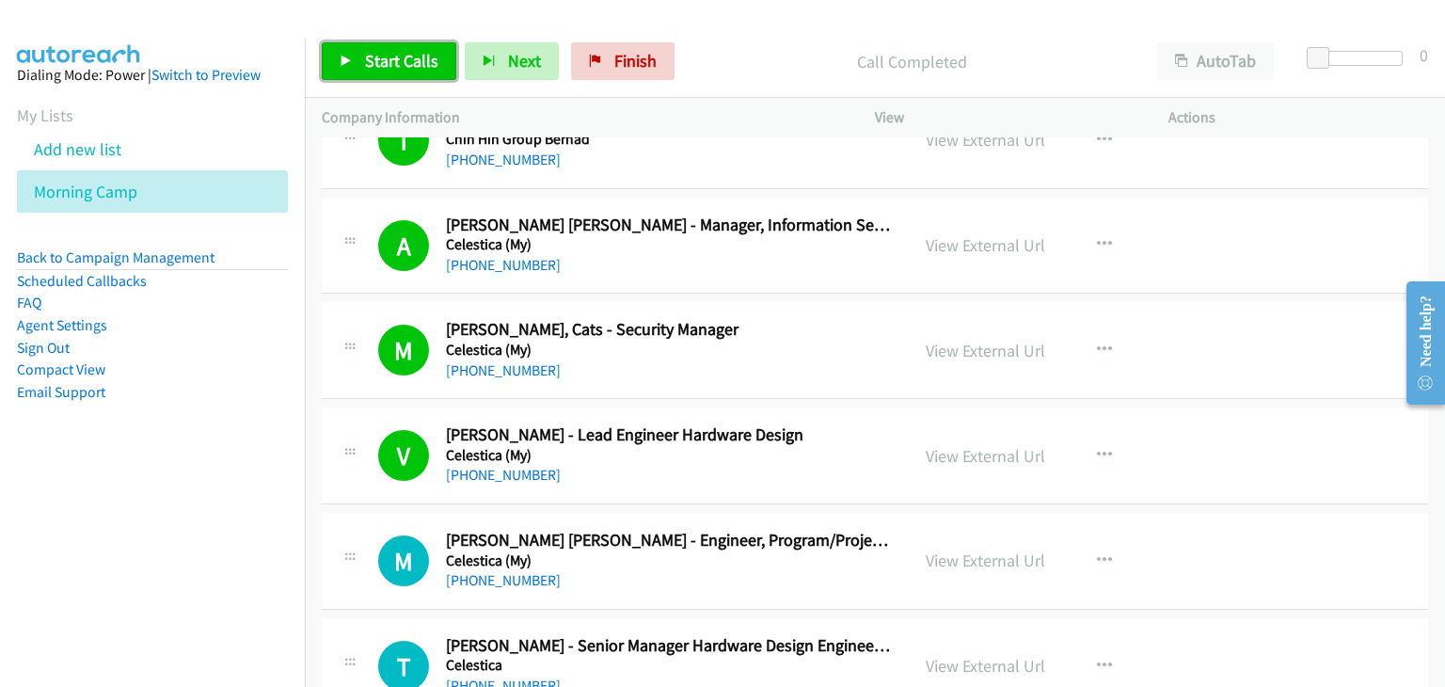
click at [372, 57] on span "Start Calls" at bounding box center [401, 61] width 73 height 22
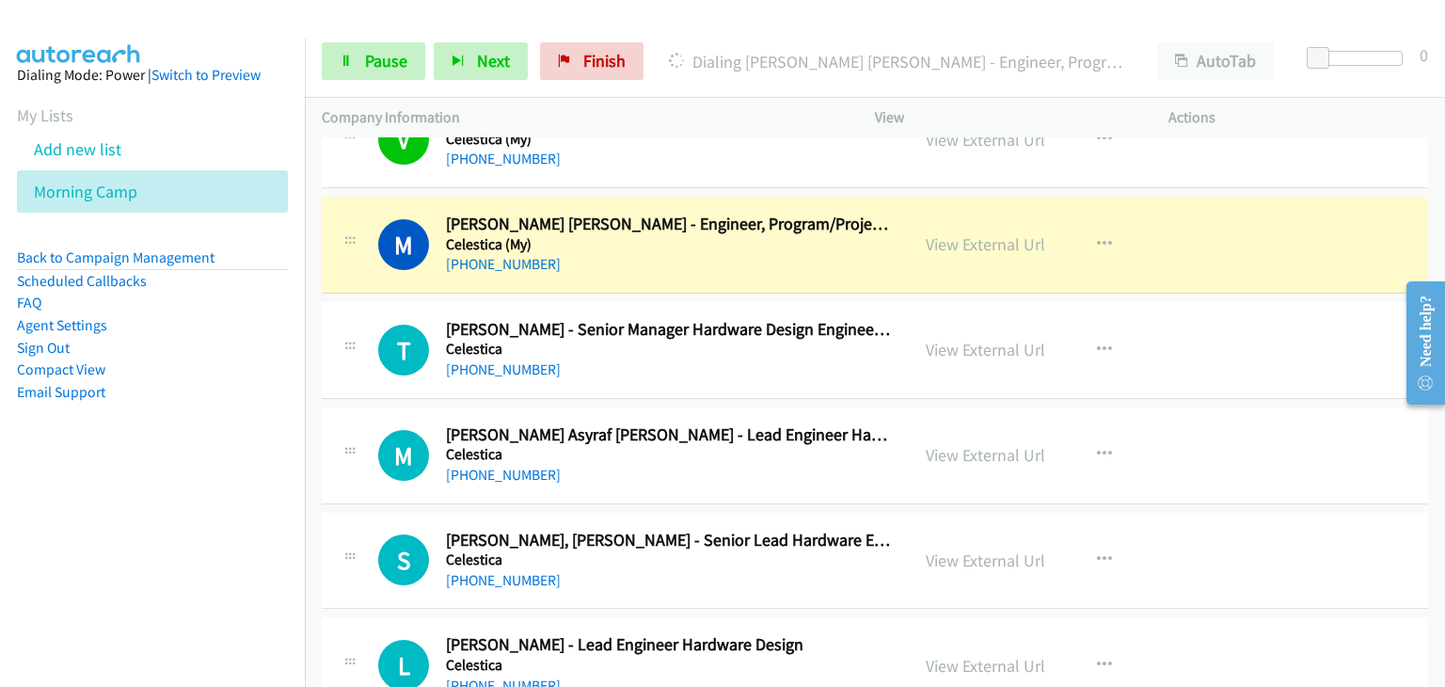
scroll to position [9691, 0]
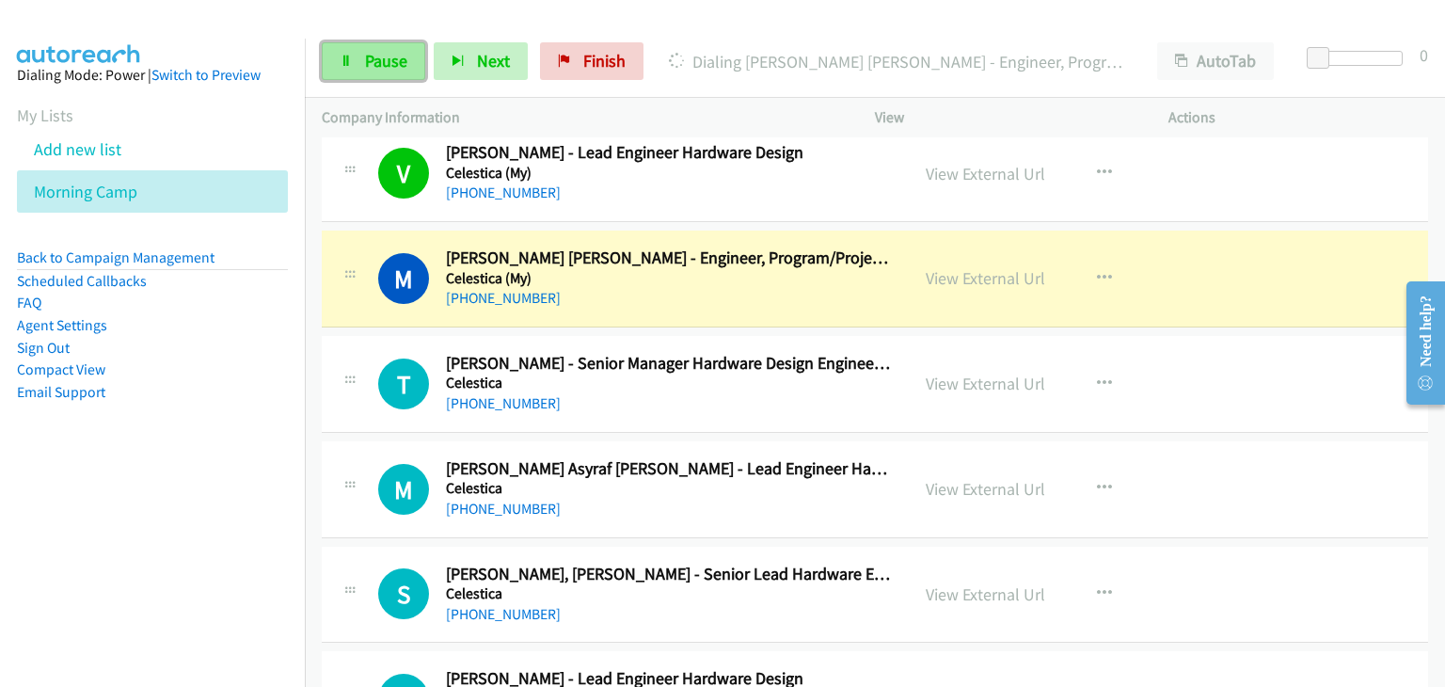
click at [402, 54] on span "Pause" at bounding box center [386, 61] width 42 height 22
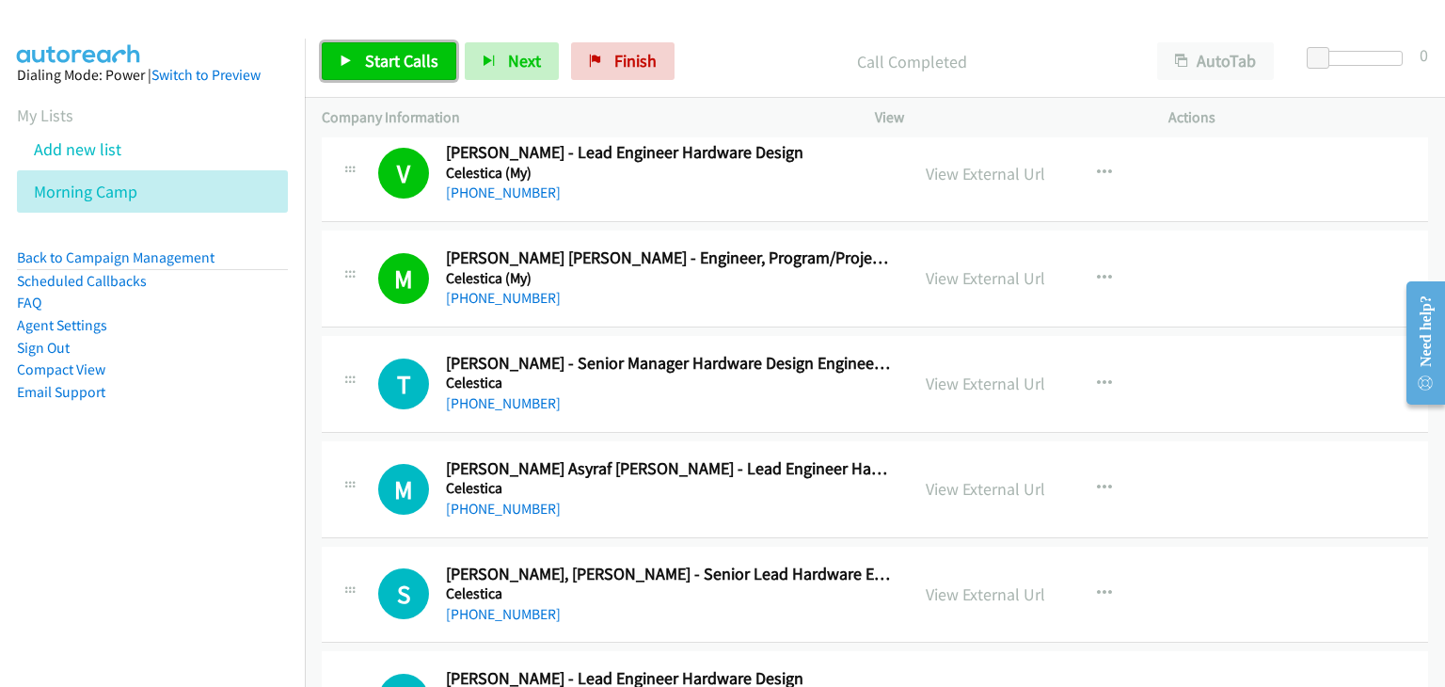
drag, startPoint x: 423, startPoint y: 63, endPoint x: 620, endPoint y: 292, distance: 302.2
click at [423, 64] on span "Start Calls" at bounding box center [401, 61] width 73 height 22
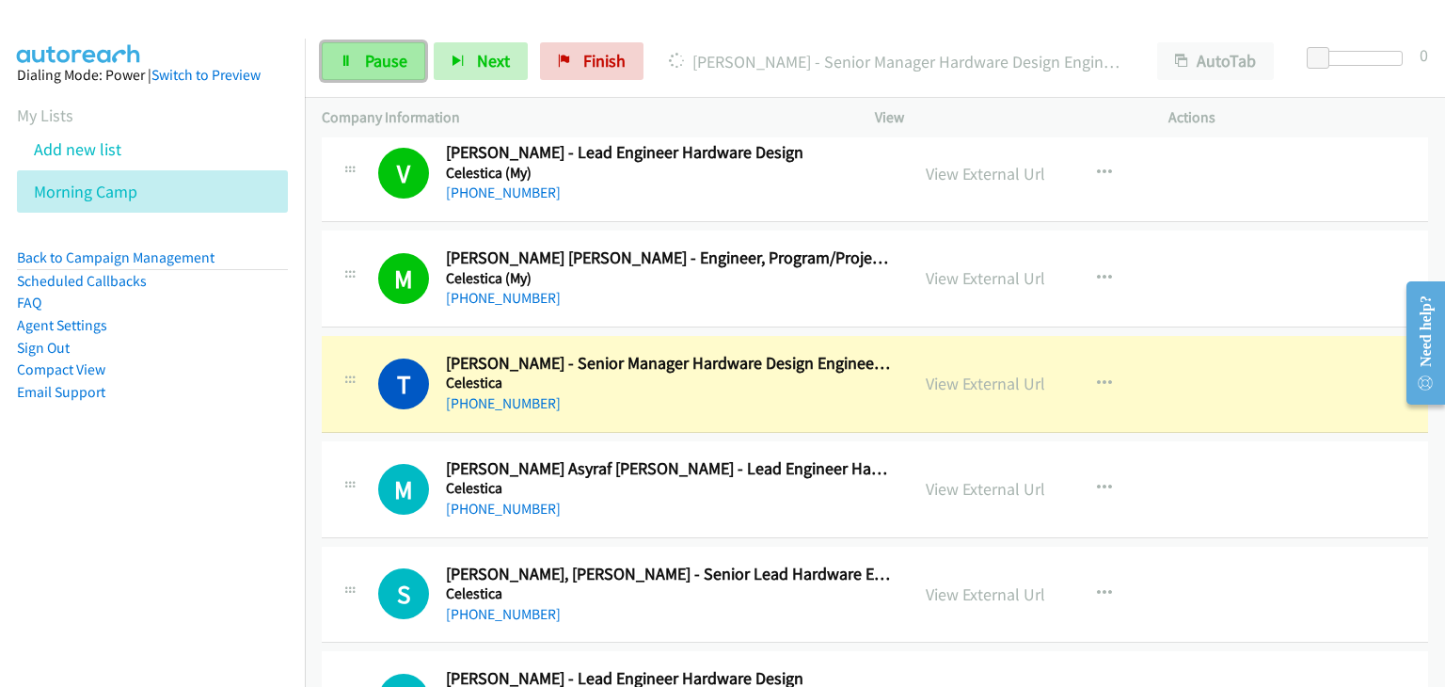
click at [387, 52] on span "Pause" at bounding box center [386, 61] width 42 height 22
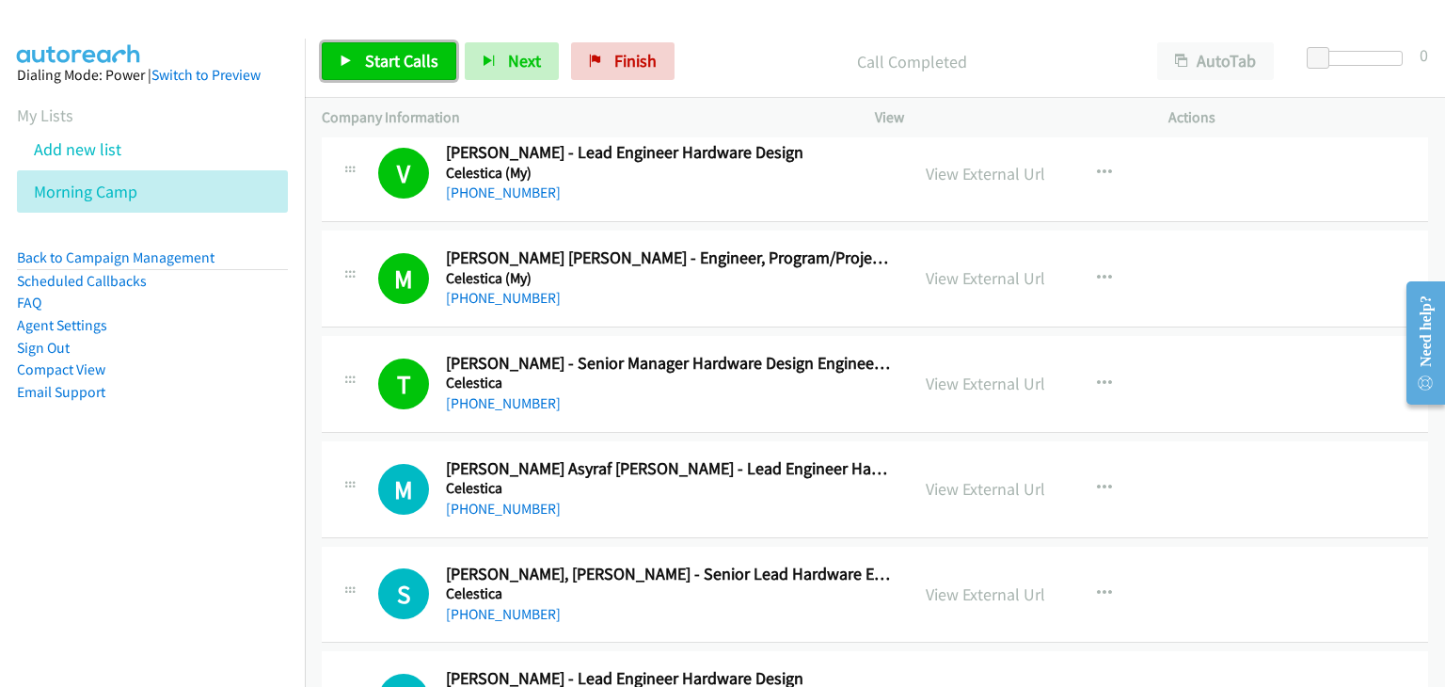
click at [393, 52] on span "Start Calls" at bounding box center [401, 61] width 73 height 22
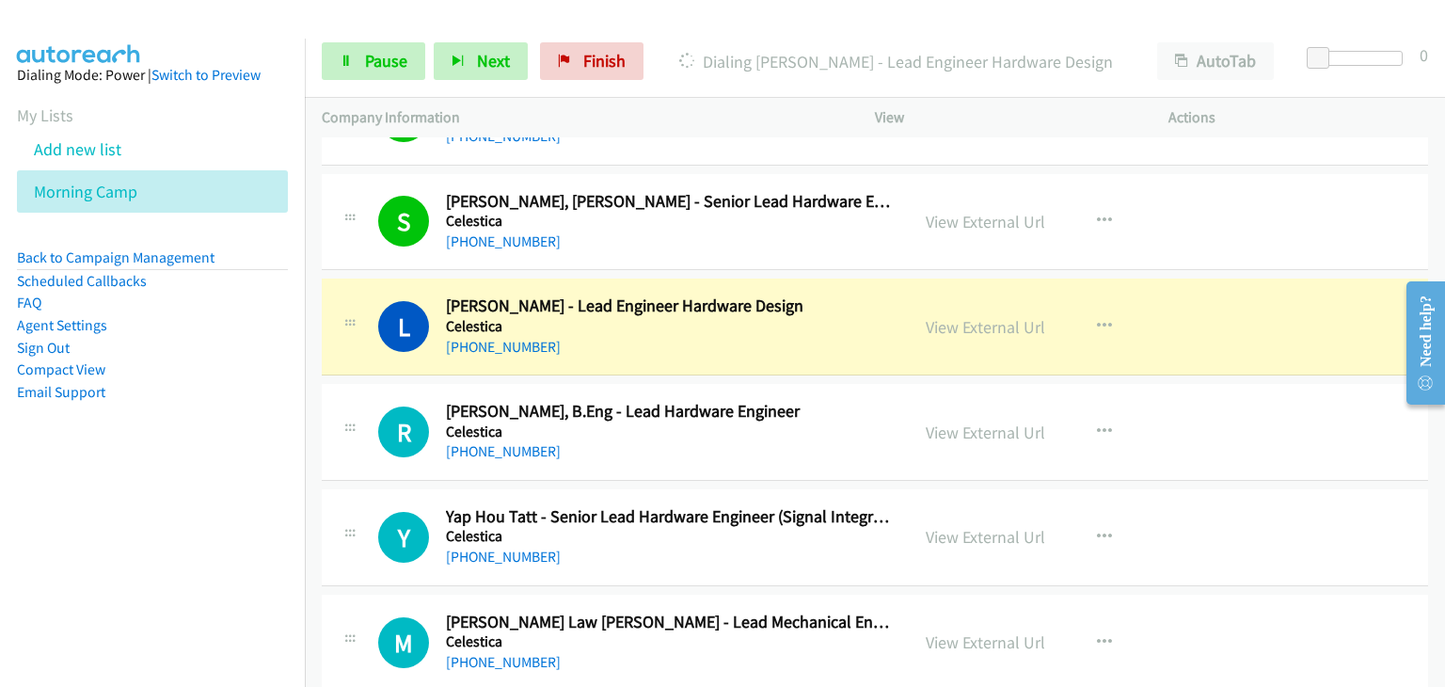
scroll to position [10067, 0]
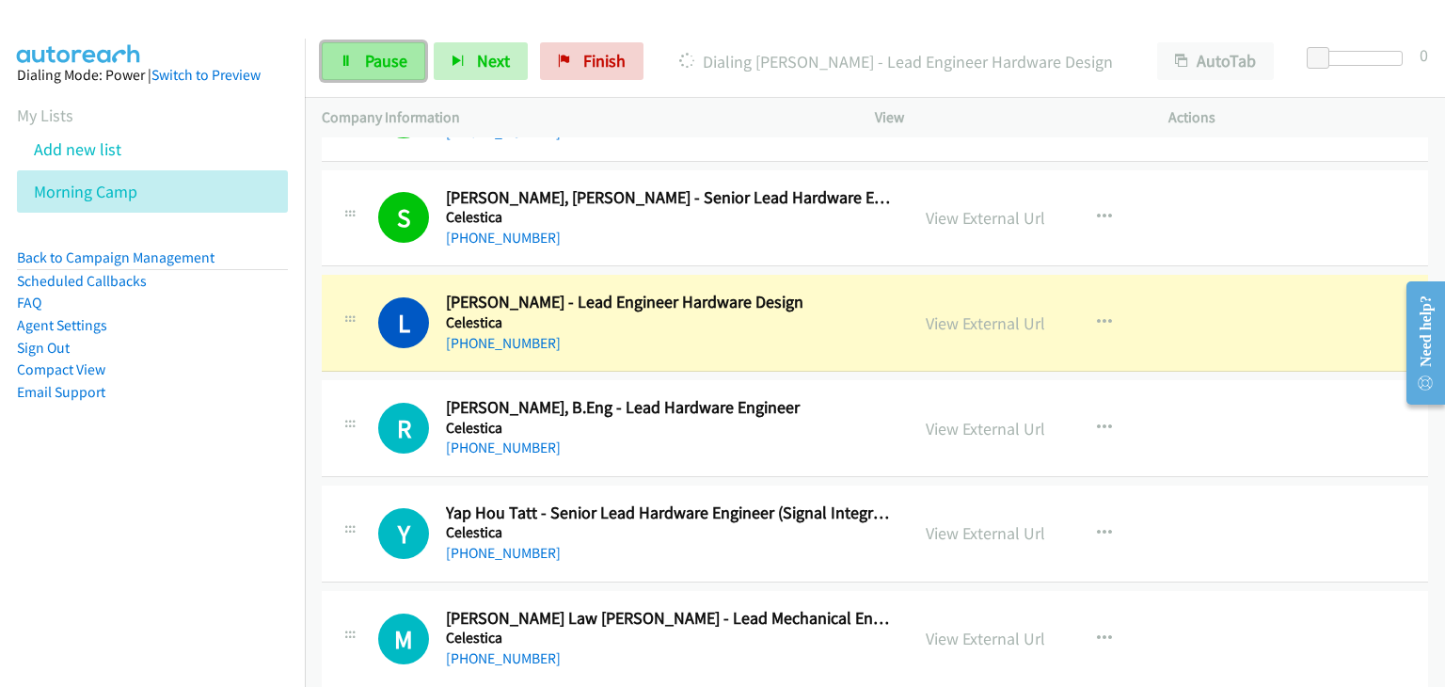
click at [371, 62] on span "Pause" at bounding box center [386, 61] width 42 height 22
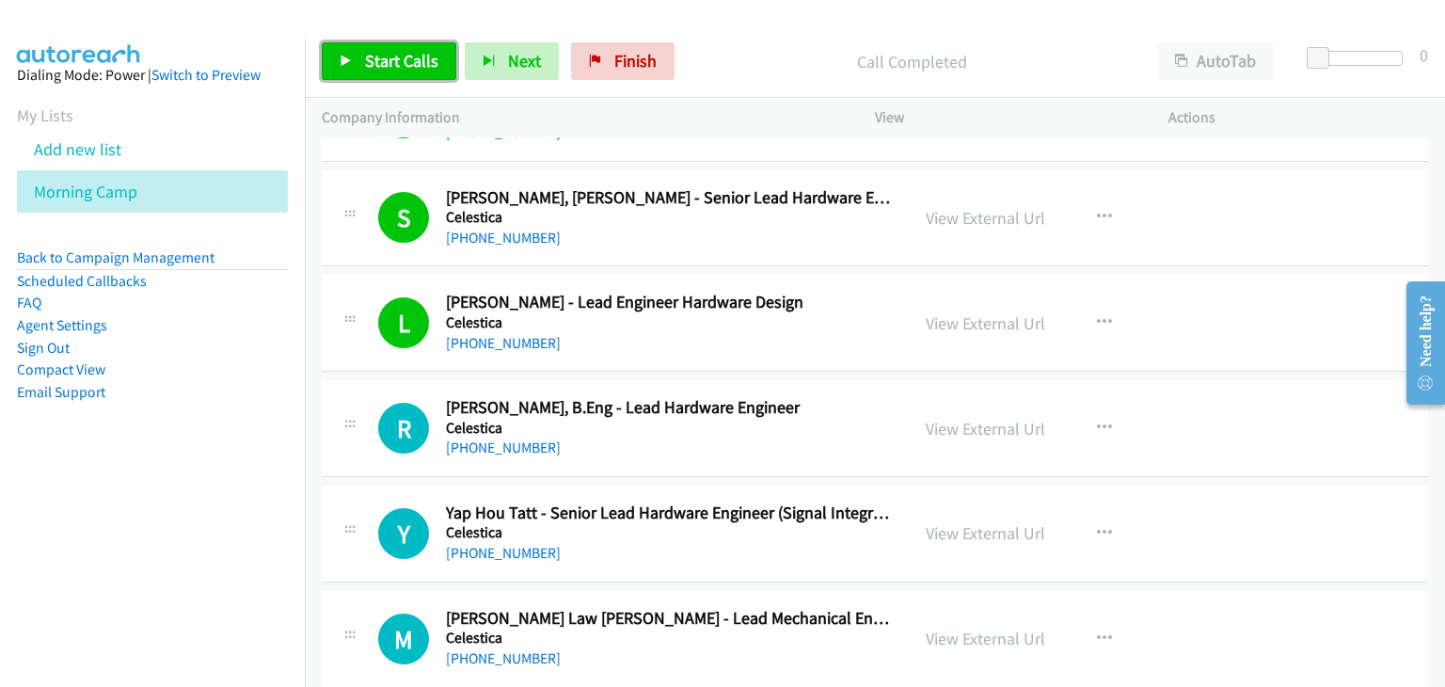
drag, startPoint x: 376, startPoint y: 69, endPoint x: 388, endPoint y: 69, distance: 12.2
click at [376, 69] on span "Start Calls" at bounding box center [401, 61] width 73 height 22
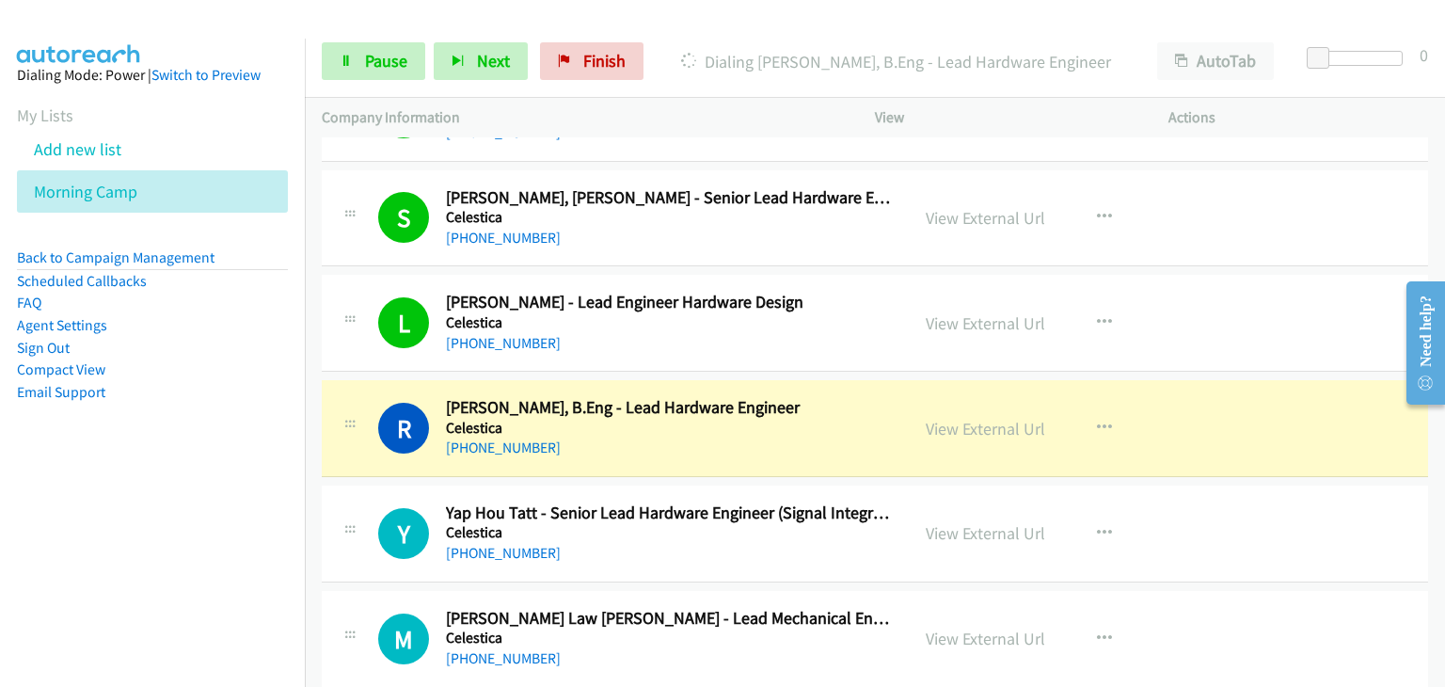
click at [406, 380] on div "R Callback Scheduled [PERSON_NAME], B.Eng - Lead Hardware Engineer Celestica As…" at bounding box center [875, 428] width 1106 height 97
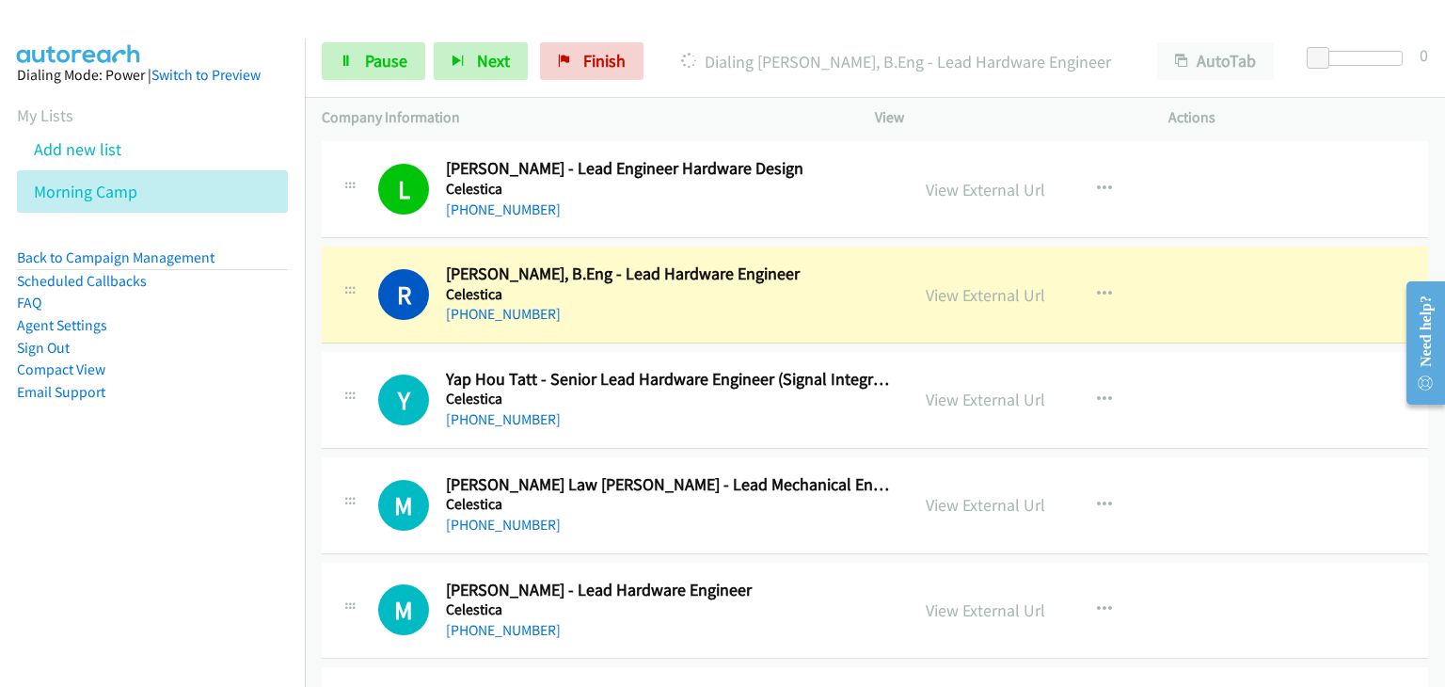
scroll to position [10255, 0]
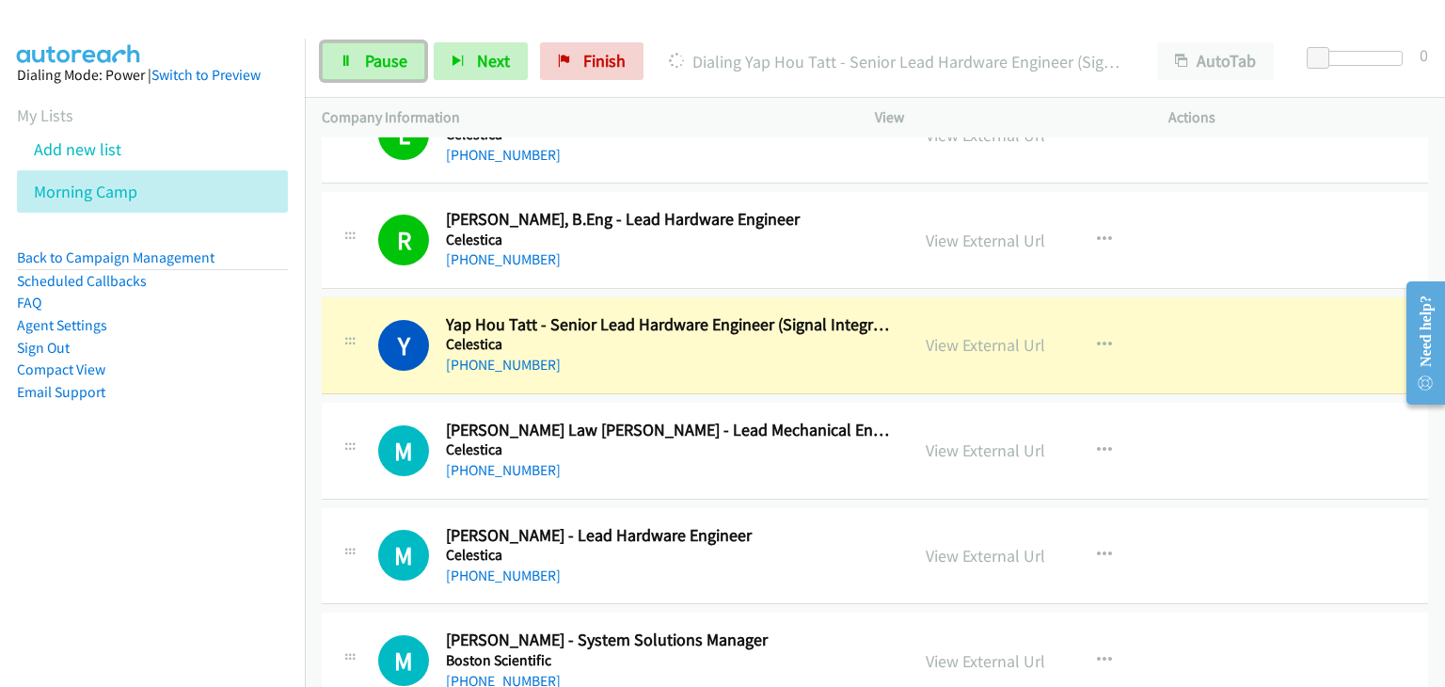
drag, startPoint x: 355, startPoint y: 57, endPoint x: 491, endPoint y: 102, distance: 143.4
click at [356, 57] on link "Pause" at bounding box center [373, 61] width 103 height 38
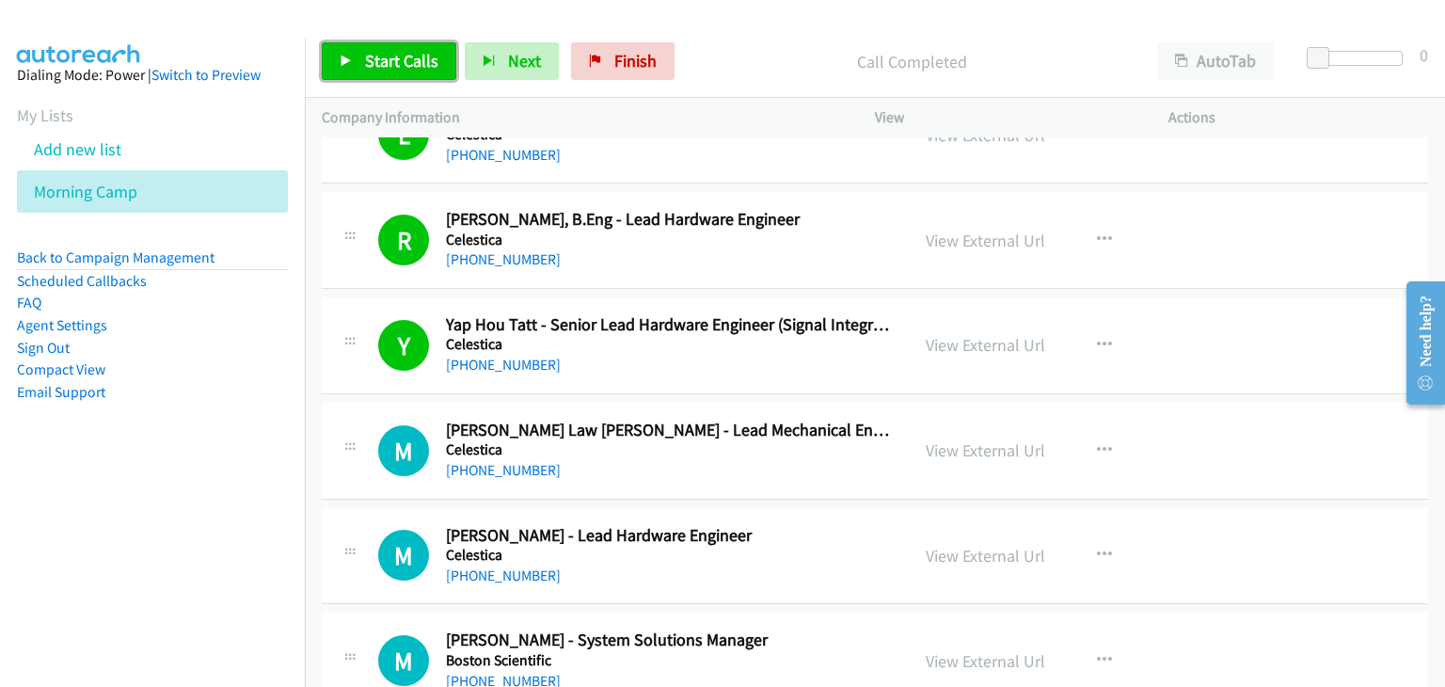
click at [377, 48] on link "Start Calls" at bounding box center [389, 61] width 134 height 38
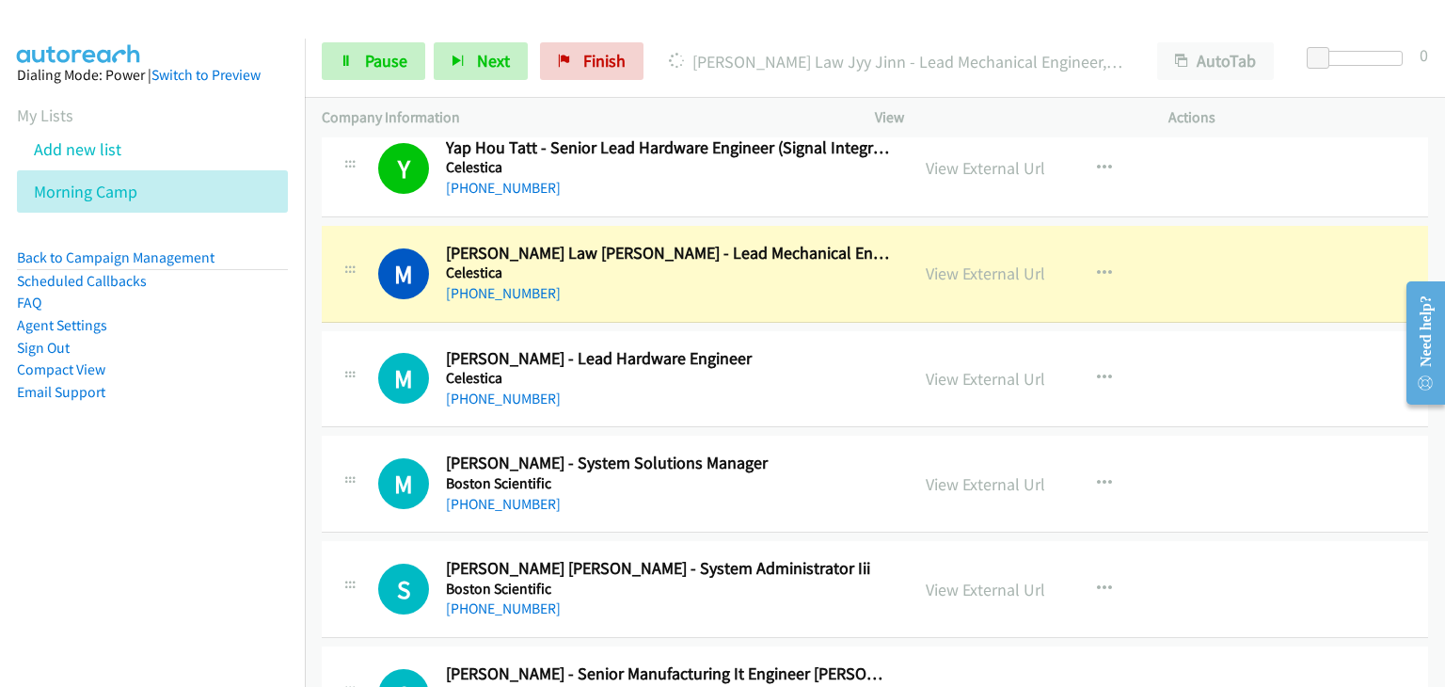
scroll to position [10443, 0]
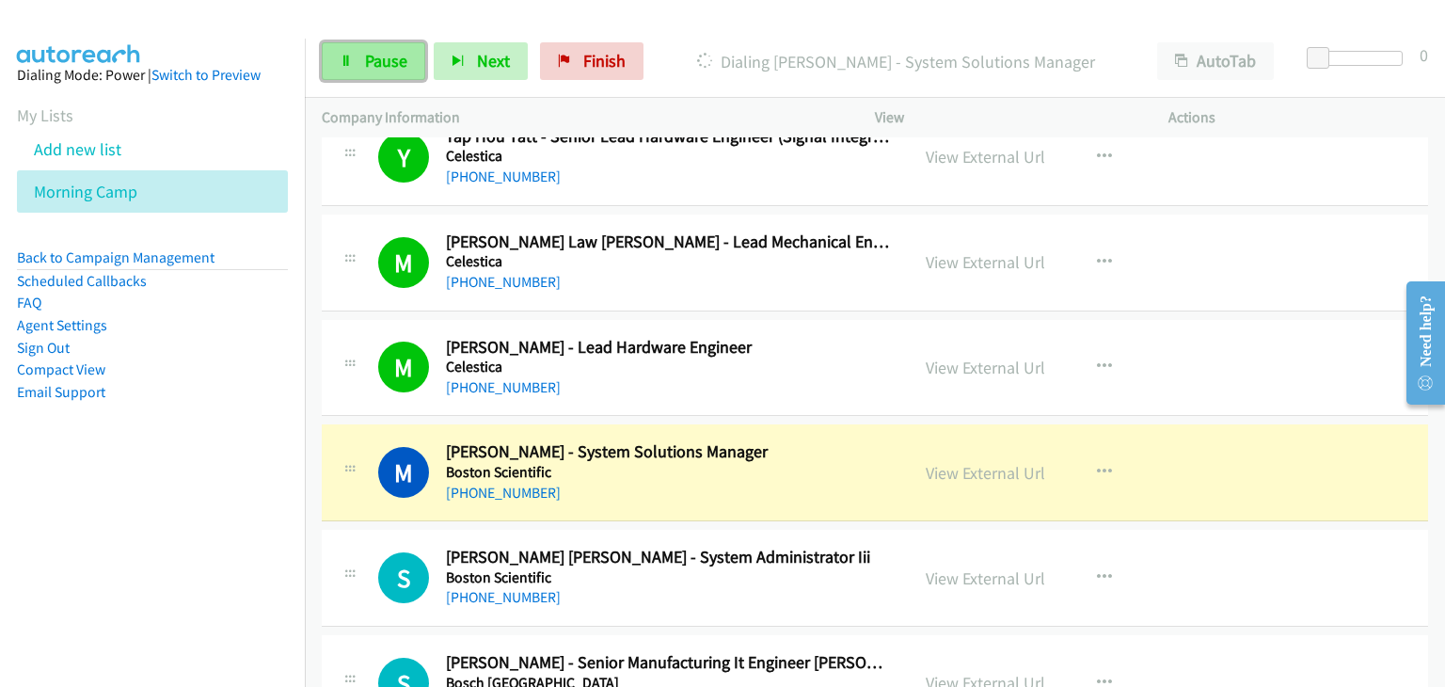
click at [353, 58] on link "Pause" at bounding box center [373, 61] width 103 height 38
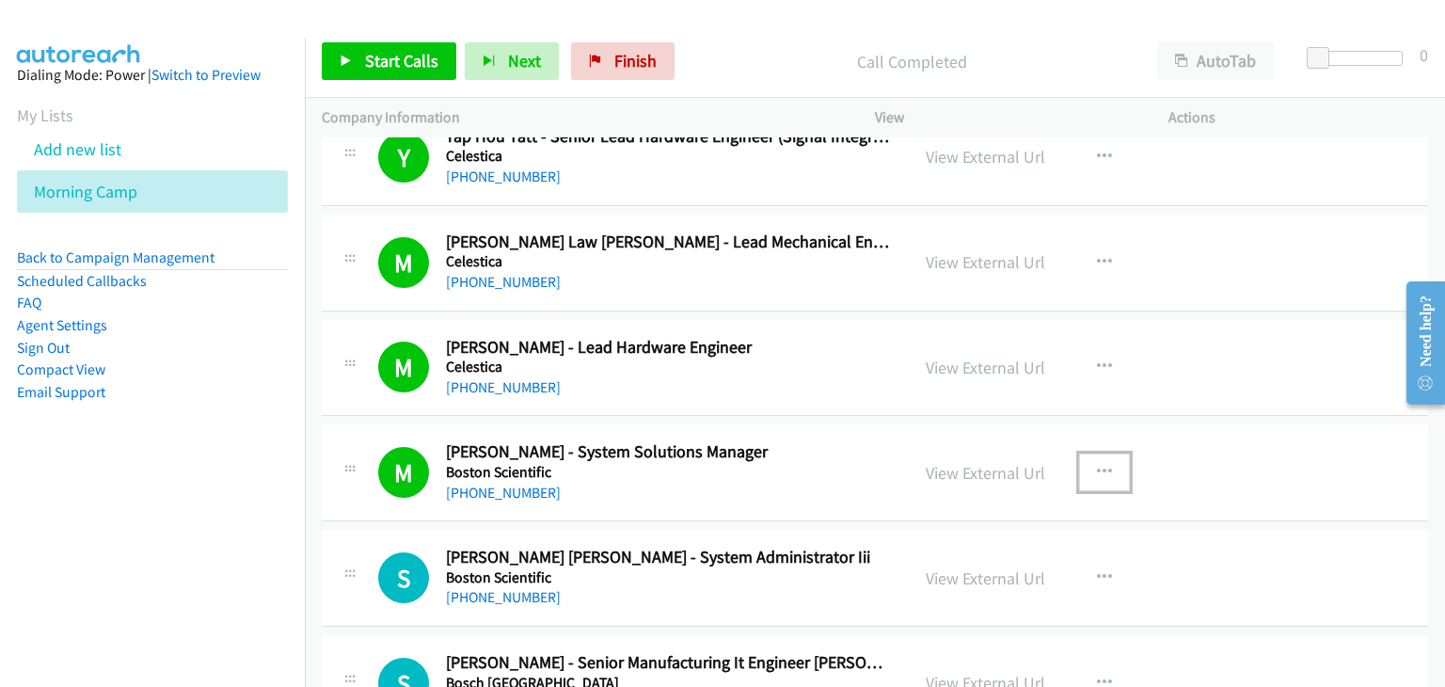
click at [1105, 456] on button "button" at bounding box center [1104, 472] width 51 height 38
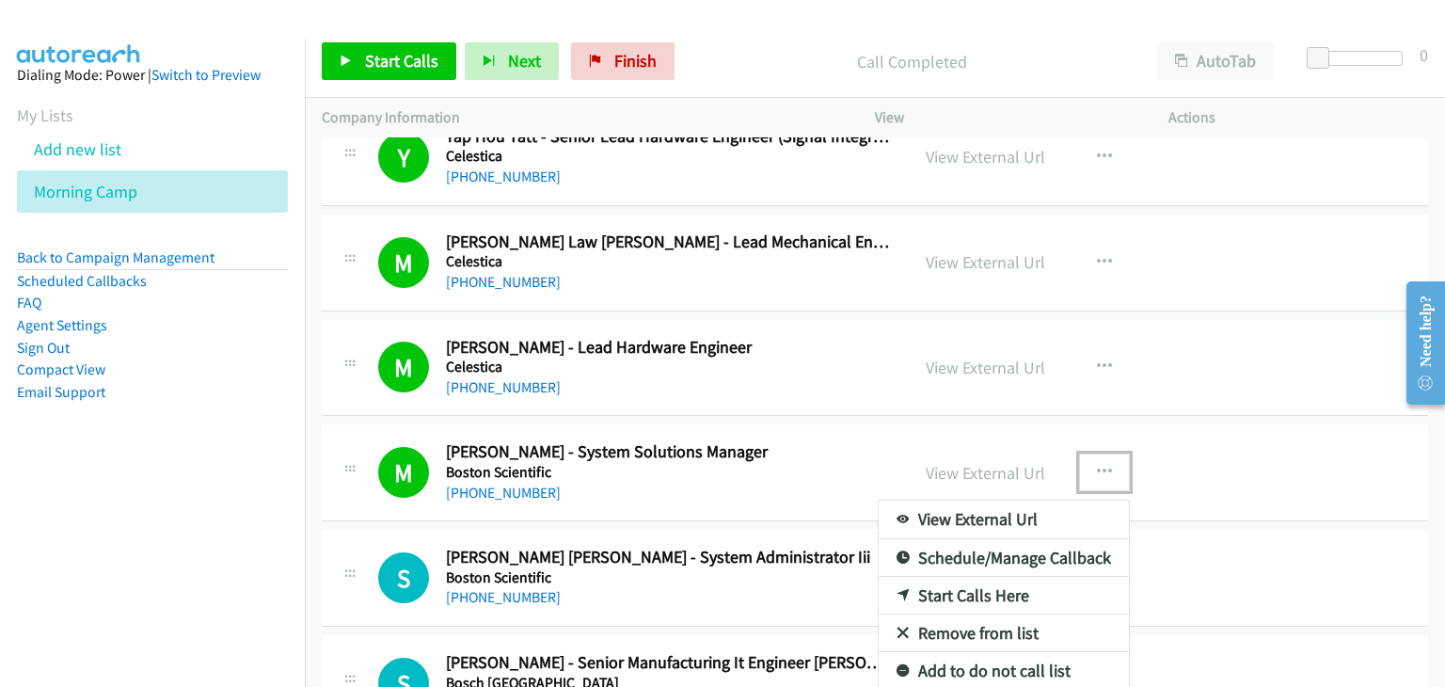
click at [959, 621] on link "Remove from list" at bounding box center [1003, 633] width 250 height 38
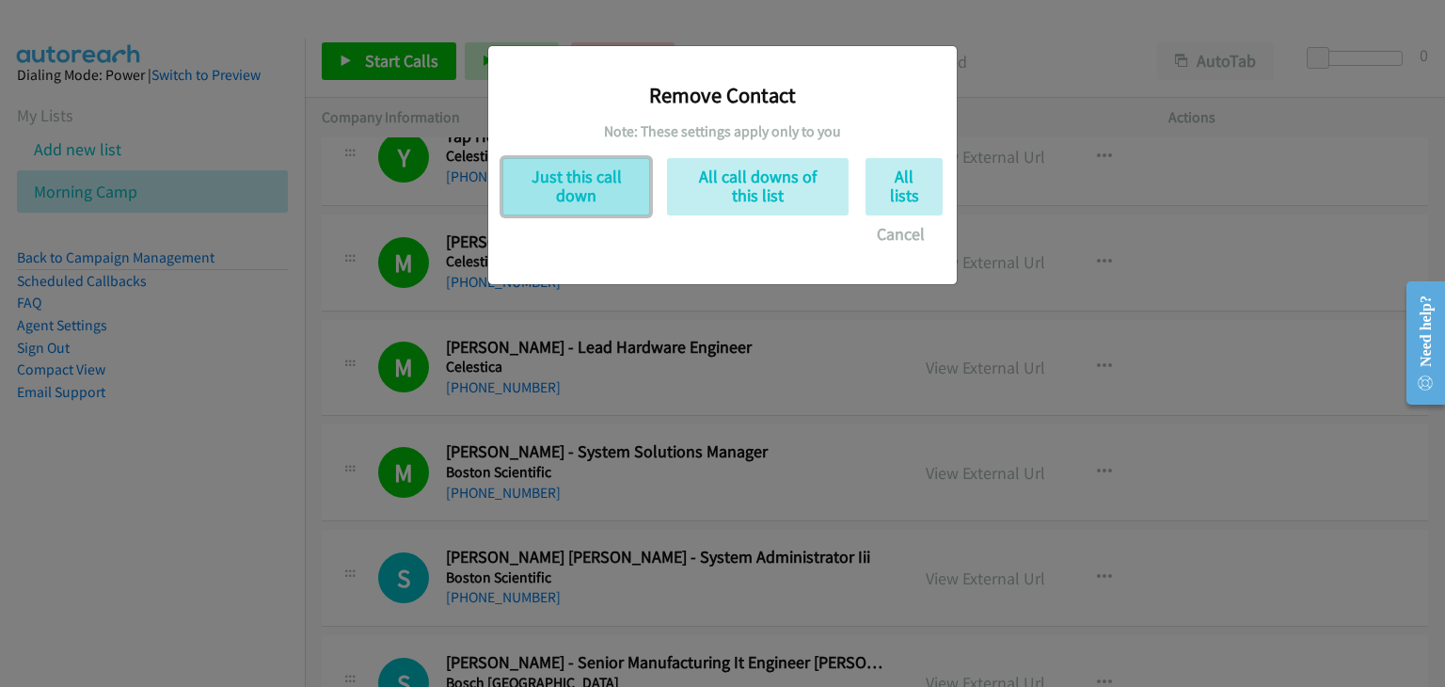
click at [556, 189] on button "Just this call down" at bounding box center [576, 186] width 148 height 57
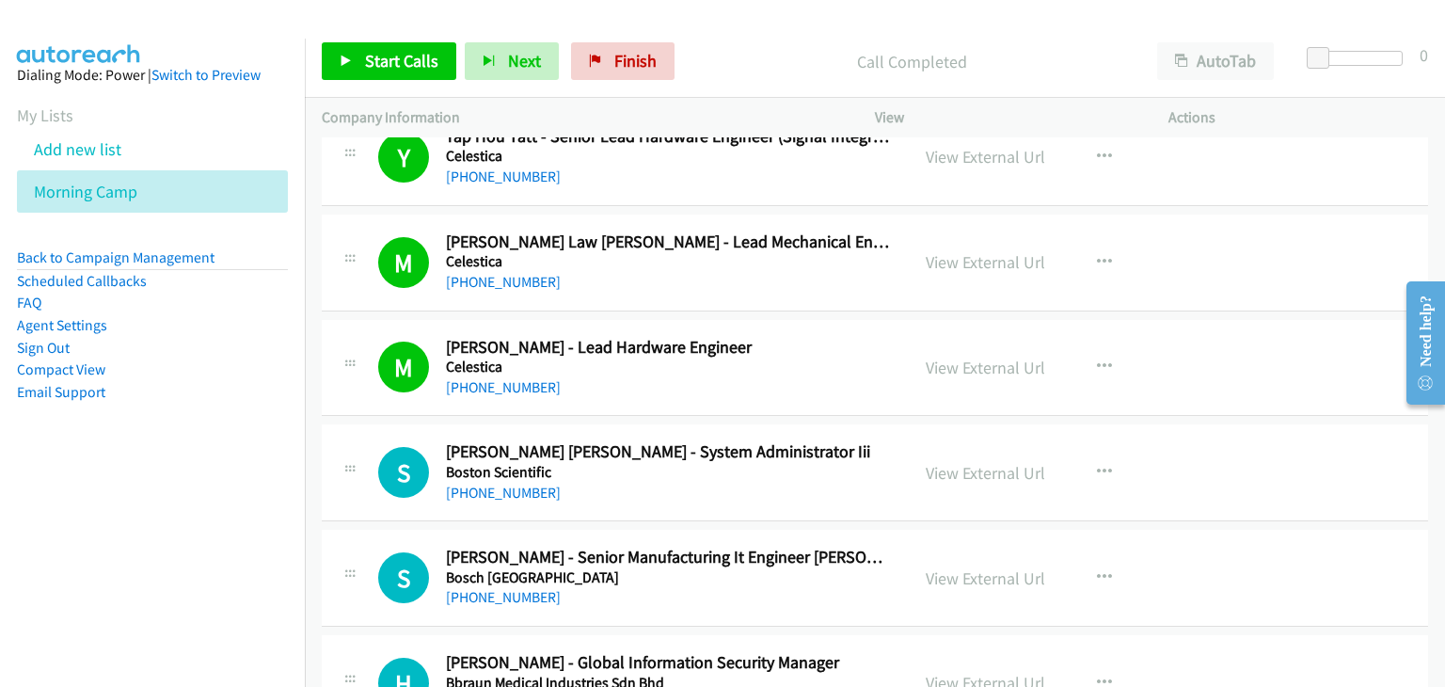
click at [383, 32] on div "Start Calls Pause Next Finish Call Completed AutoTab AutoTab 0" at bounding box center [875, 61] width 1140 height 72
click at [377, 58] on span "Start Calls" at bounding box center [401, 61] width 73 height 22
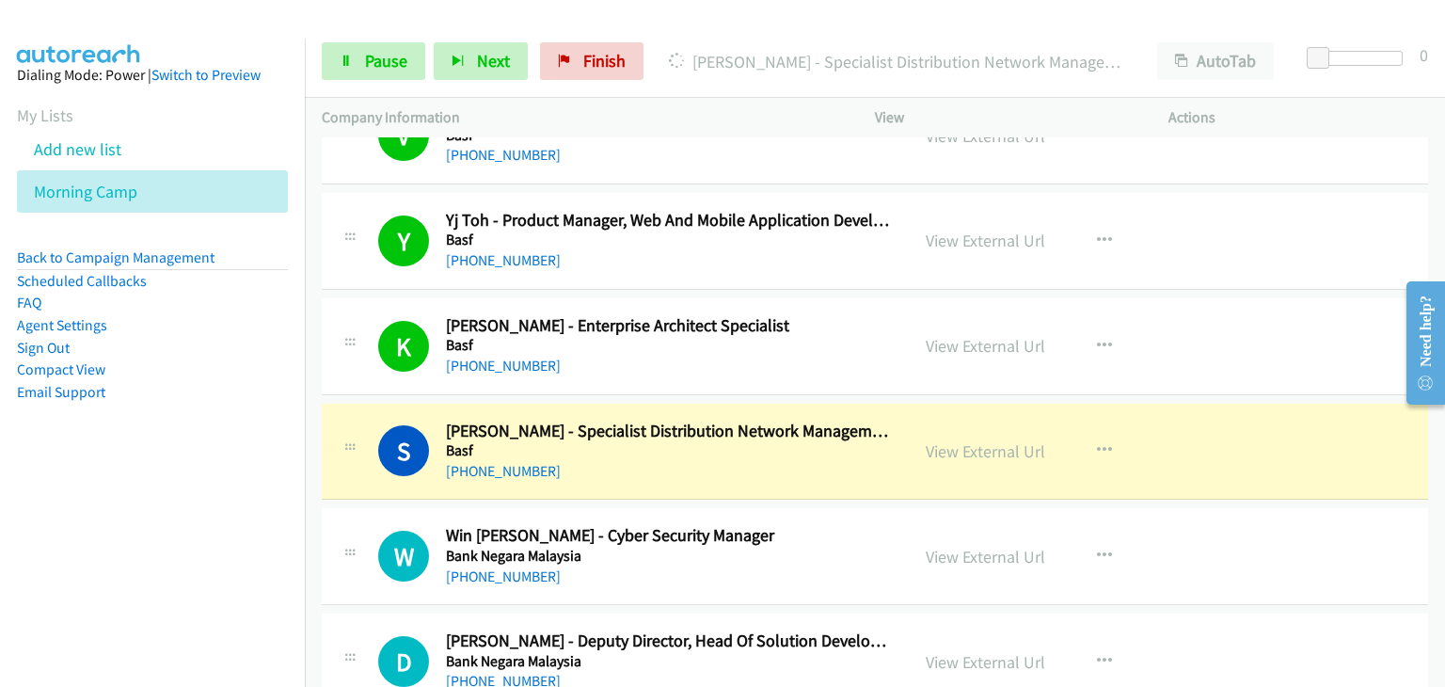
scroll to position [12136, 0]
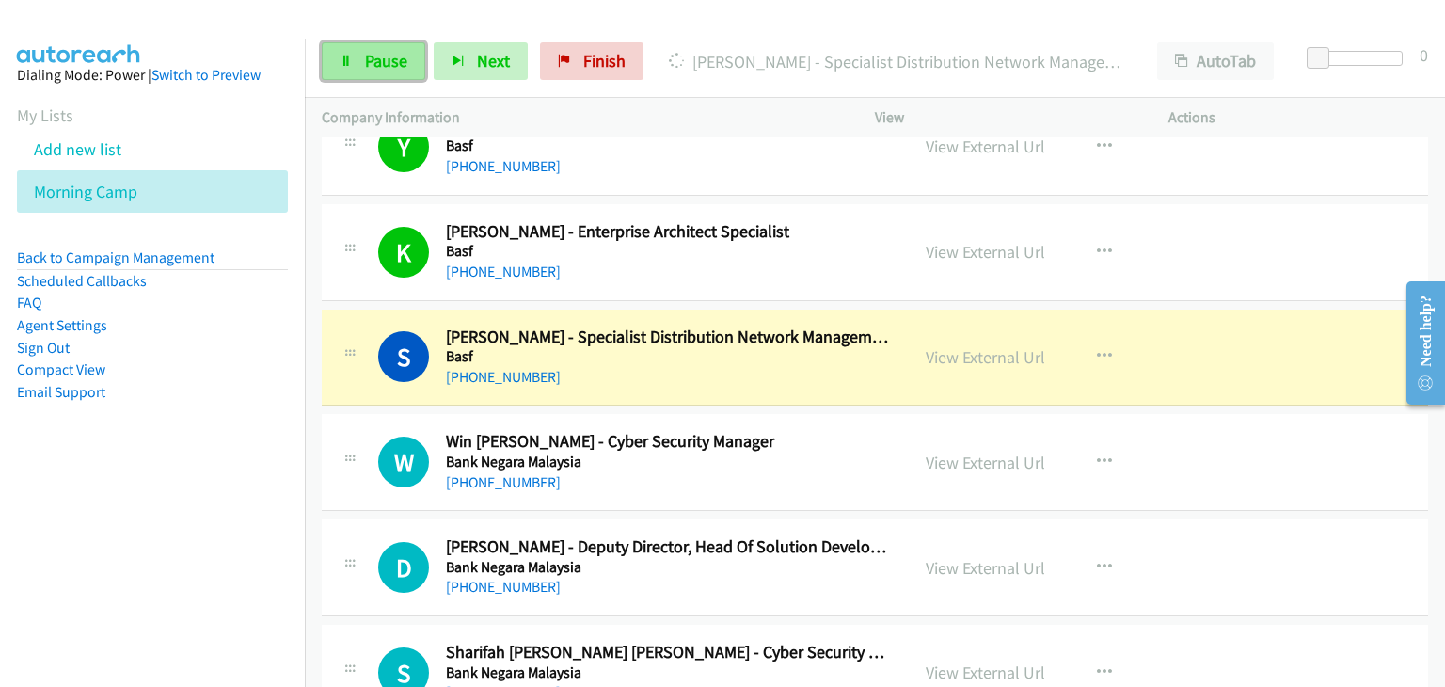
click at [376, 63] on span "Pause" at bounding box center [386, 61] width 42 height 22
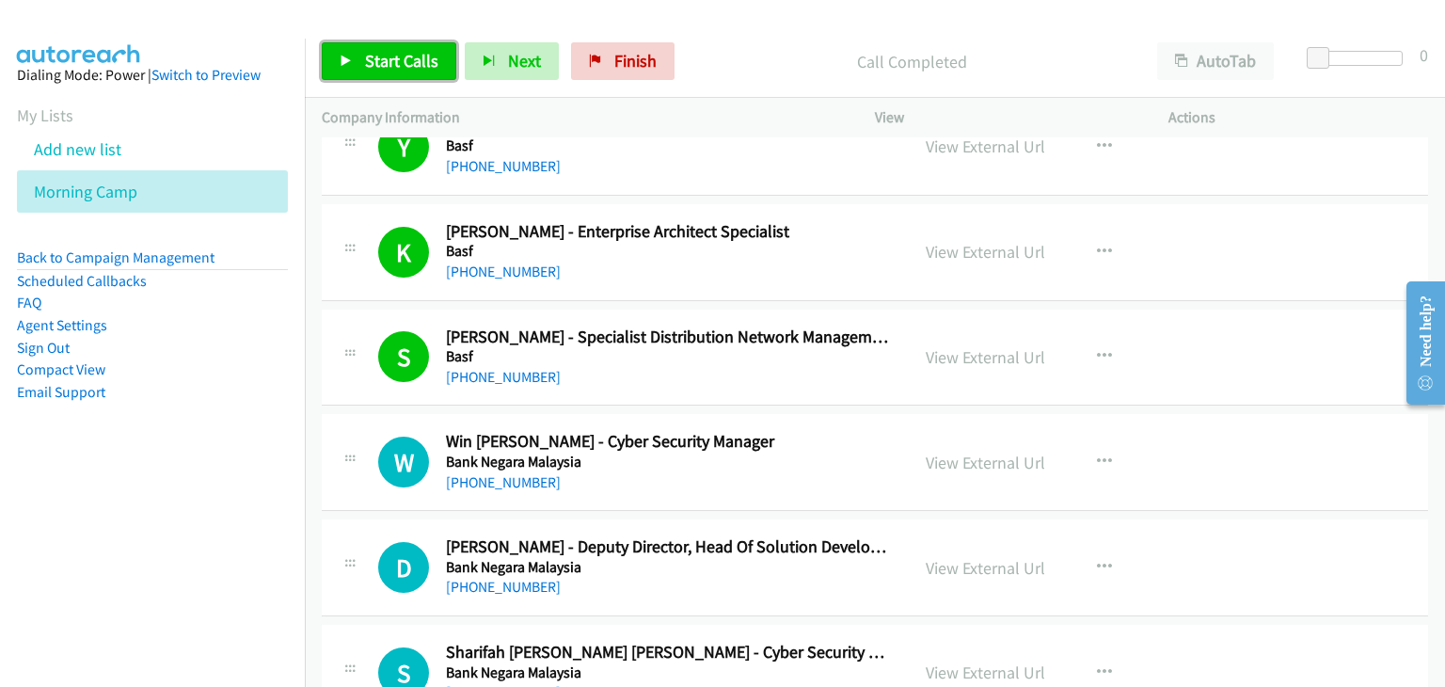
click at [354, 75] on link "Start Calls" at bounding box center [389, 61] width 134 height 38
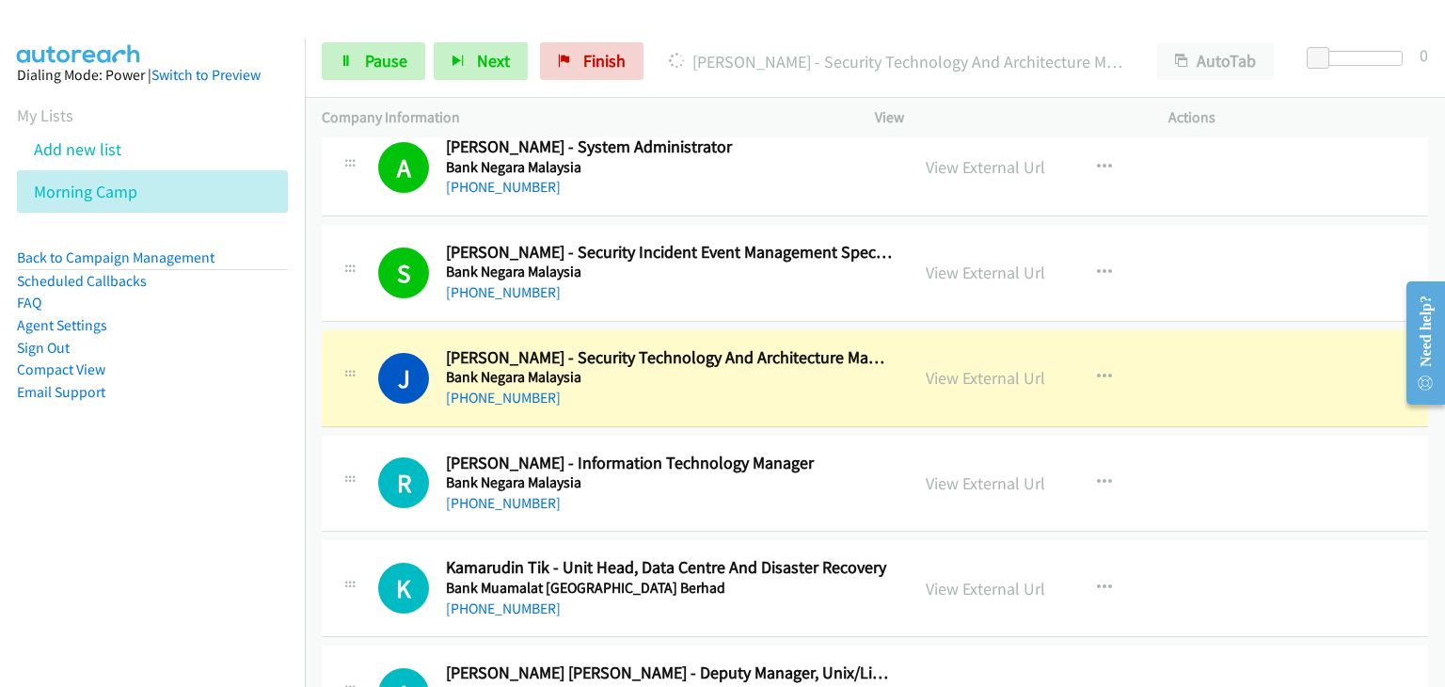
scroll to position [13171, 0]
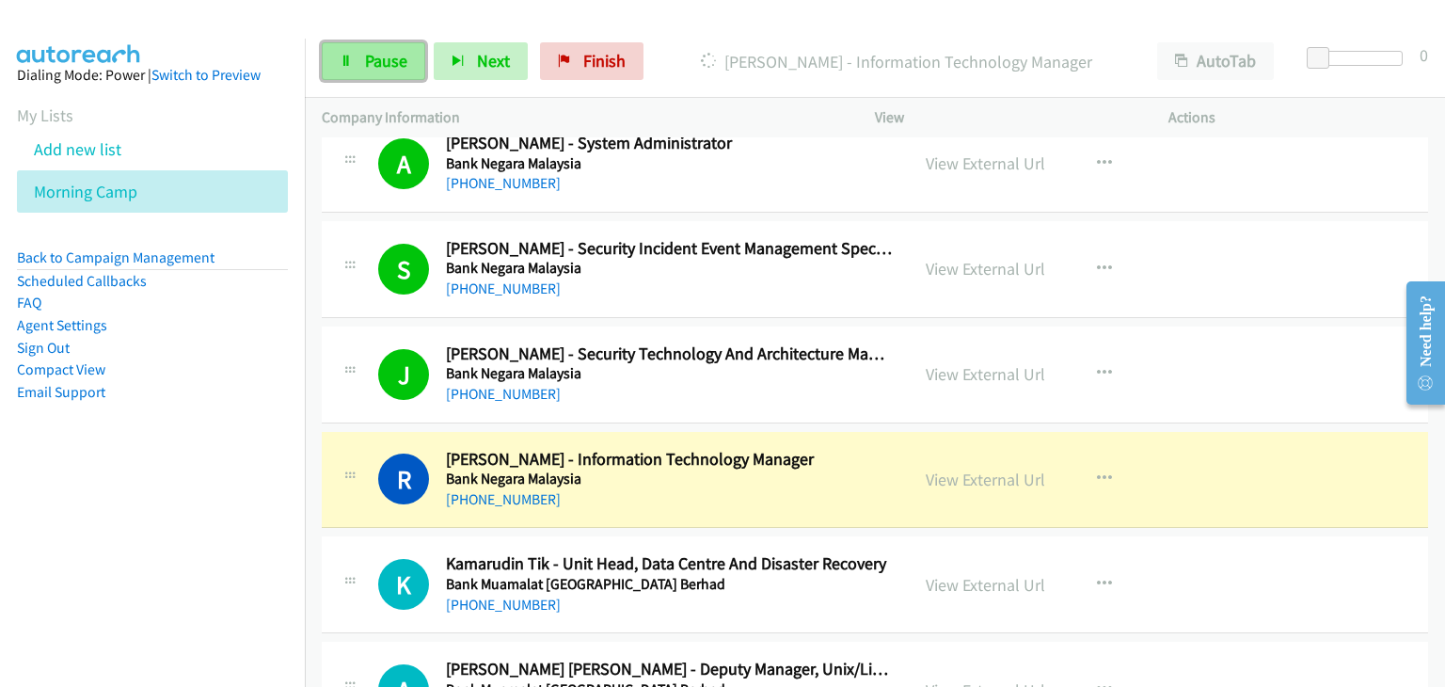
click at [381, 58] on span "Pause" at bounding box center [386, 61] width 42 height 22
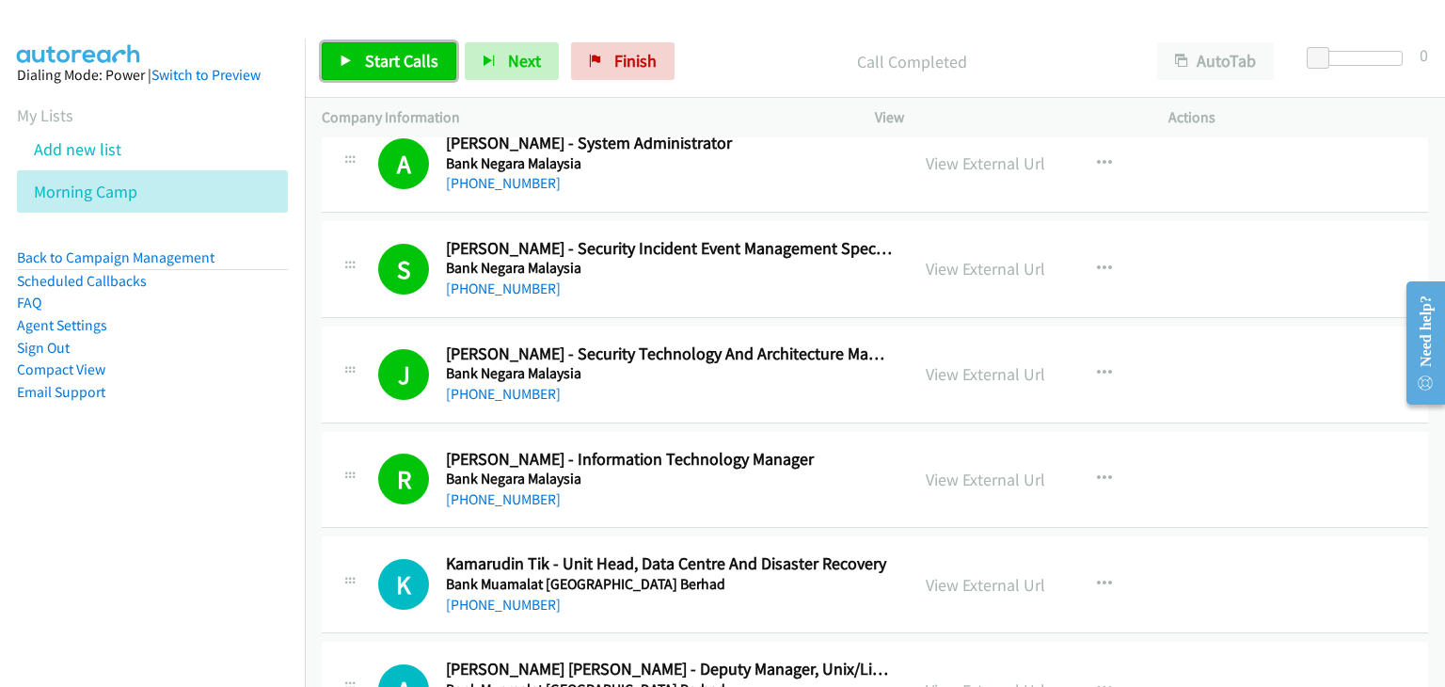
click at [384, 67] on span "Start Calls" at bounding box center [401, 61] width 73 height 22
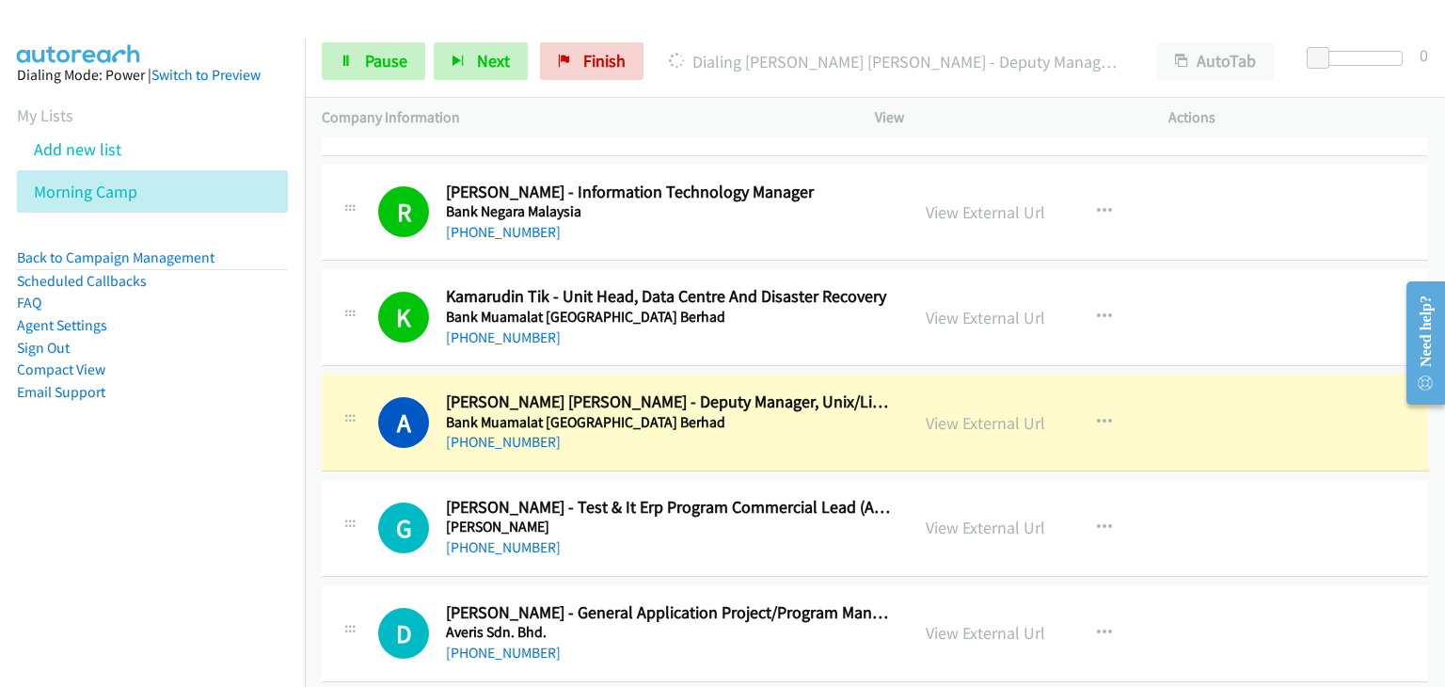
scroll to position [13547, 0]
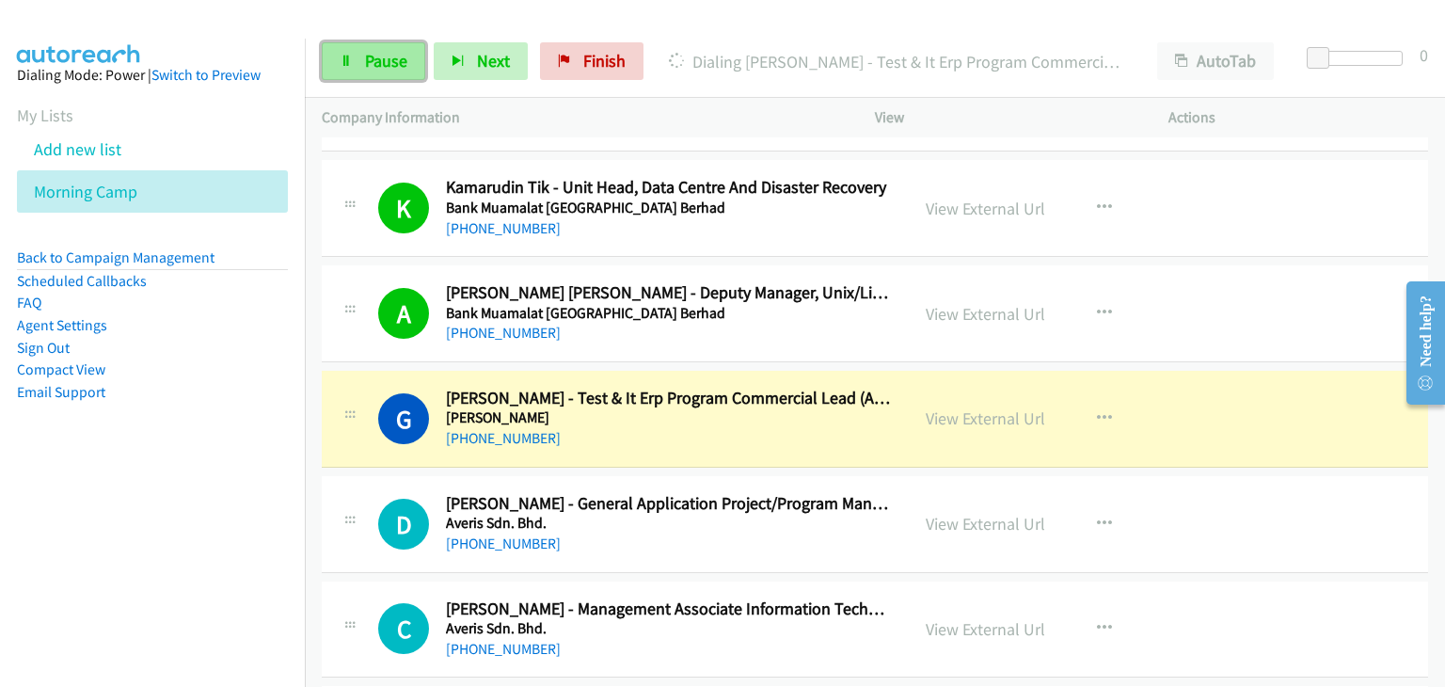
click at [393, 57] on span "Pause" at bounding box center [386, 61] width 42 height 22
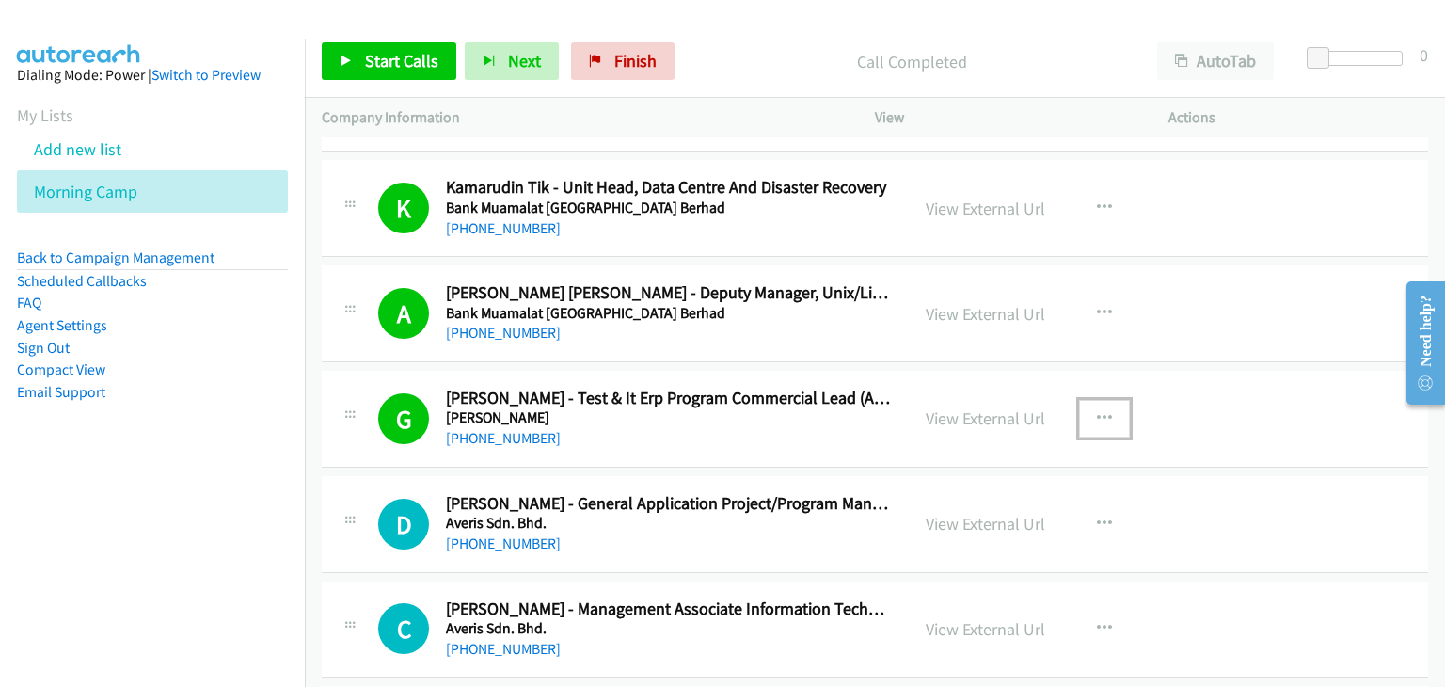
click at [1102, 411] on icon "button" at bounding box center [1104, 418] width 15 height 15
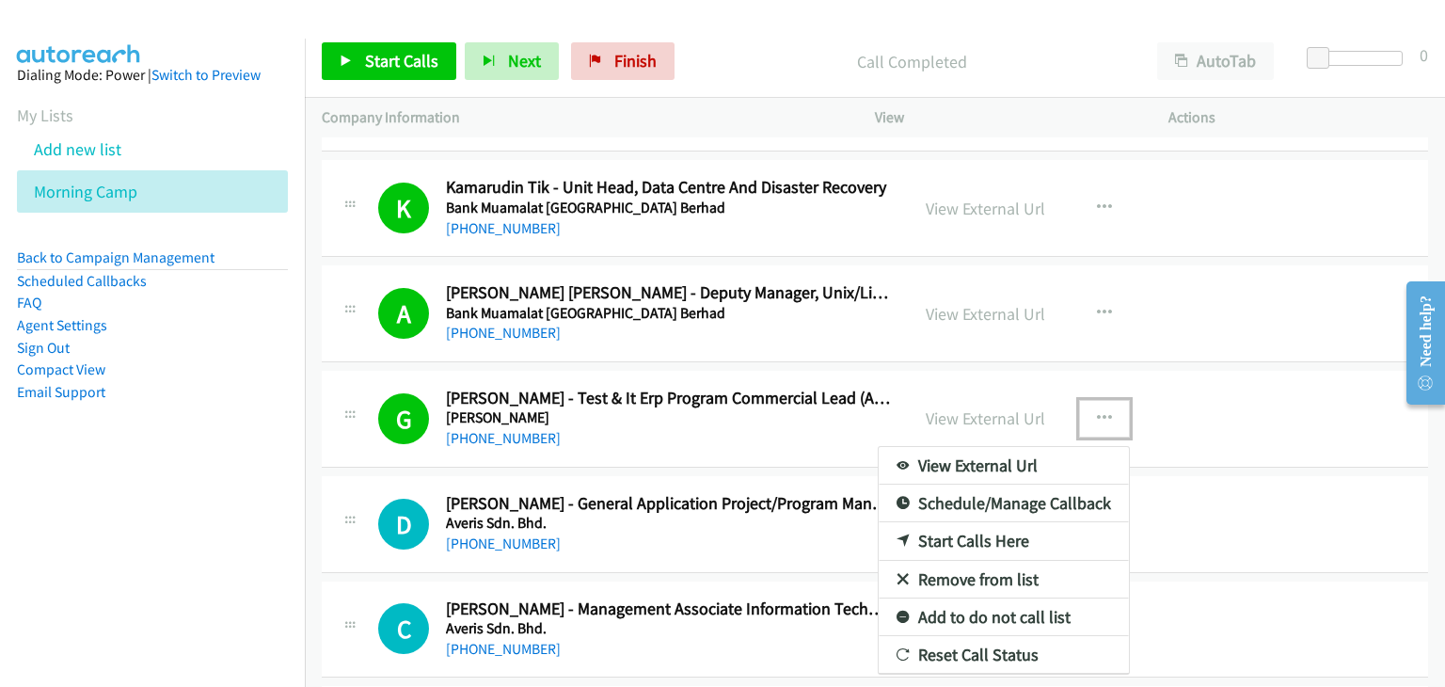
click at [971, 561] on link "Remove from list" at bounding box center [1003, 580] width 250 height 38
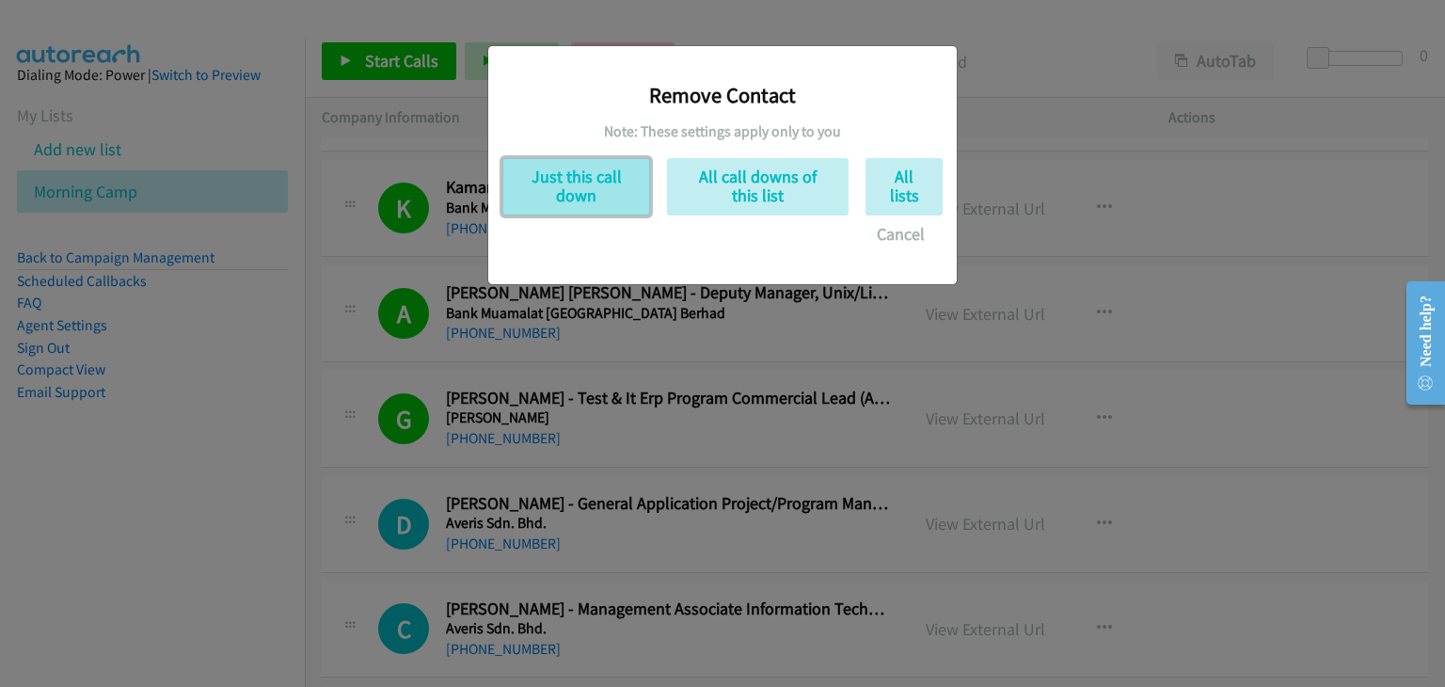
click at [545, 179] on button "Just this call down" at bounding box center [576, 186] width 148 height 57
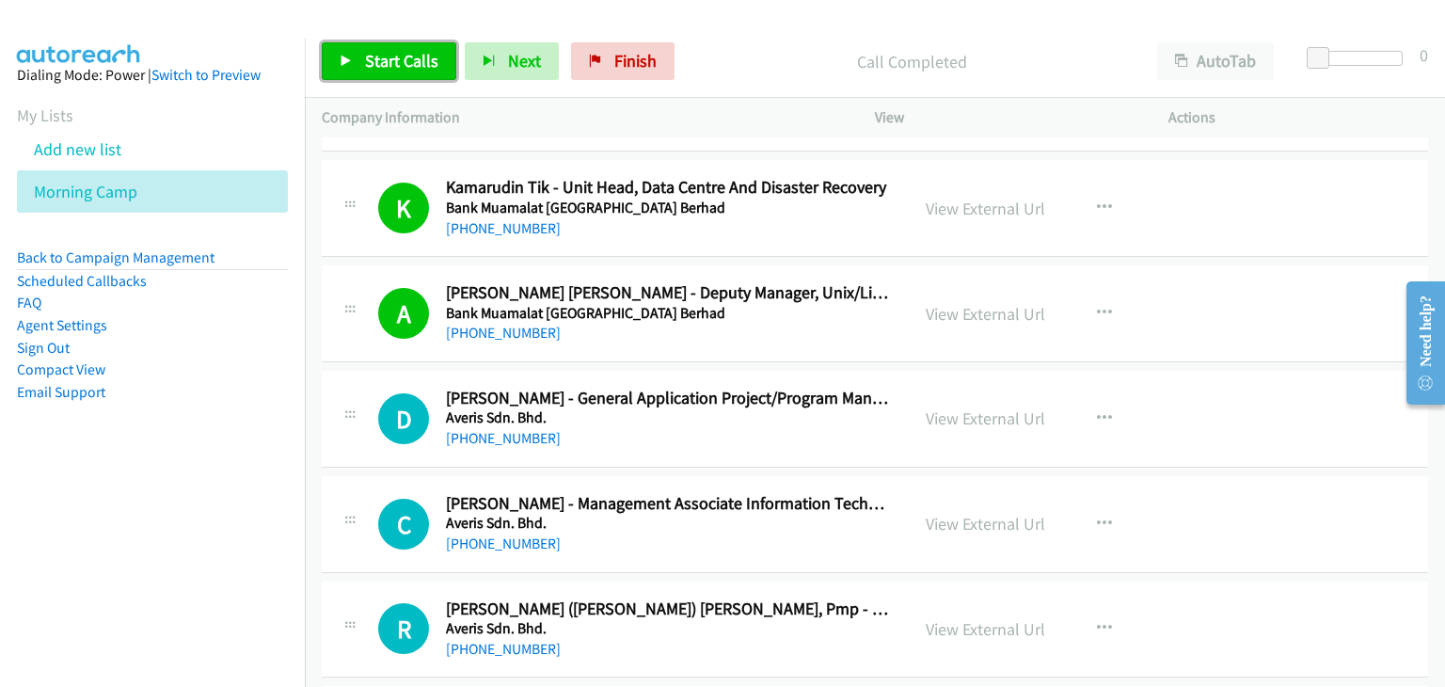
click at [395, 56] on span "Start Calls" at bounding box center [401, 61] width 73 height 22
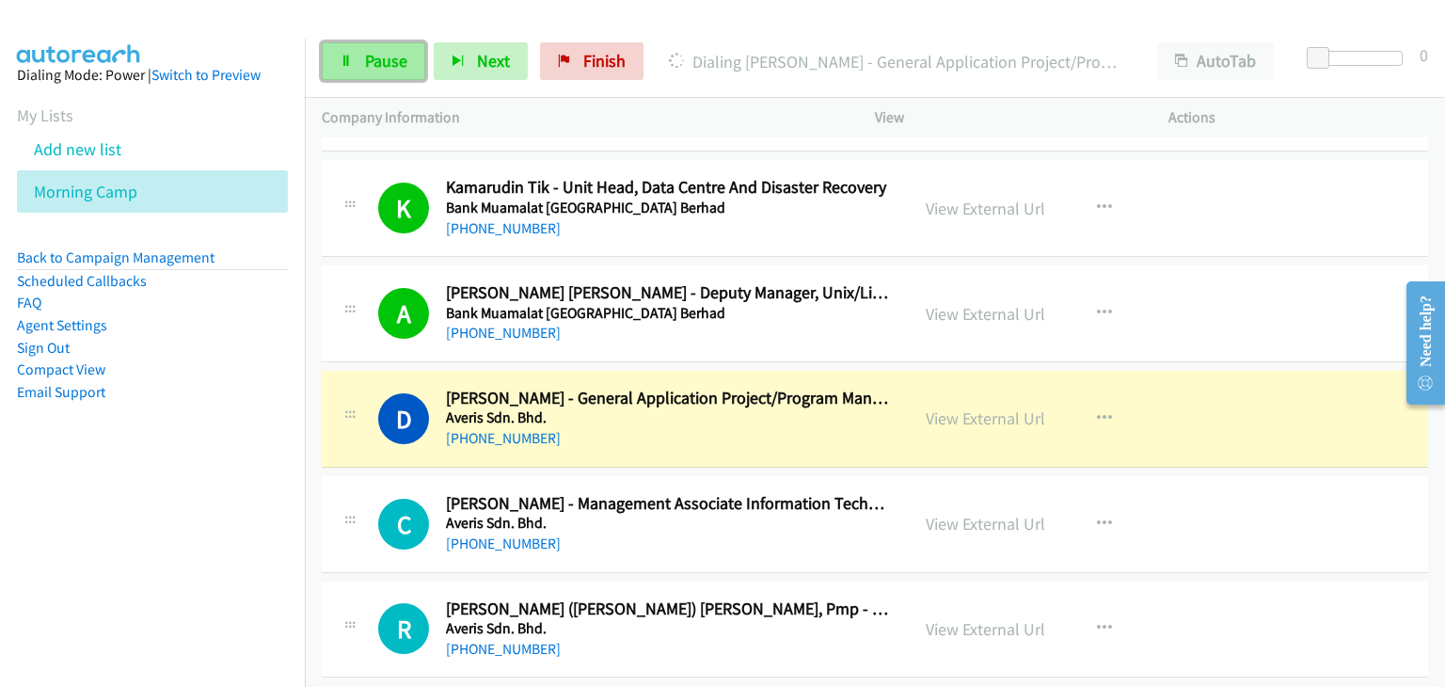
click at [383, 68] on span "Pause" at bounding box center [386, 61] width 42 height 22
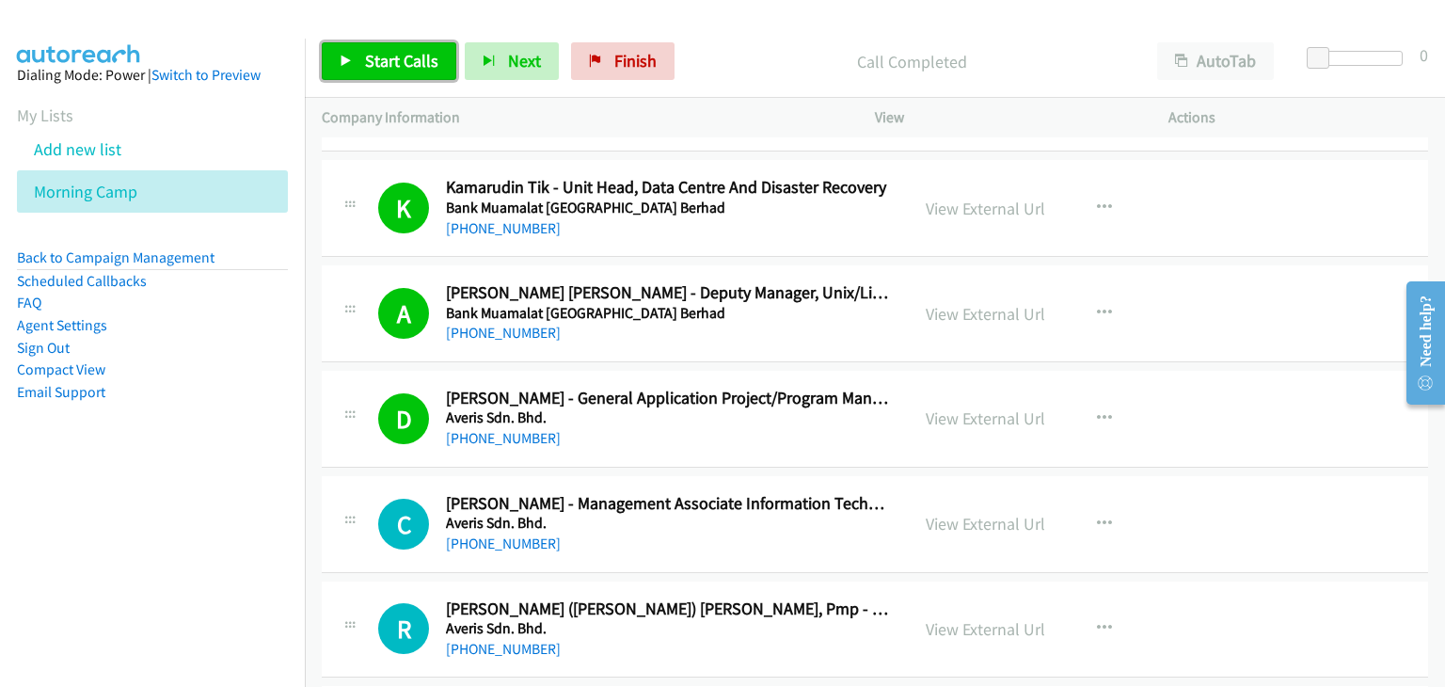
click at [402, 58] on span "Start Calls" at bounding box center [401, 61] width 73 height 22
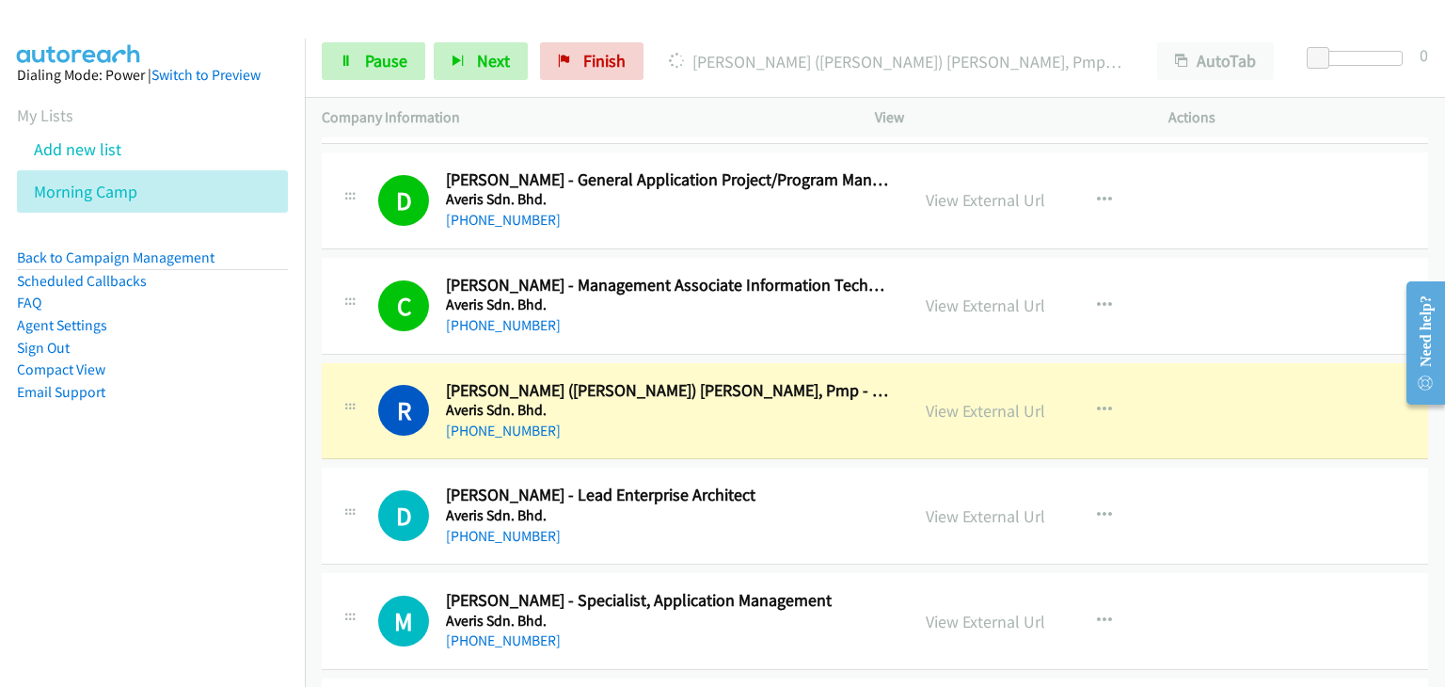
scroll to position [13829, 0]
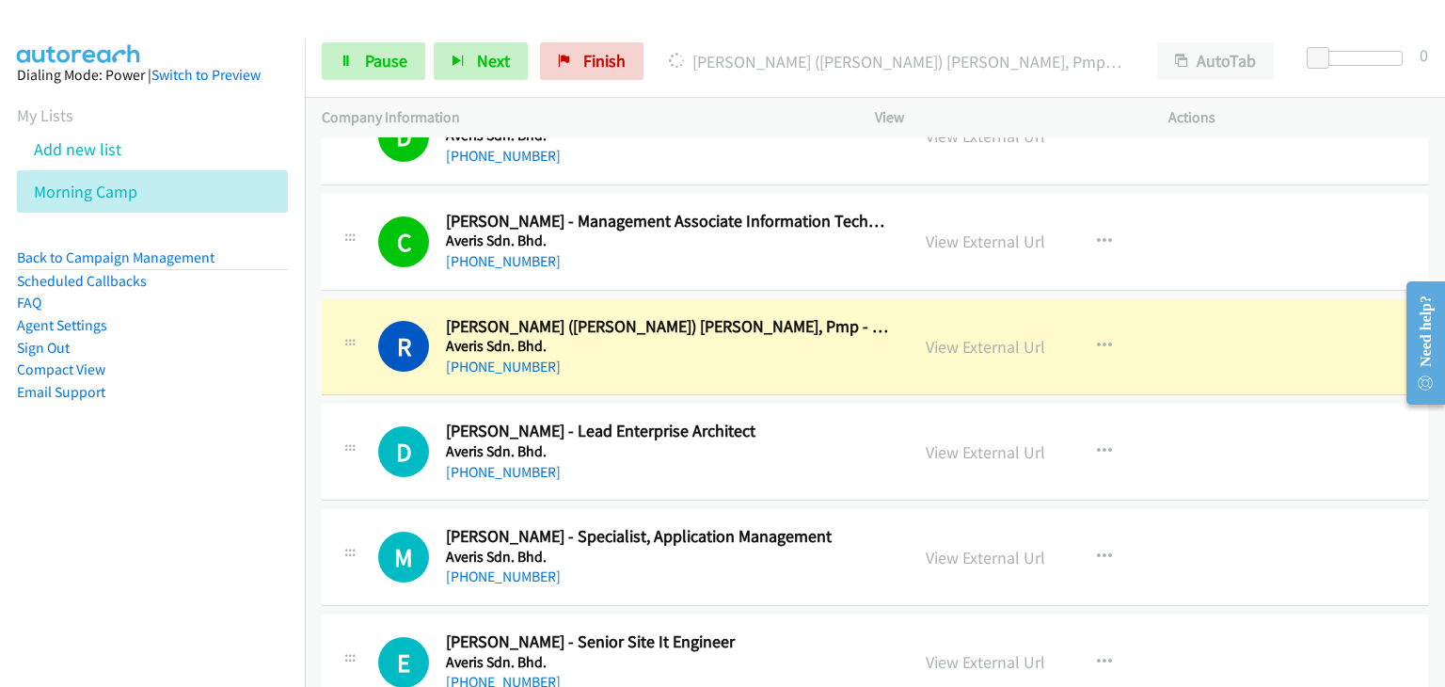
click at [347, 80] on div "Start Calls Pause Next Finish Dialing [PERSON_NAME] ([PERSON_NAME]) [PERSON_NAM…" at bounding box center [875, 61] width 1140 height 72
click at [367, 70] on span "Pause" at bounding box center [386, 61] width 42 height 22
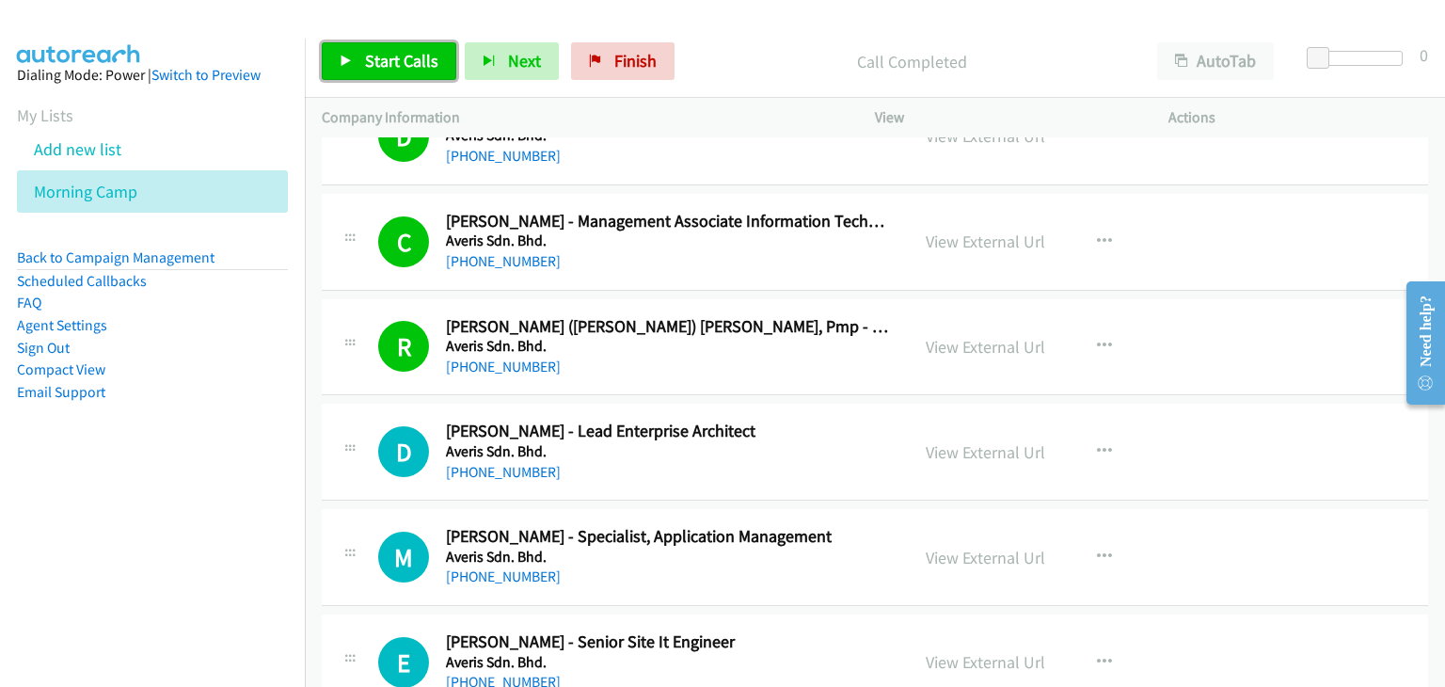
click at [395, 52] on span "Start Calls" at bounding box center [401, 61] width 73 height 22
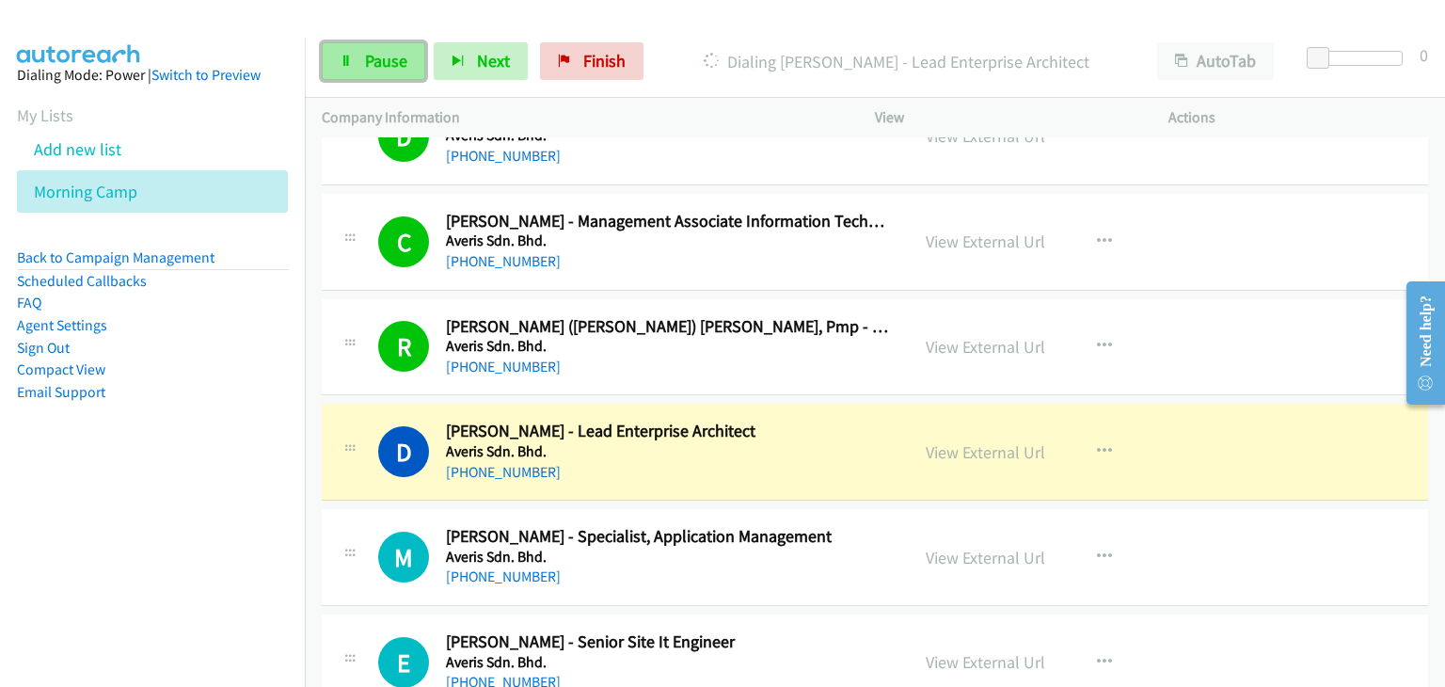
drag, startPoint x: 378, startPoint y: 60, endPoint x: 391, endPoint y: 51, distance: 16.2
click at [379, 60] on span "Pause" at bounding box center [386, 61] width 42 height 22
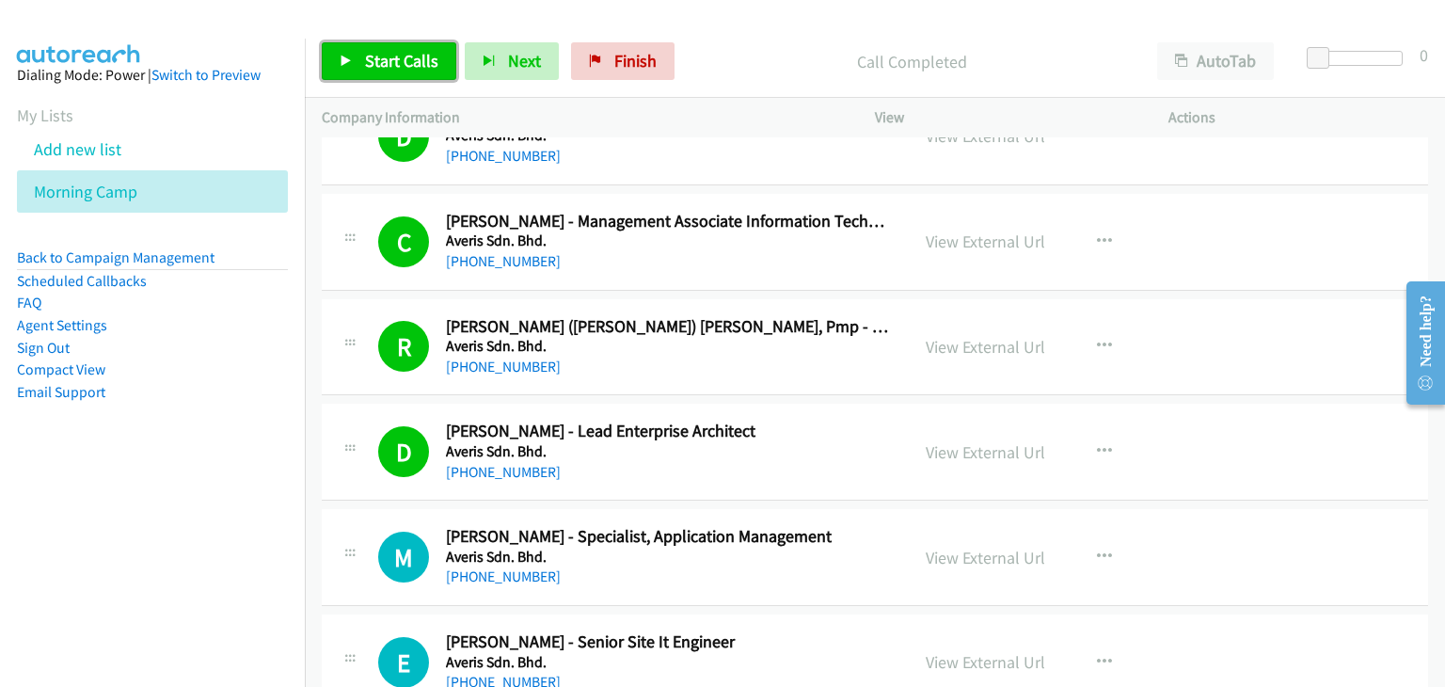
click at [427, 56] on span "Start Calls" at bounding box center [401, 61] width 73 height 22
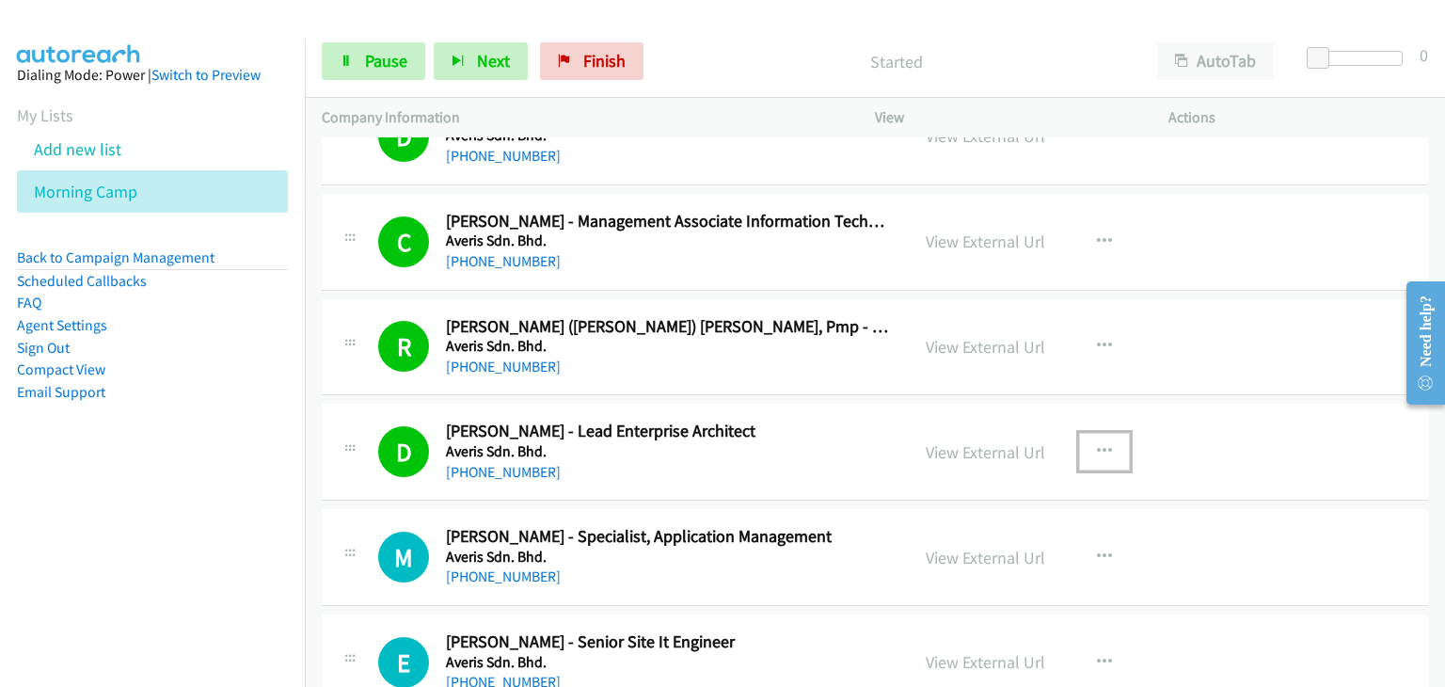
click at [1097, 444] on icon "button" at bounding box center [1104, 451] width 15 height 15
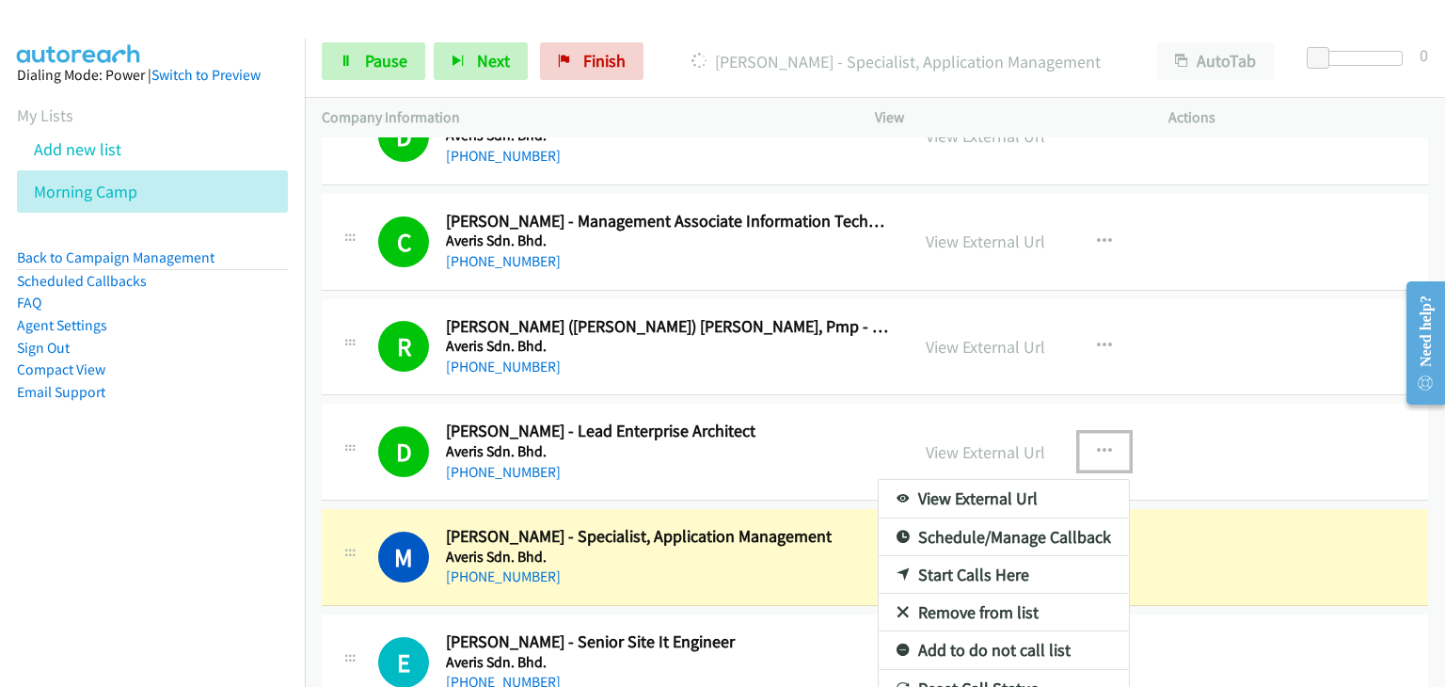
click at [983, 593] on link "Remove from list" at bounding box center [1003, 612] width 250 height 38
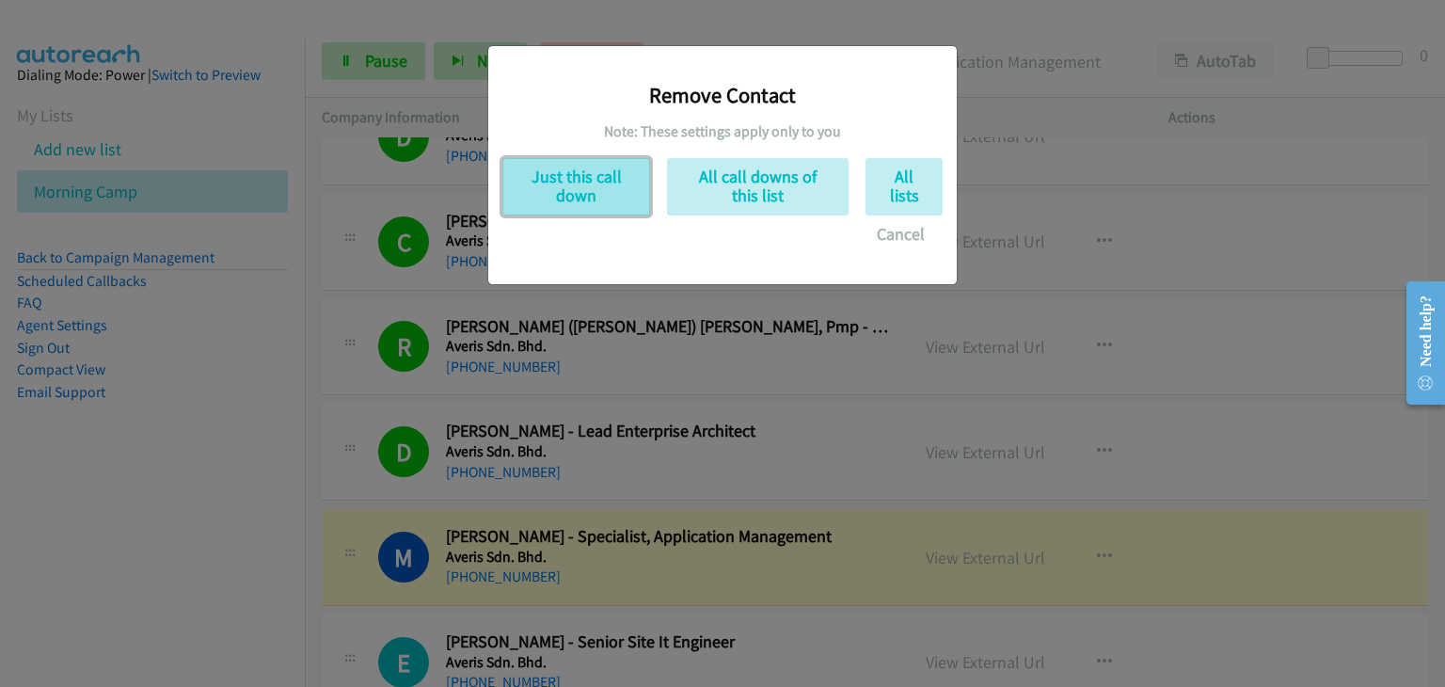
click at [587, 198] on button "Just this call down" at bounding box center [576, 186] width 148 height 57
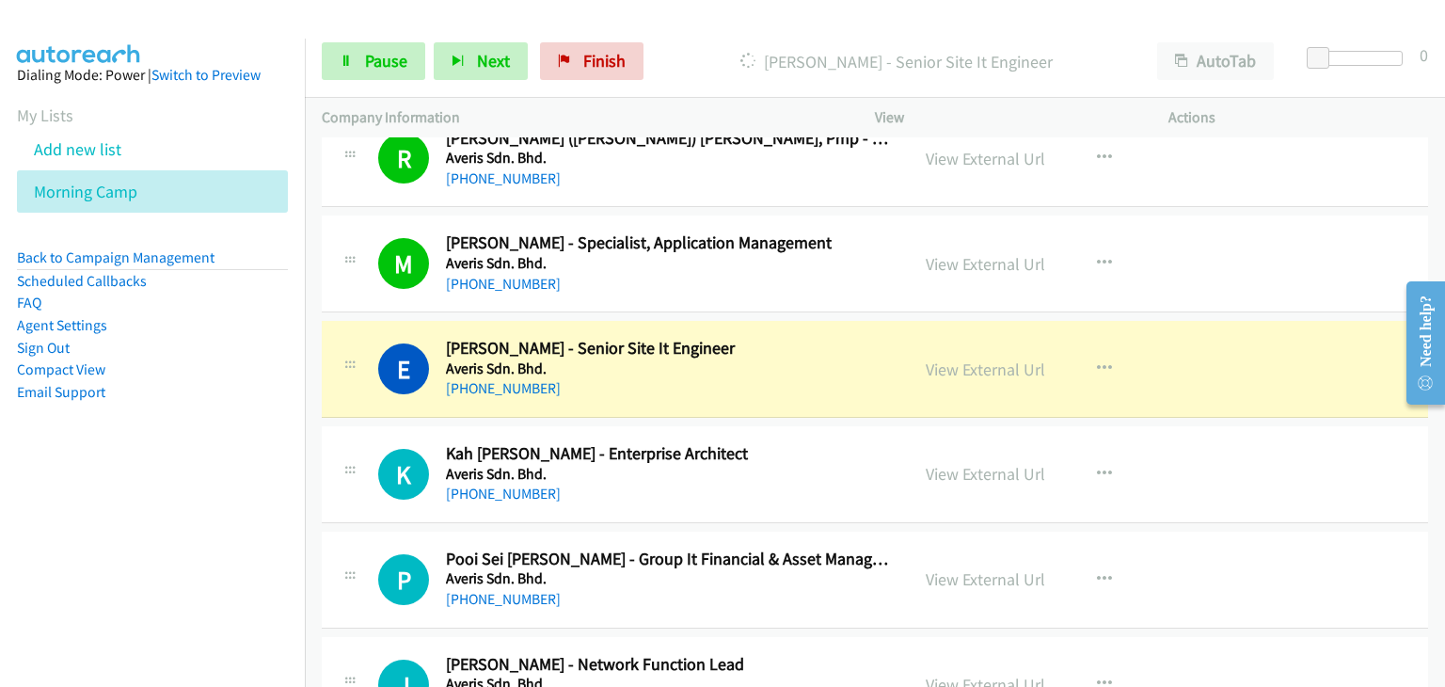
scroll to position [14111, 0]
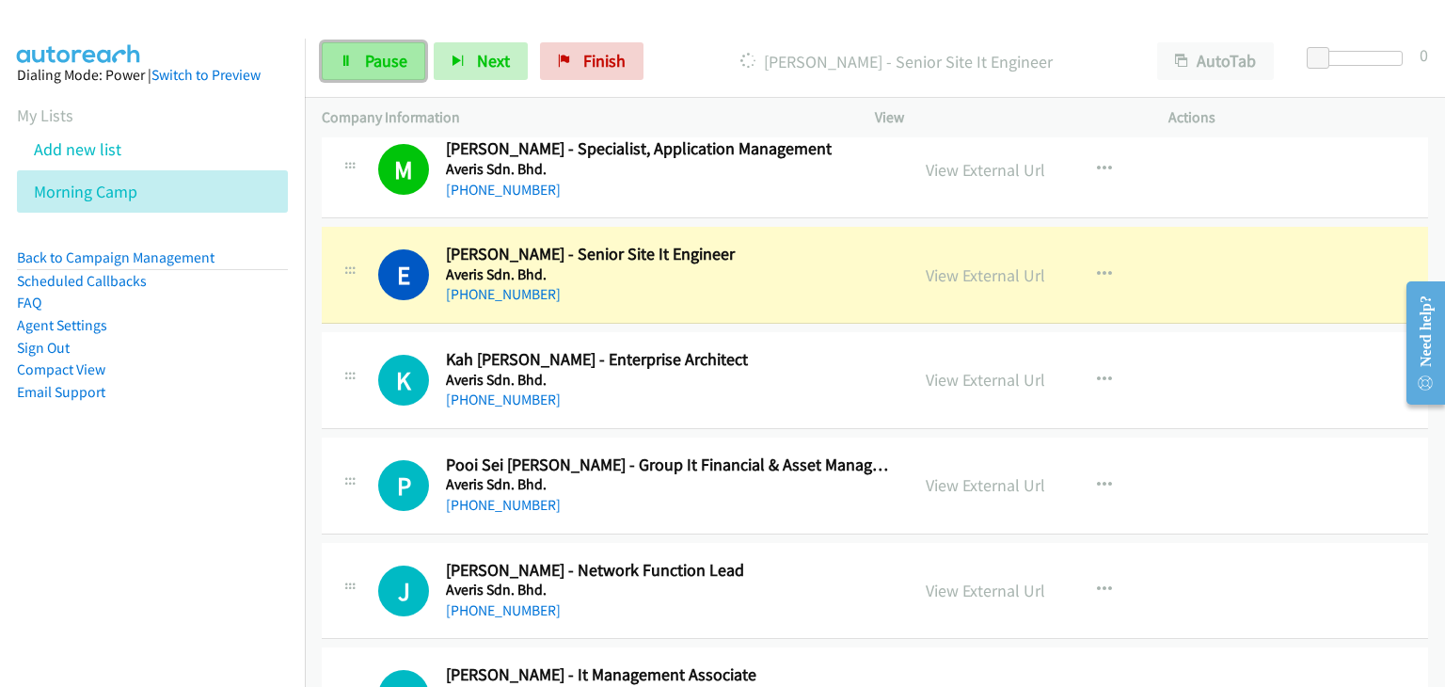
click at [413, 72] on link "Pause" at bounding box center [373, 61] width 103 height 38
